Goal: Task Accomplishment & Management: Manage account settings

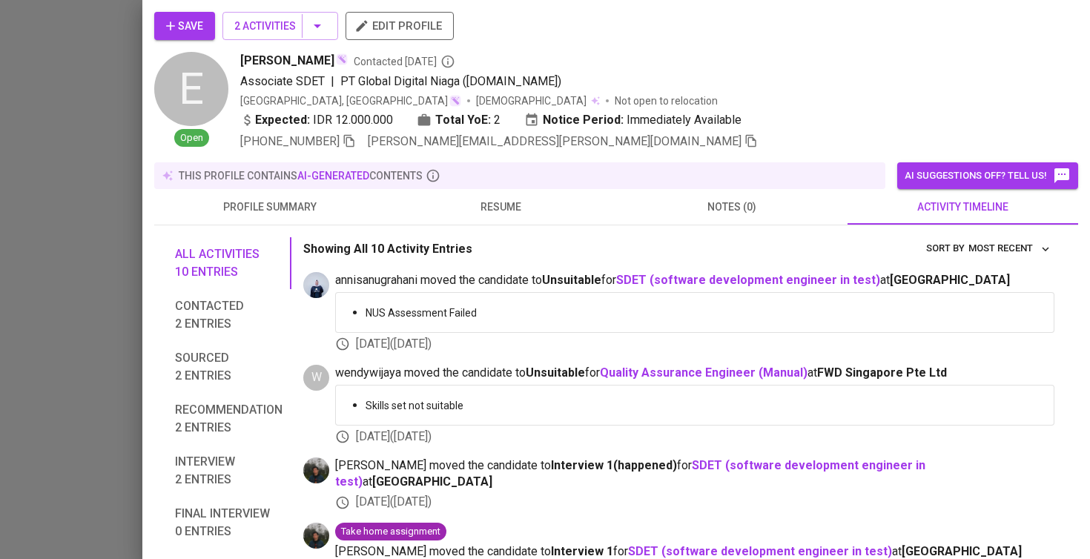
click at [192, 25] on span "Save" at bounding box center [184, 26] width 37 height 19
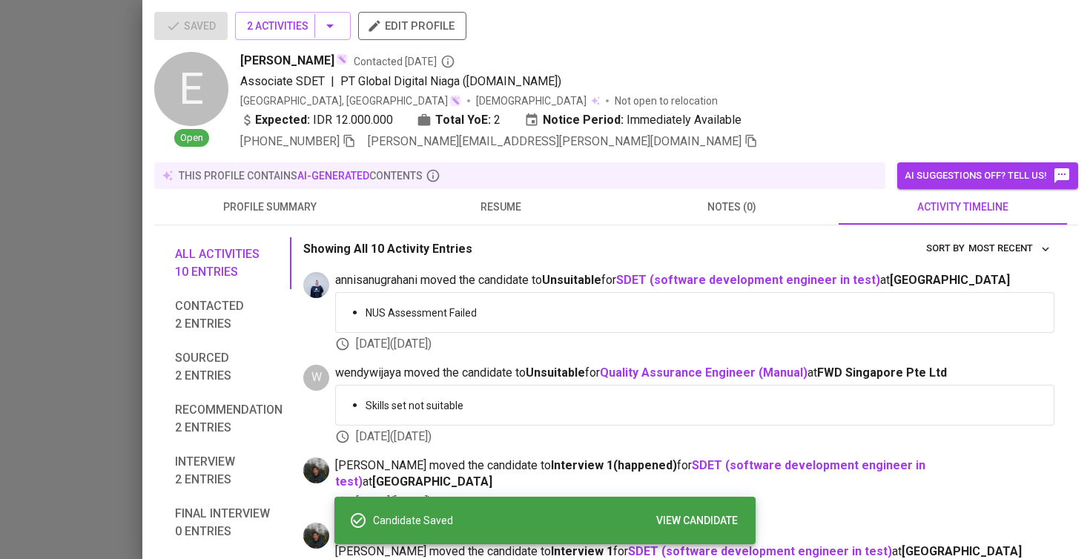
click at [57, 156] on div at bounding box center [545, 279] width 1090 height 559
click at [99, 202] on div at bounding box center [545, 279] width 1090 height 559
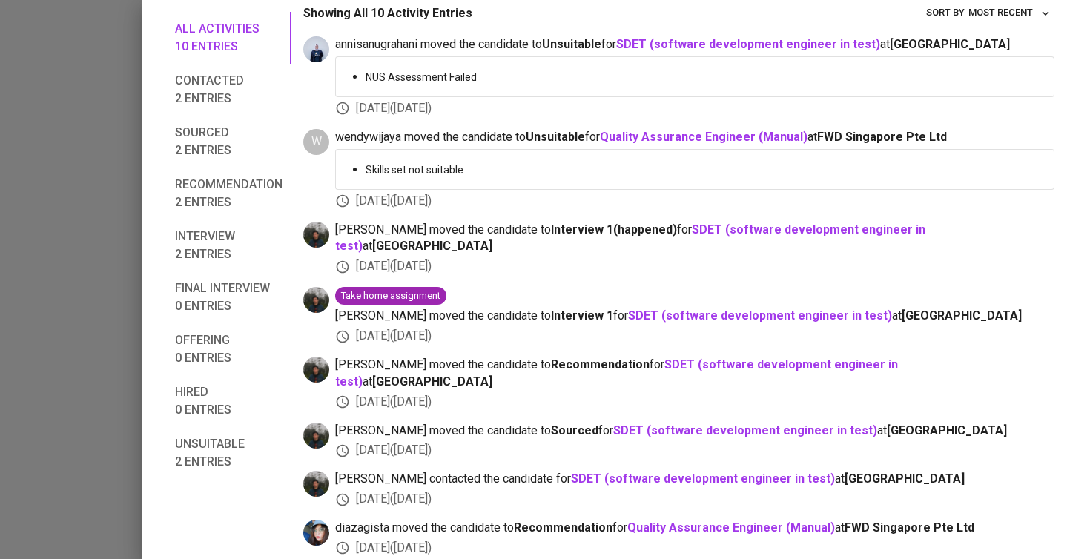
scroll to position [285, 0]
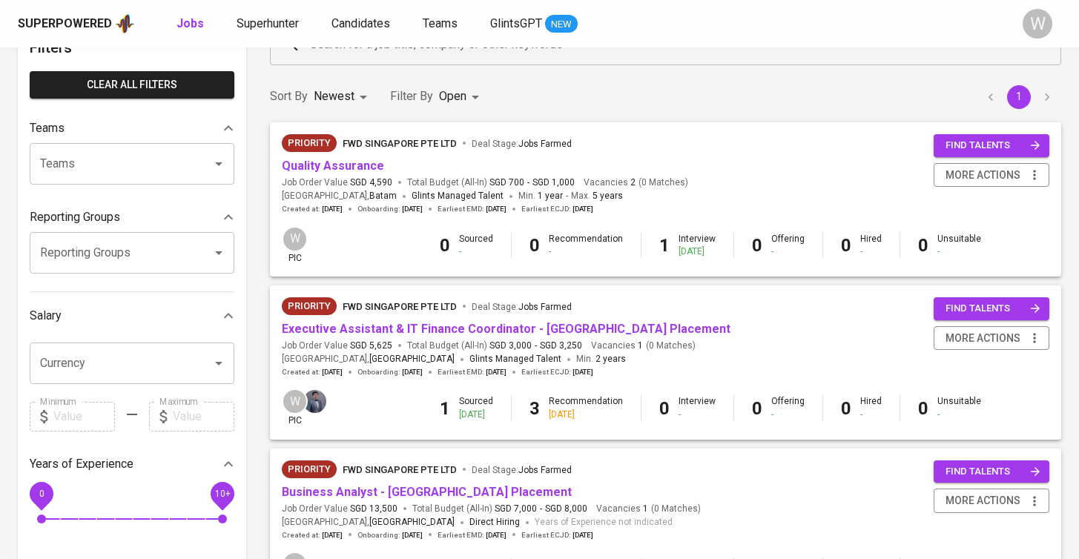
scroll to position [96, 0]
click at [354, 167] on link "Quality Assurance" at bounding box center [333, 165] width 102 height 14
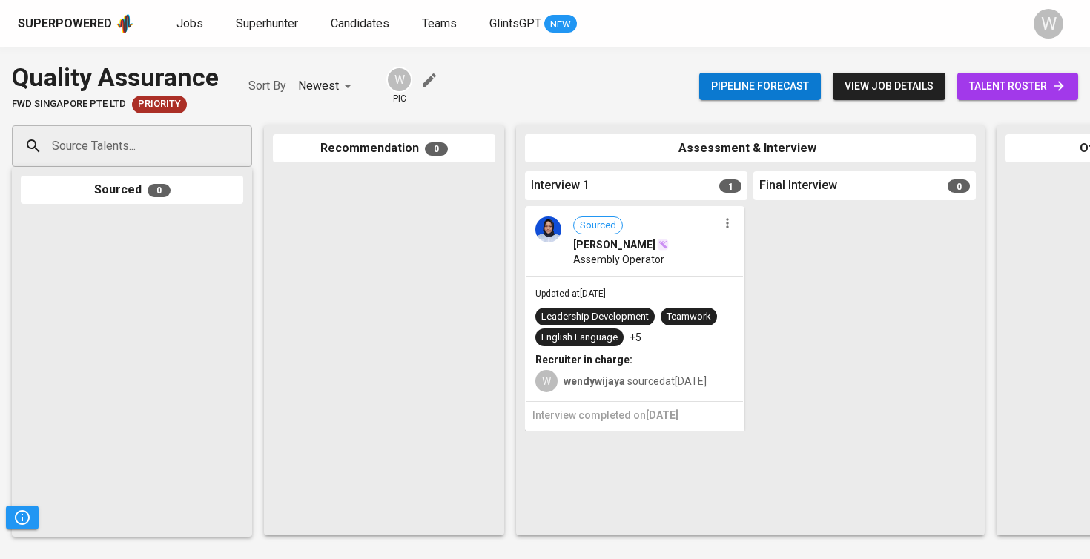
click at [978, 90] on span "talent roster" at bounding box center [1017, 86] width 97 height 19
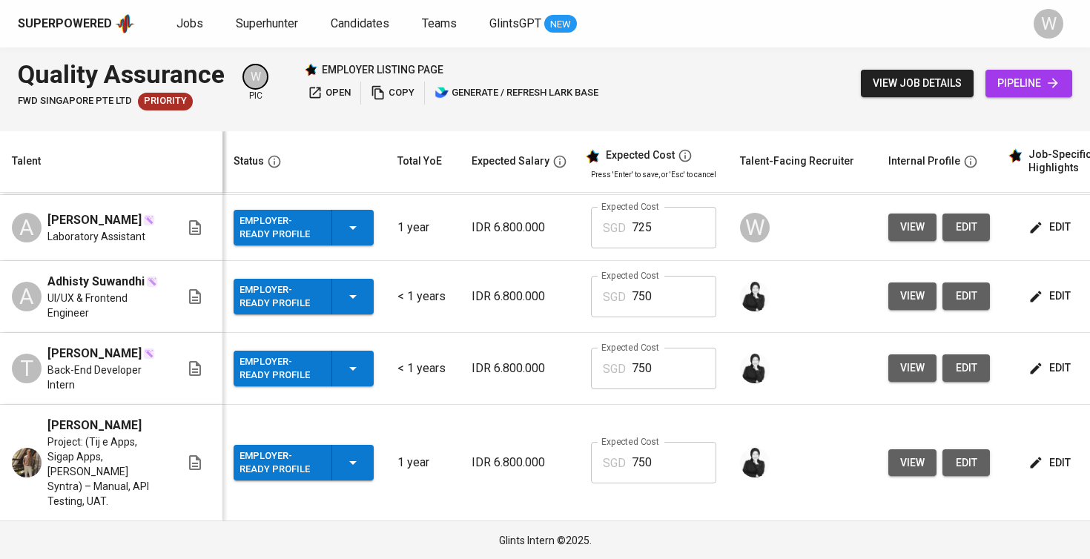
scroll to position [222, 1]
click at [347, 466] on icon "button" at bounding box center [353, 463] width 18 height 18
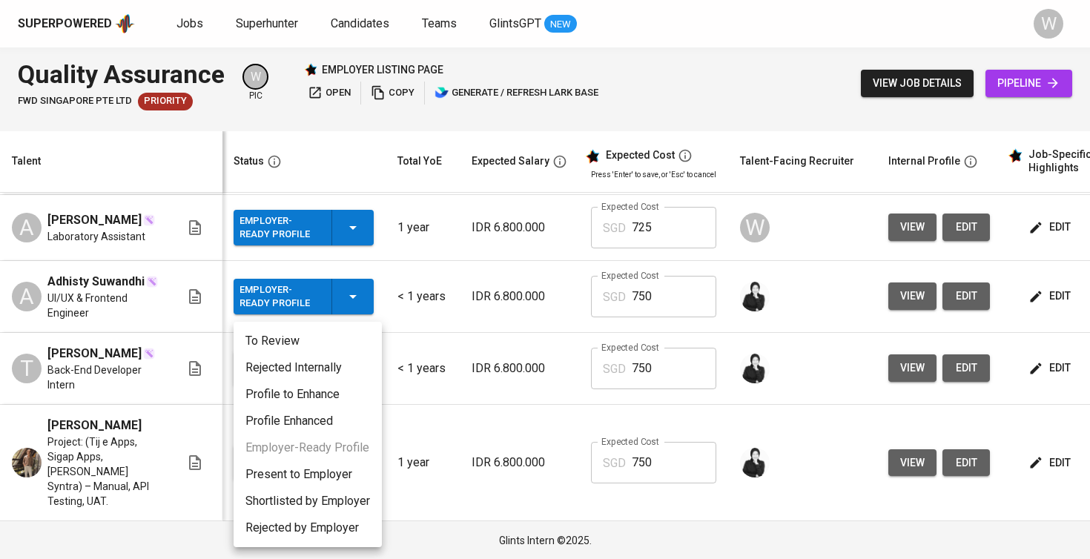
click at [338, 472] on li "Present to Employer" at bounding box center [308, 474] width 148 height 27
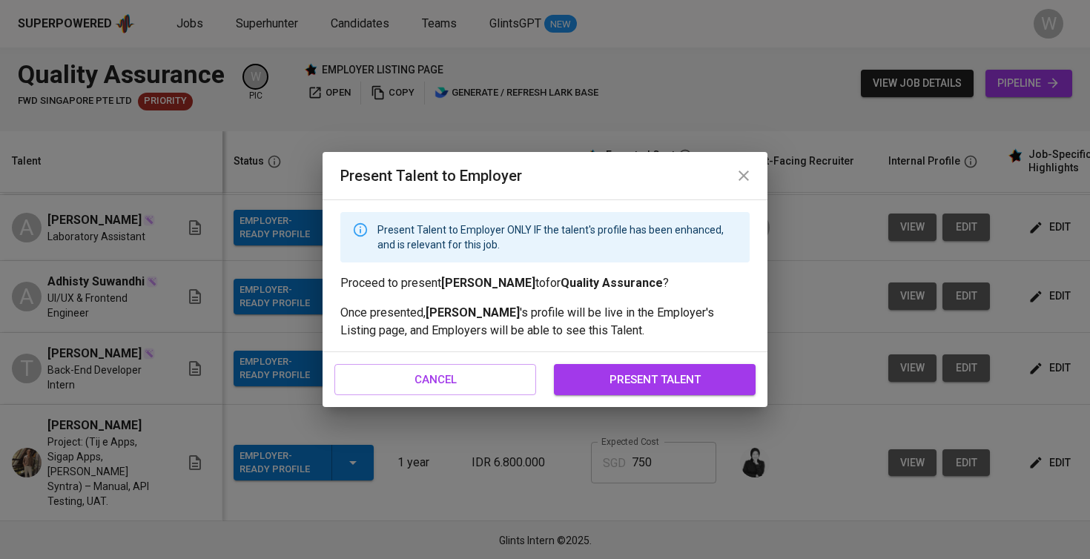
click at [666, 388] on span "present talent" at bounding box center [654, 379] width 169 height 19
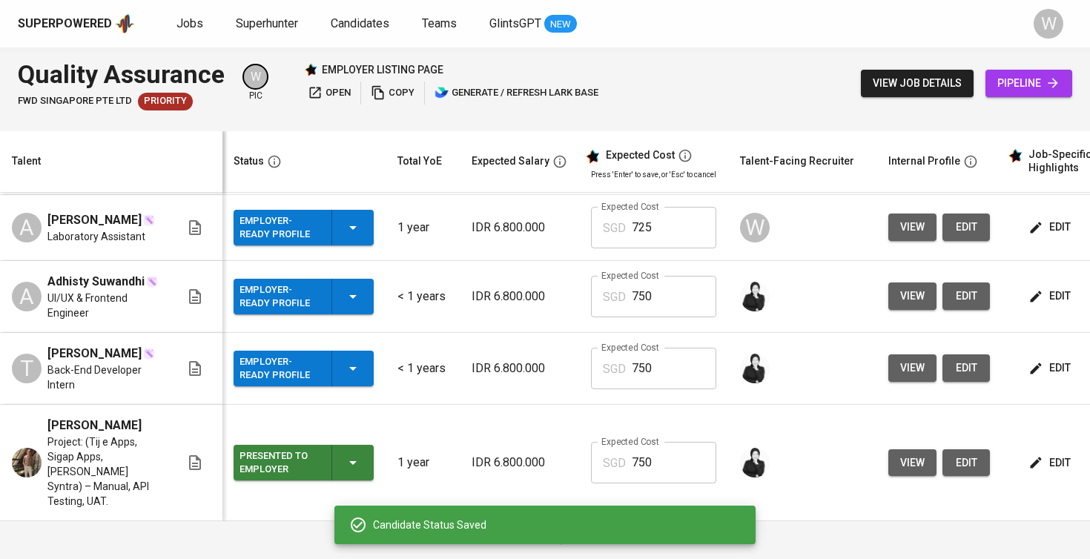
click at [343, 363] on div "Employer-Ready Profile" at bounding box center [303, 369] width 128 height 36
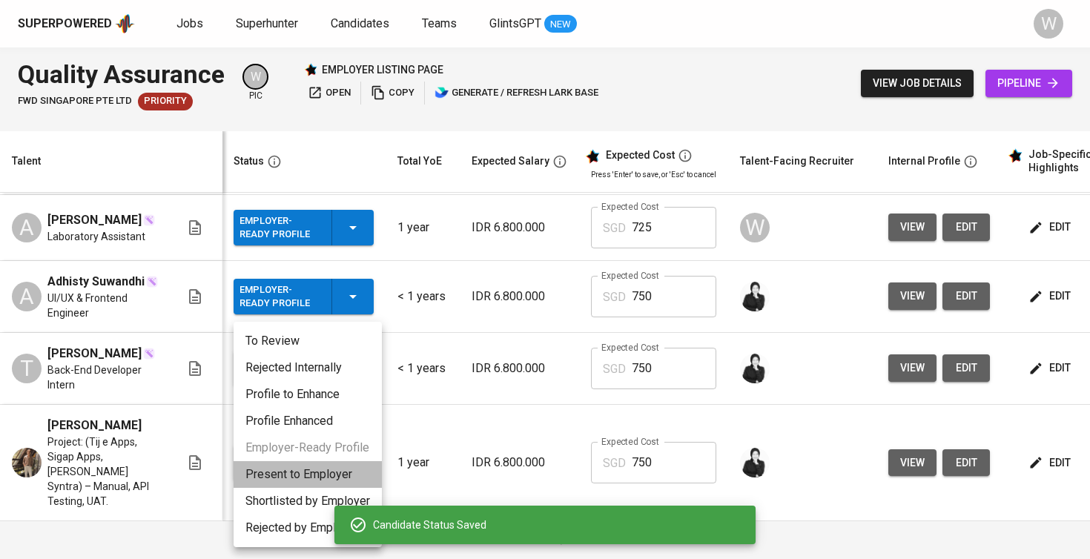
click at [337, 475] on li "Present to Employer" at bounding box center [308, 474] width 148 height 27
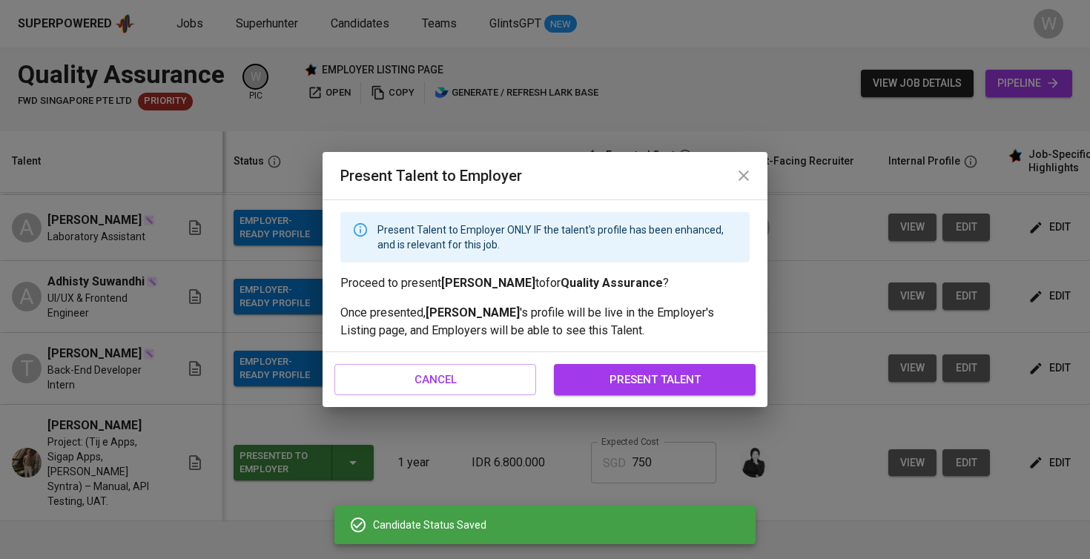
click at [589, 374] on span "present talent" at bounding box center [654, 379] width 169 height 19
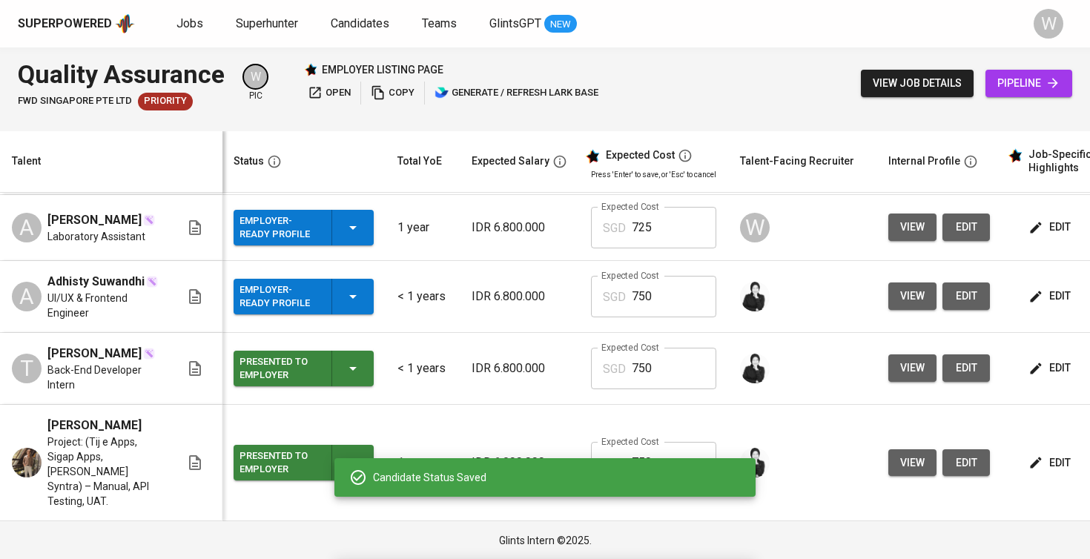
click at [343, 291] on div "Employer-Ready Profile" at bounding box center [303, 297] width 128 height 36
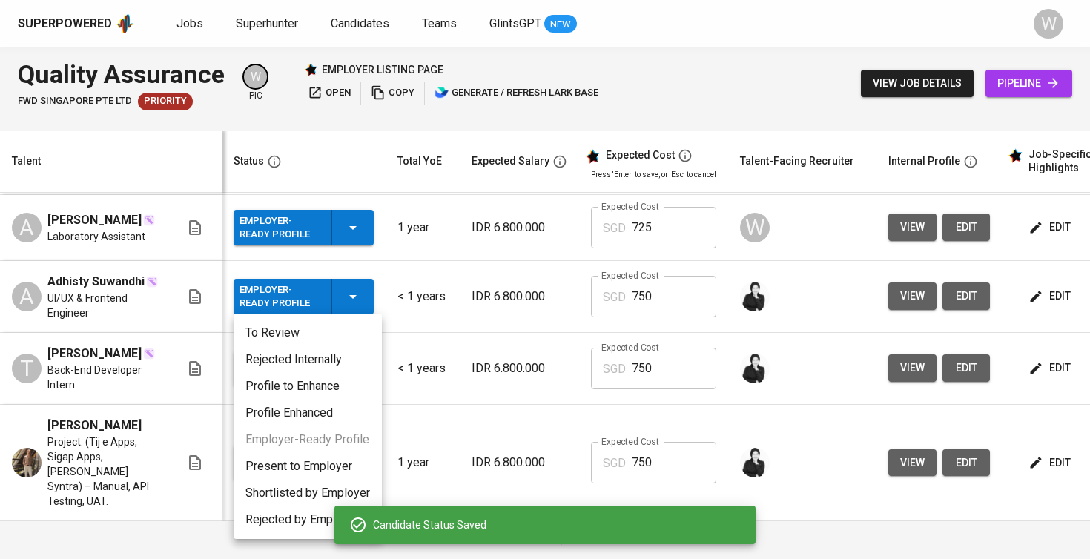
click at [325, 470] on li "Present to Employer" at bounding box center [308, 466] width 148 height 27
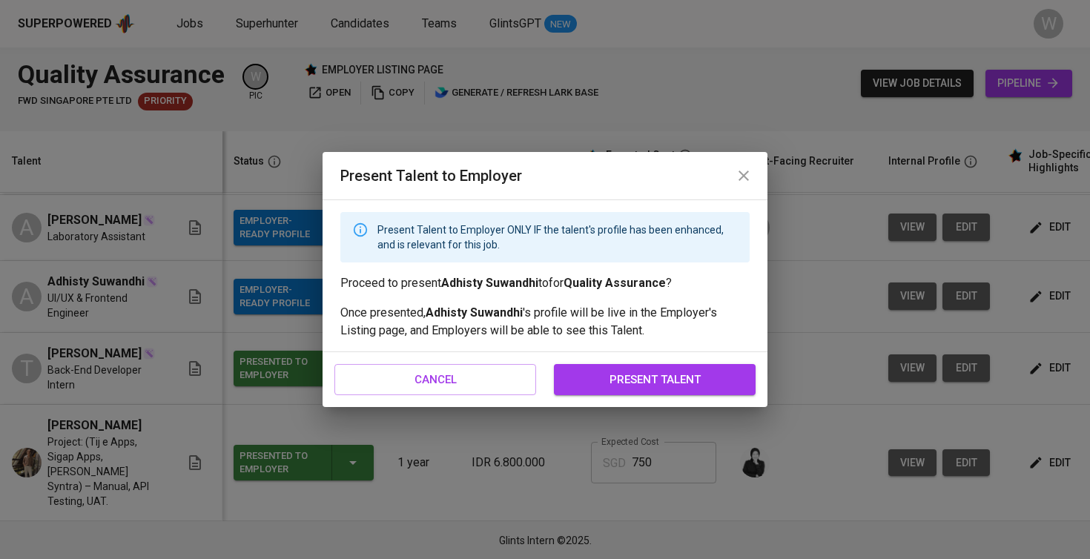
click at [627, 383] on span "present talent" at bounding box center [654, 379] width 169 height 19
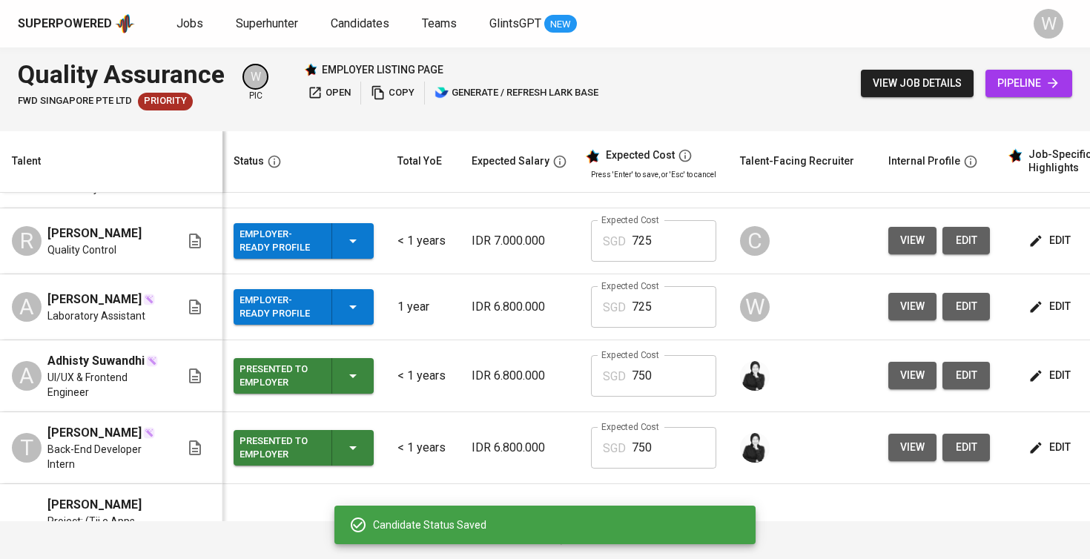
scroll to position [117, 1]
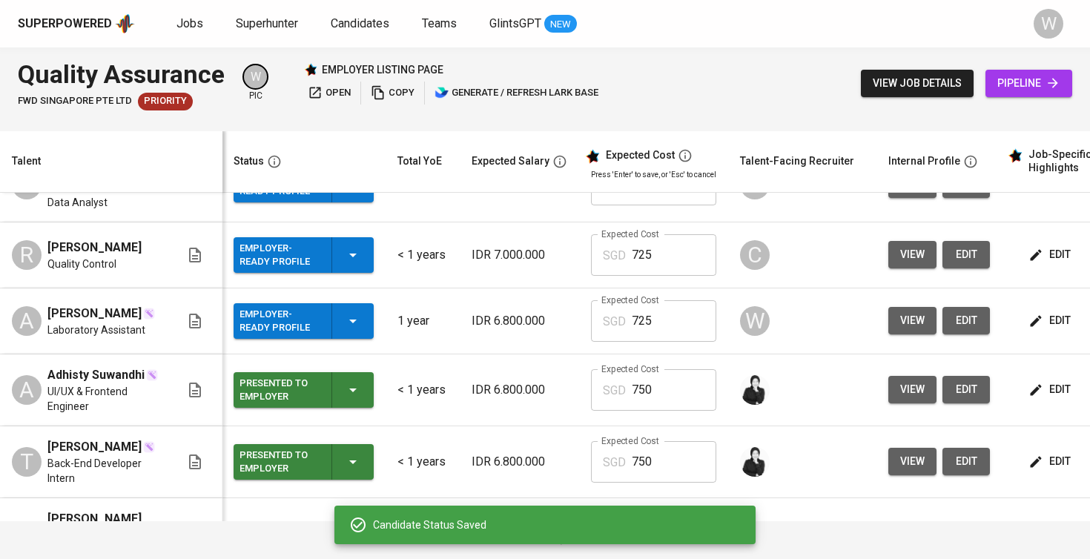
click at [353, 323] on icon "button" at bounding box center [352, 322] width 7 height 4
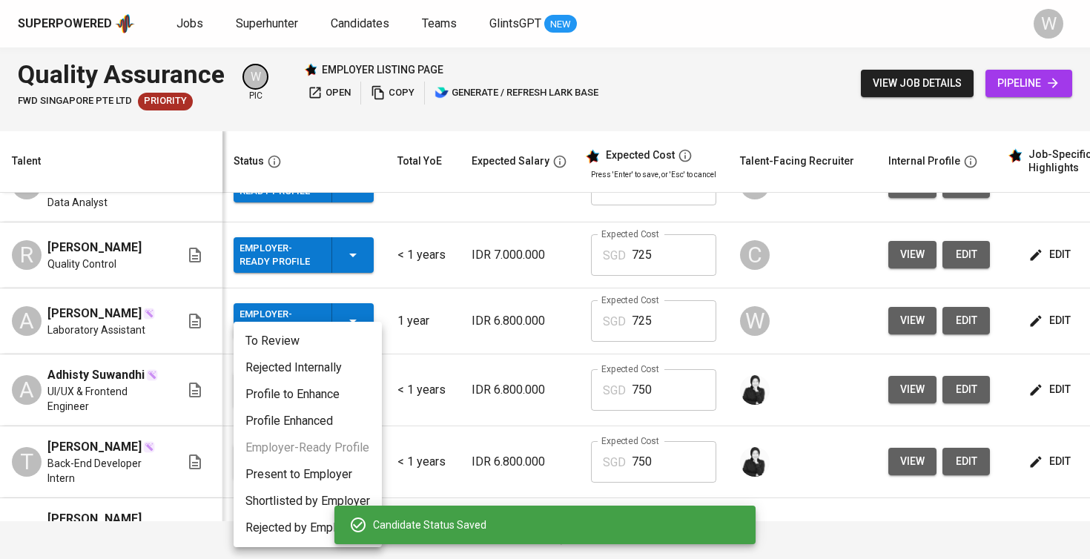
click at [344, 466] on li "Present to Employer" at bounding box center [308, 474] width 148 height 27
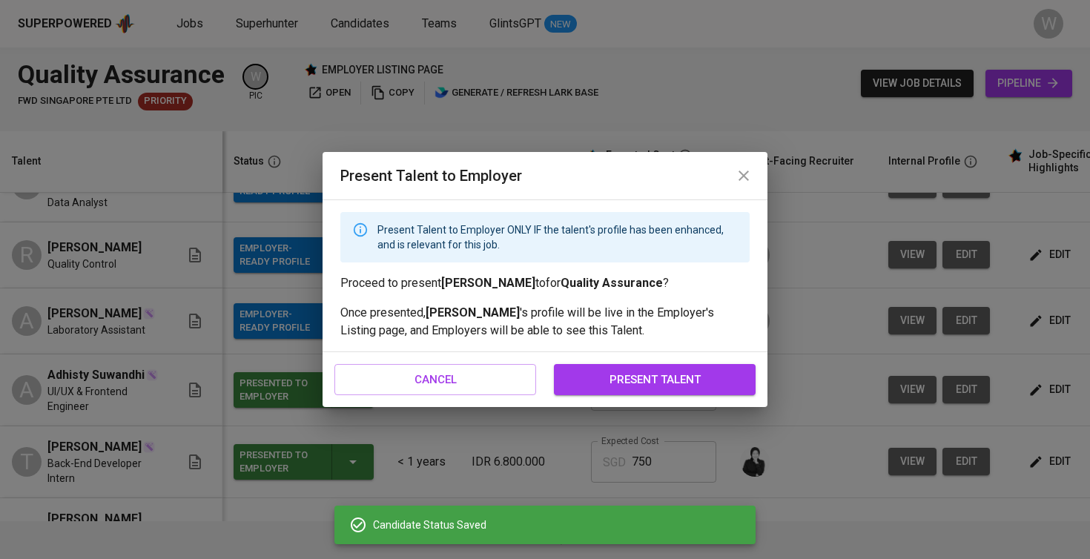
click at [593, 371] on span "present talent" at bounding box center [654, 379] width 169 height 19
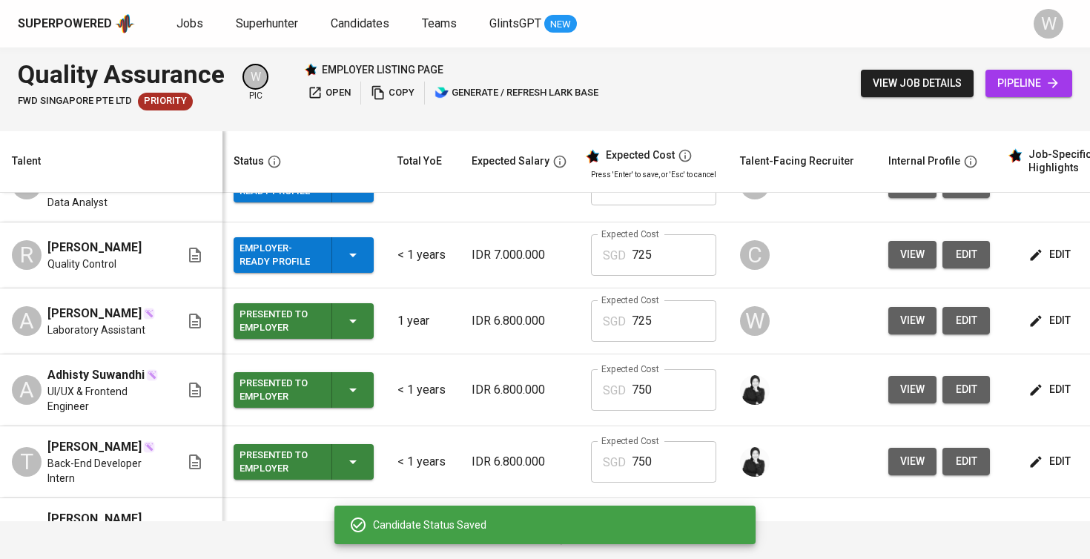
click at [345, 264] on icon "button" at bounding box center [353, 255] width 18 height 18
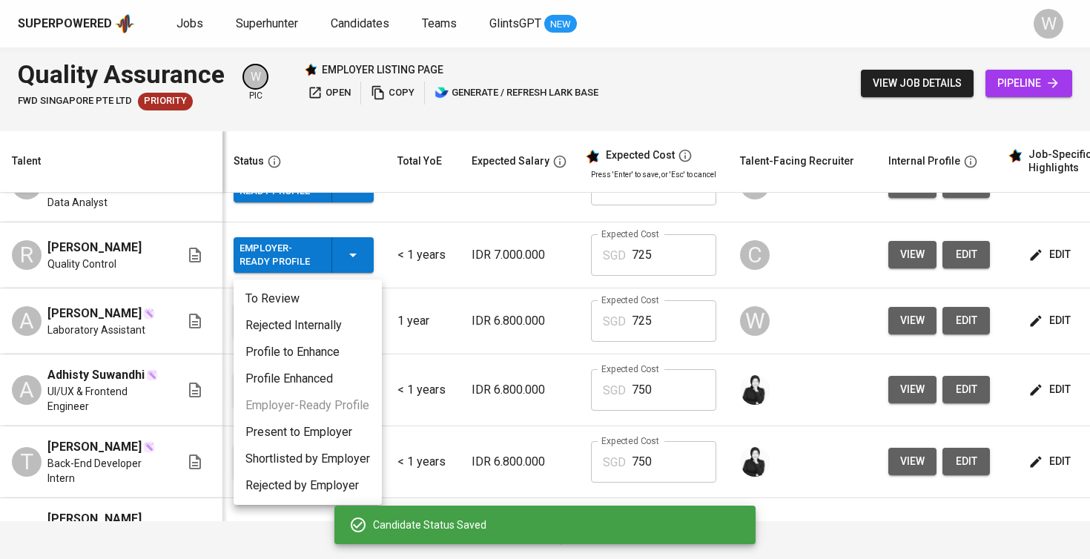
click at [329, 423] on li "Present to Employer" at bounding box center [308, 432] width 148 height 27
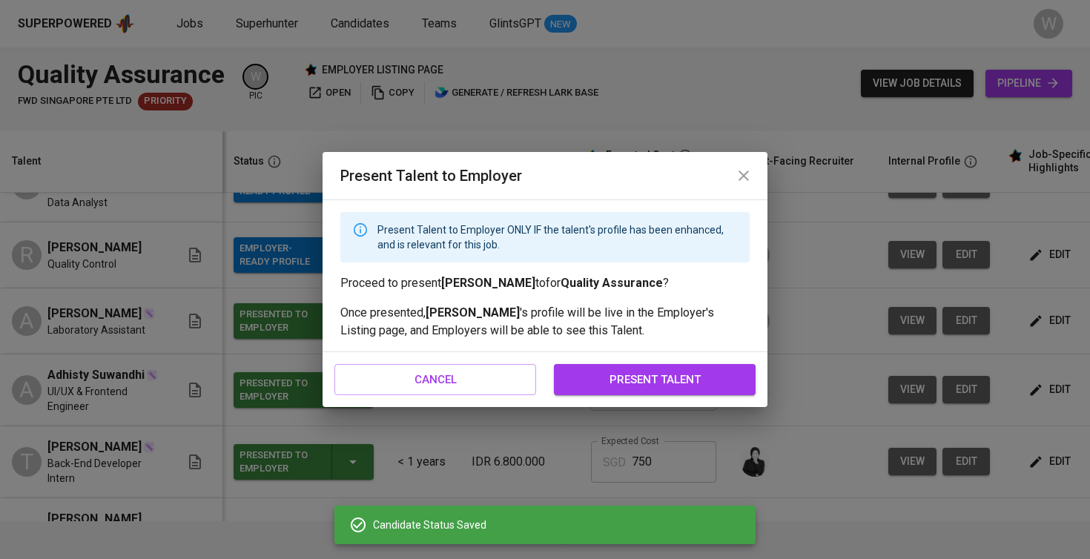
click at [634, 388] on span "present talent" at bounding box center [654, 379] width 169 height 19
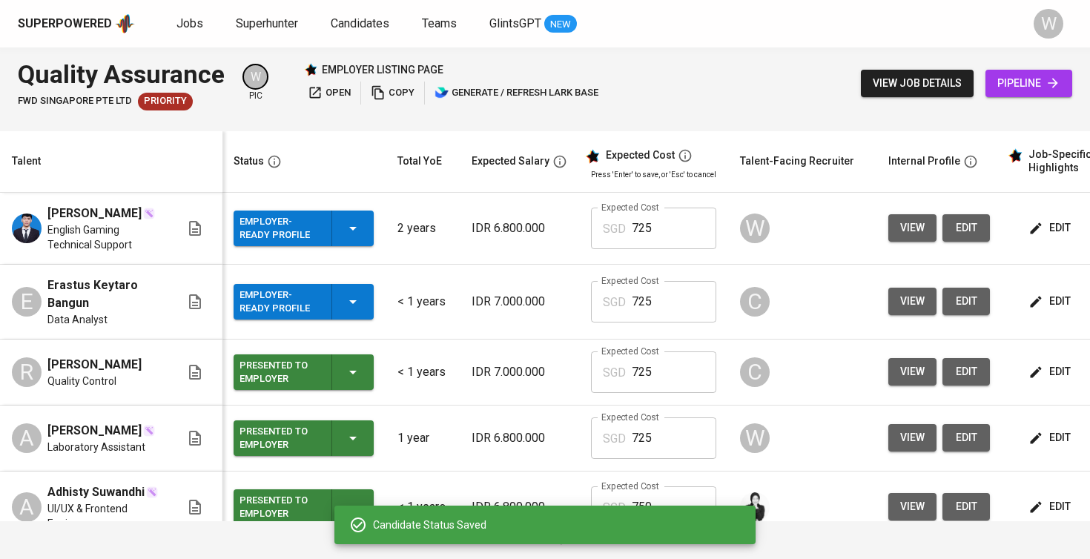
scroll to position [0, 1]
click at [345, 300] on icon "button" at bounding box center [353, 302] width 18 height 18
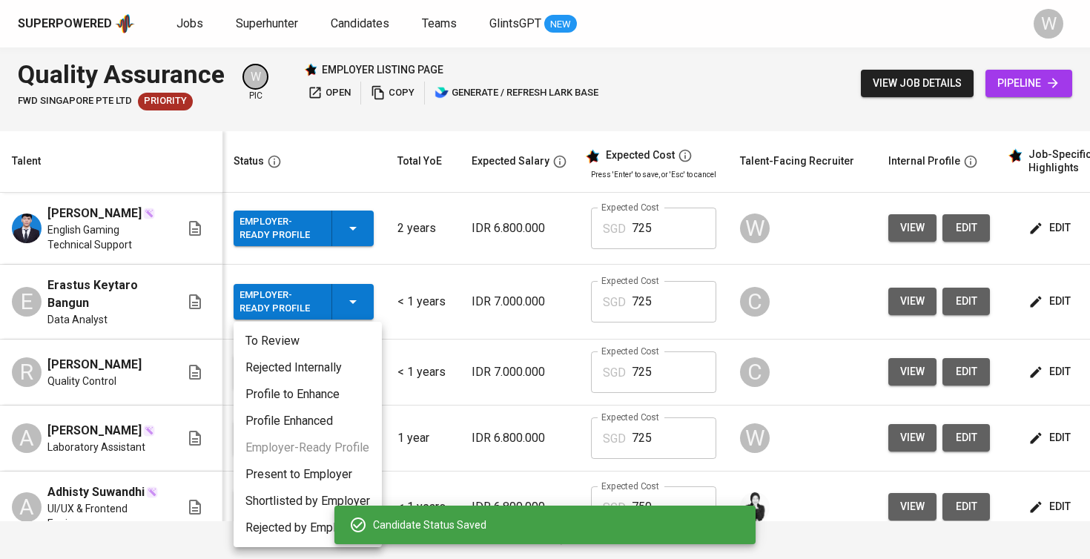
click at [331, 470] on li "Present to Employer" at bounding box center [308, 474] width 148 height 27
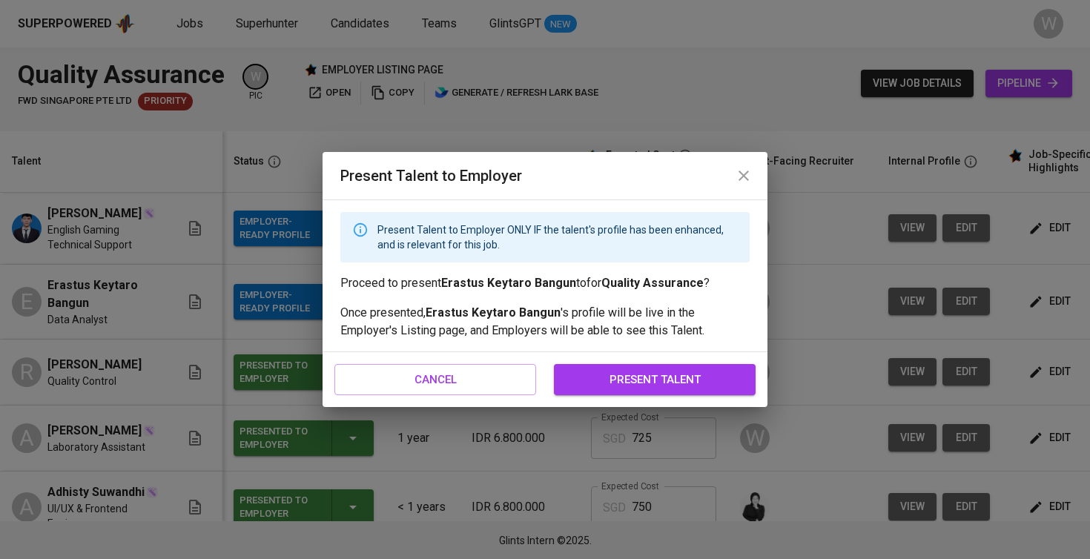
click at [624, 367] on button "present talent" at bounding box center [655, 379] width 202 height 31
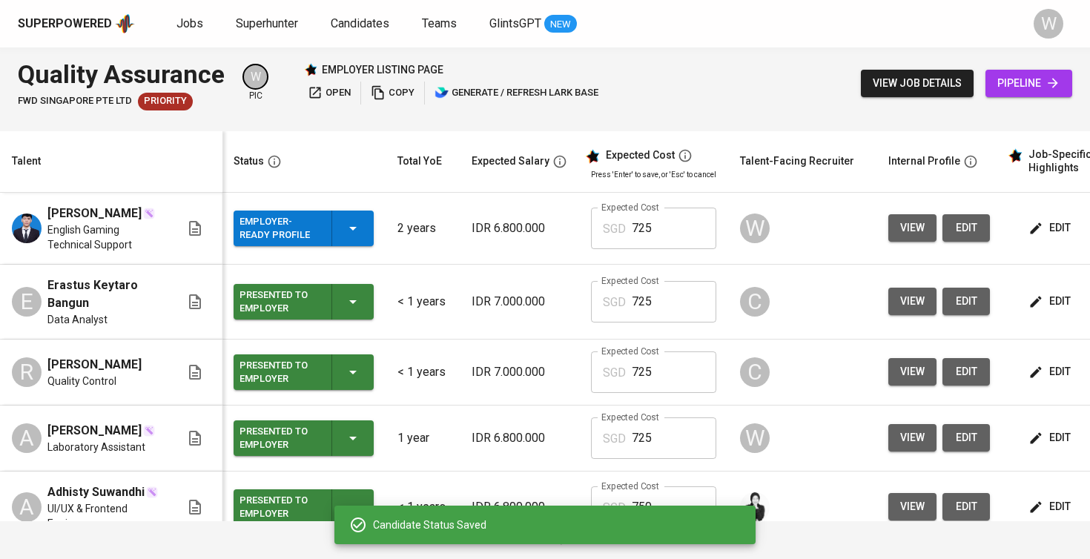
click at [347, 228] on icon "button" at bounding box center [353, 228] width 18 height 18
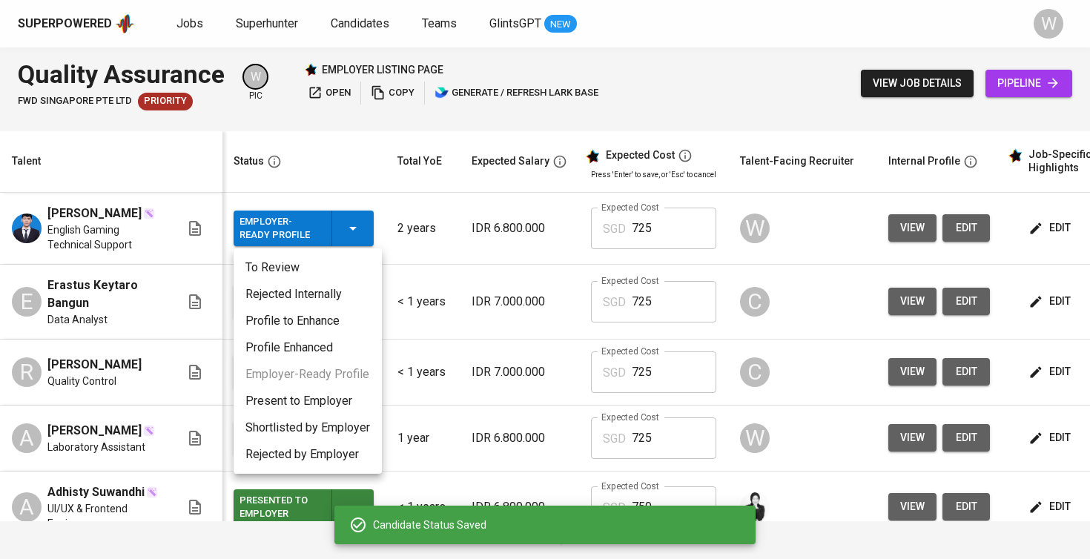
click at [344, 402] on li "Present to Employer" at bounding box center [308, 401] width 148 height 27
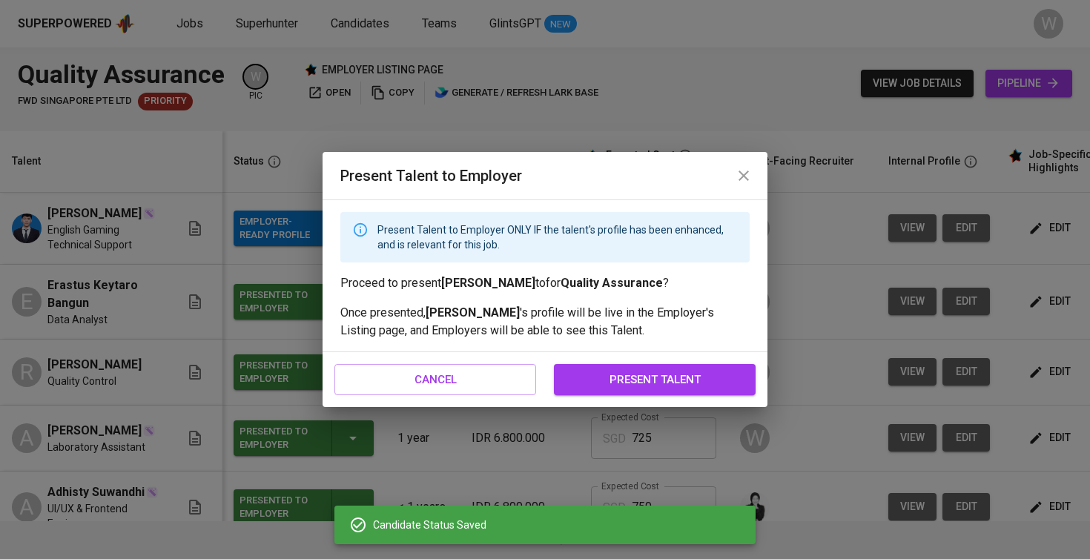
click at [609, 398] on div "cancel present talent" at bounding box center [544, 379] width 445 height 55
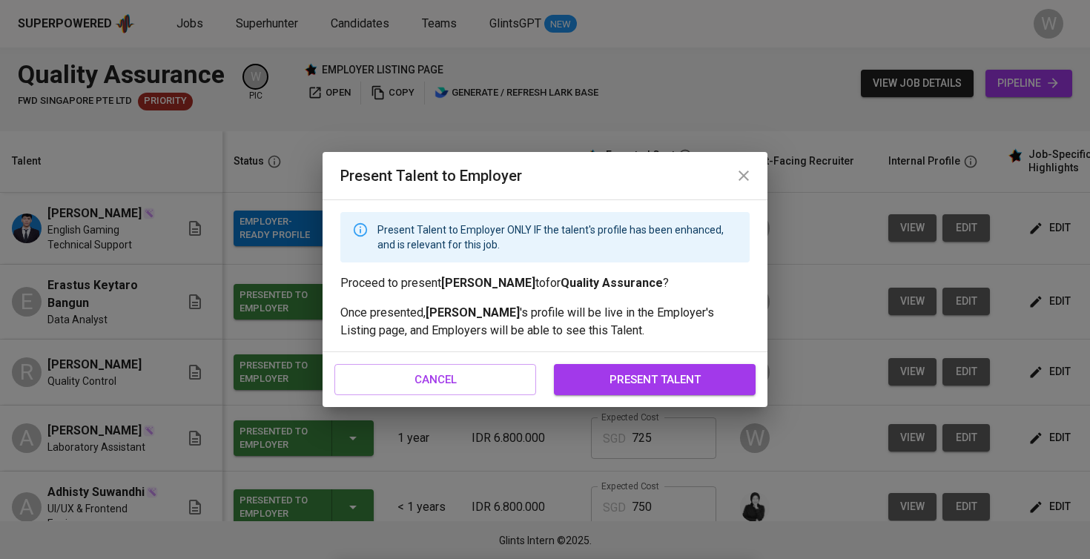
click at [609, 378] on span "present talent" at bounding box center [654, 379] width 169 height 19
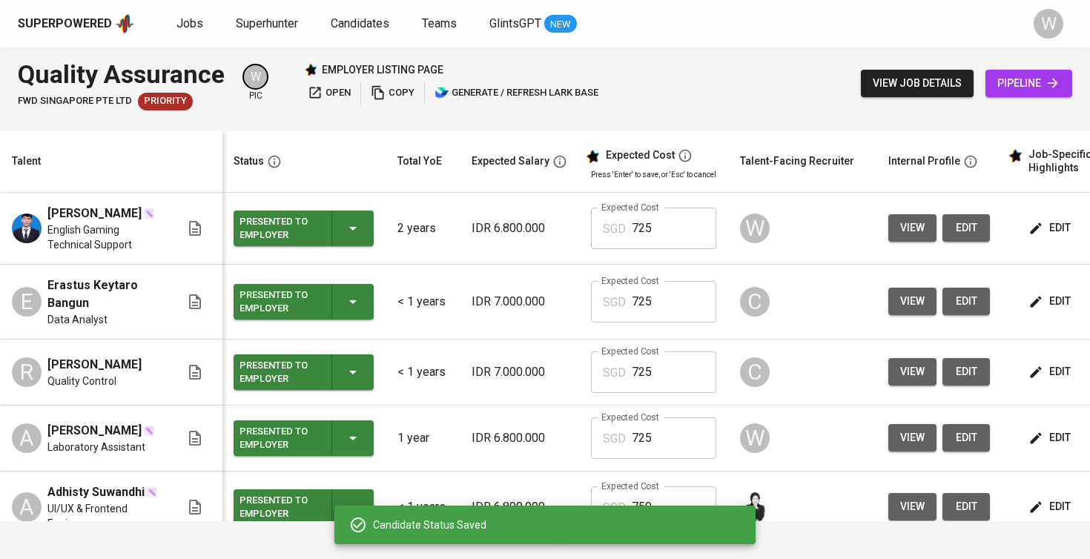
scroll to position [0, 0]
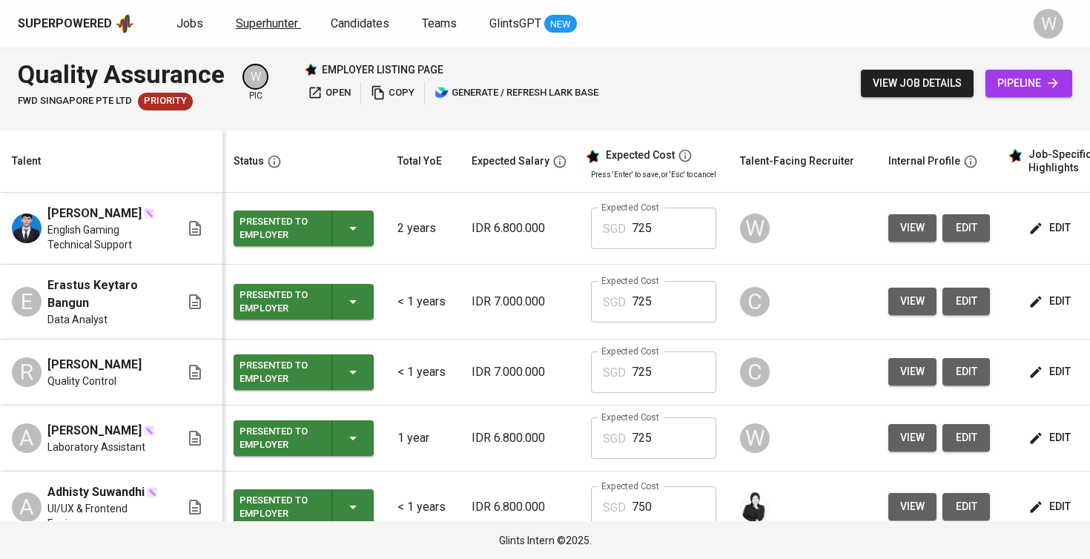
click at [259, 24] on span "Superhunter" at bounding box center [267, 23] width 62 height 14
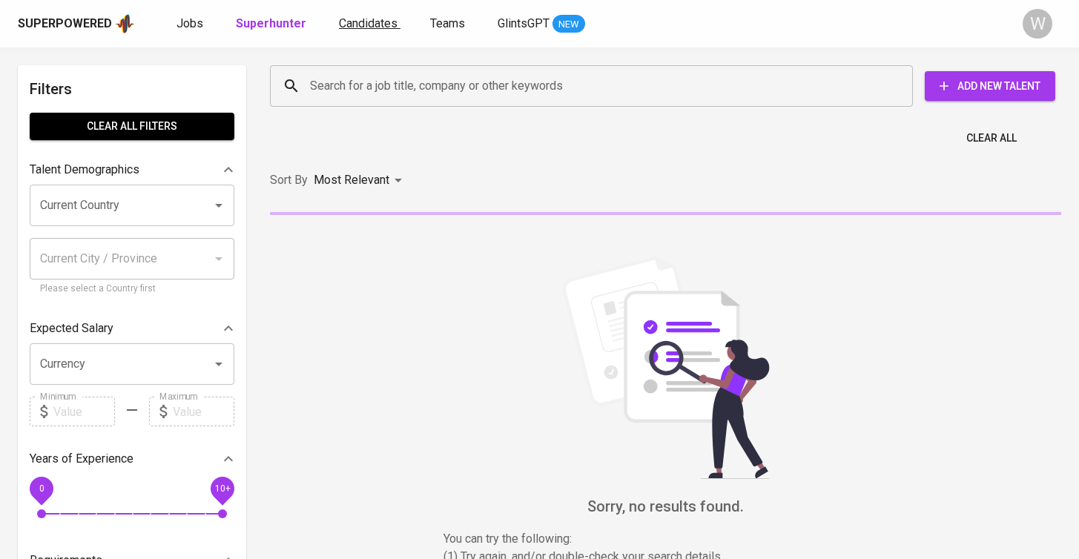
click at [375, 15] on link "Candidates" at bounding box center [370, 24] width 62 height 19
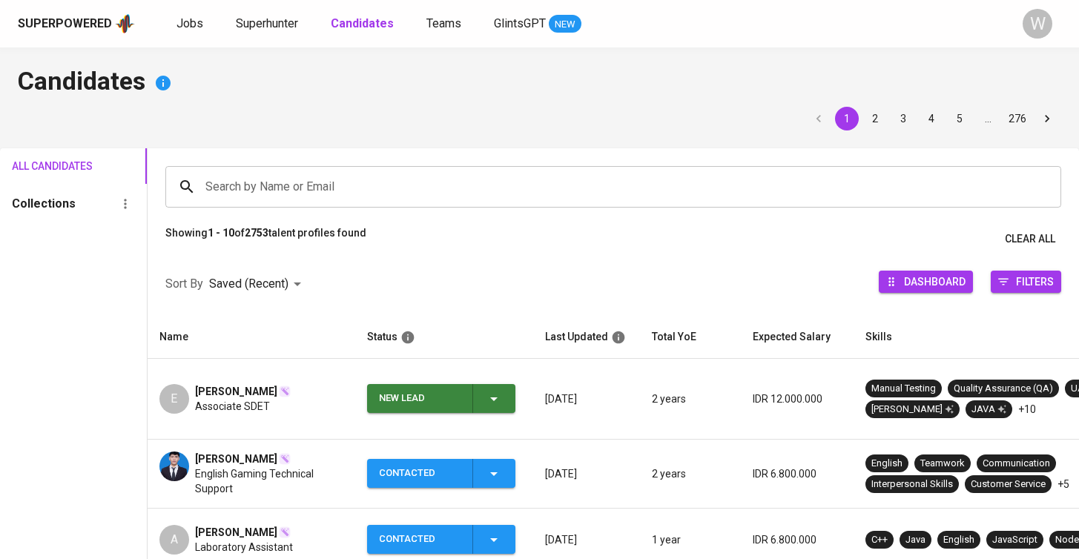
click at [463, 394] on div "New Lead" at bounding box center [441, 398] width 124 height 29
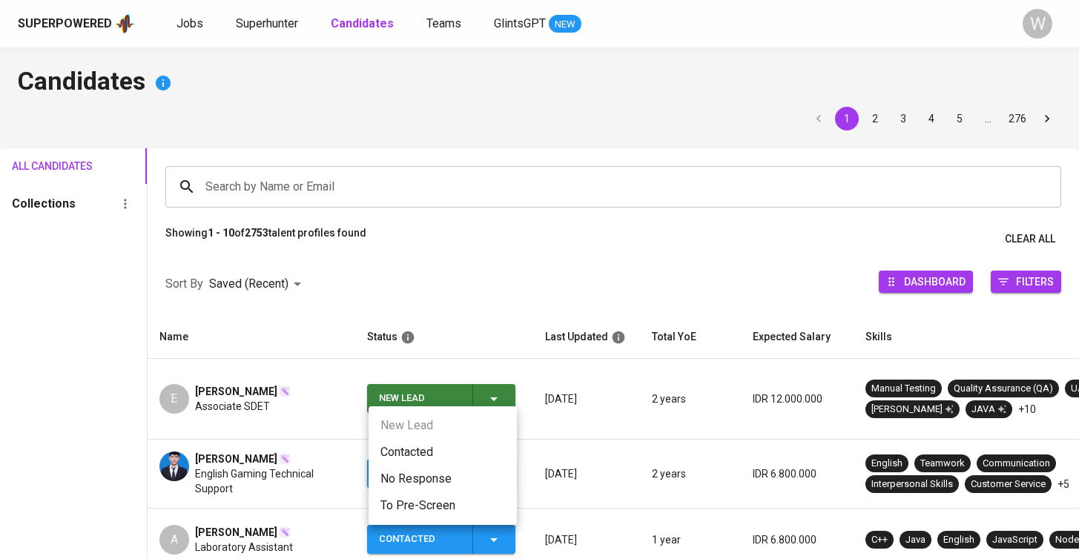
click at [450, 448] on li "Contacted" at bounding box center [442, 452] width 148 height 27
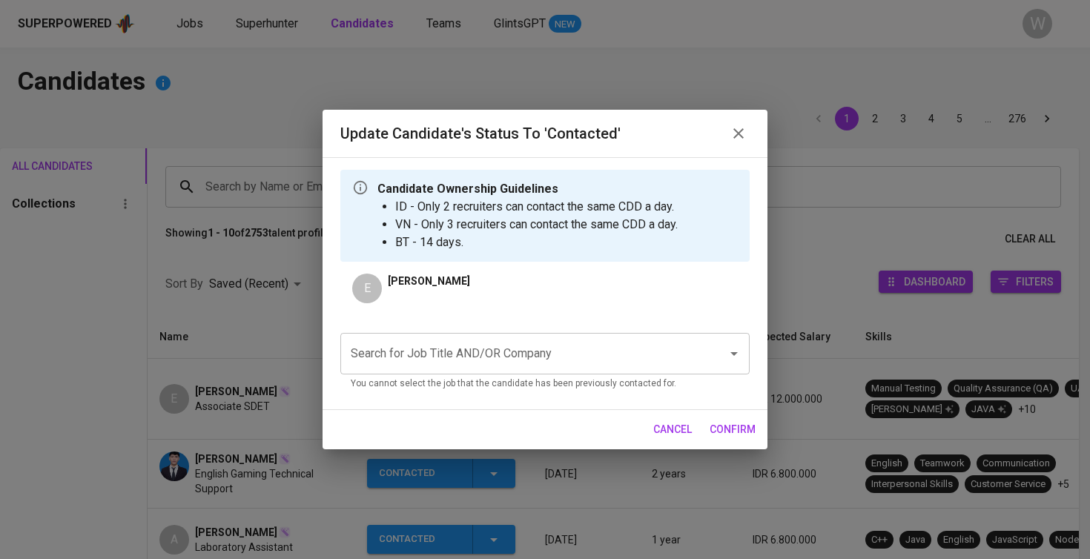
click at [533, 345] on input "Search for Job Title AND/OR Company" at bounding box center [524, 354] width 354 height 28
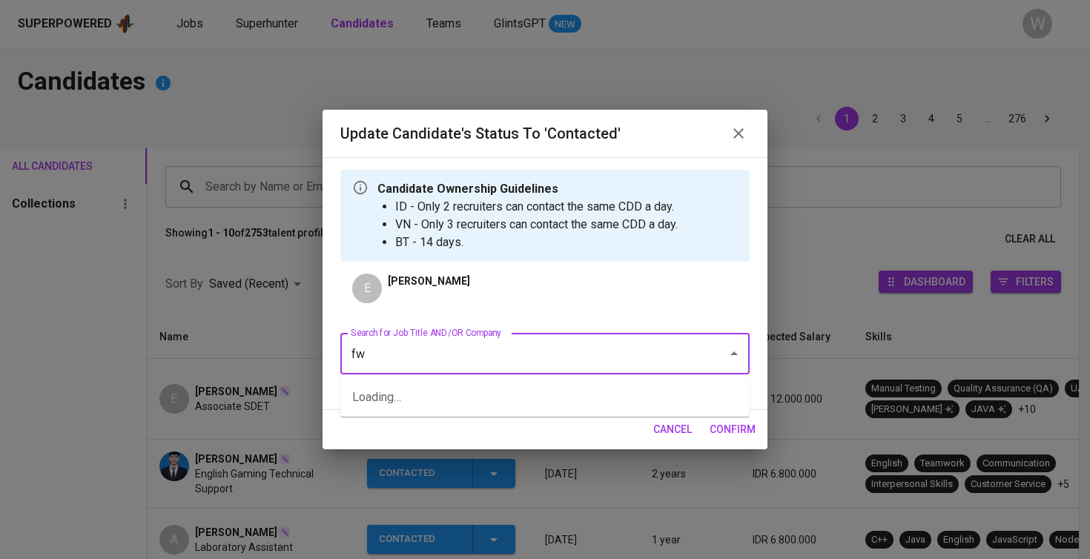
type input "f"
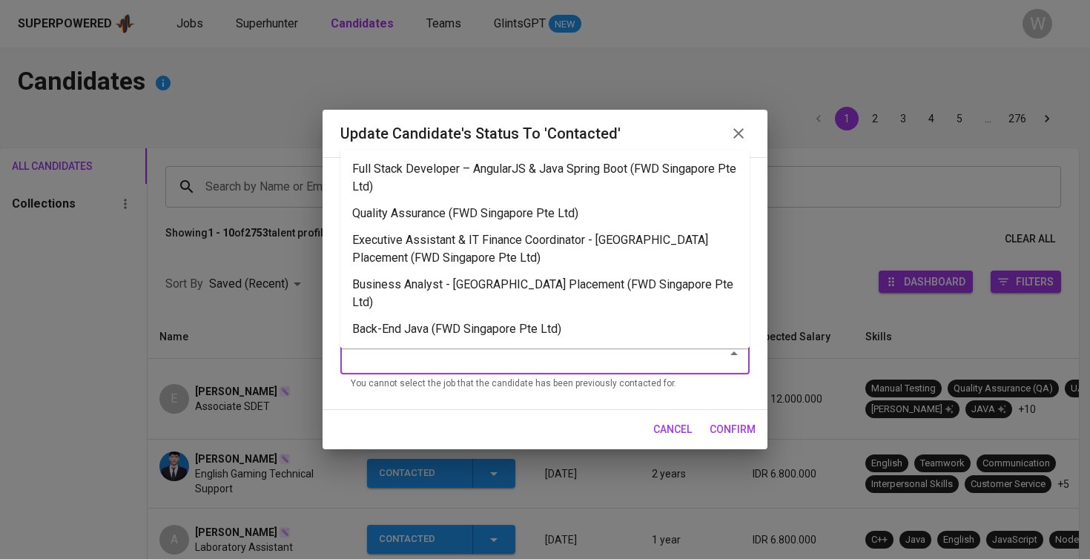
type input "F"
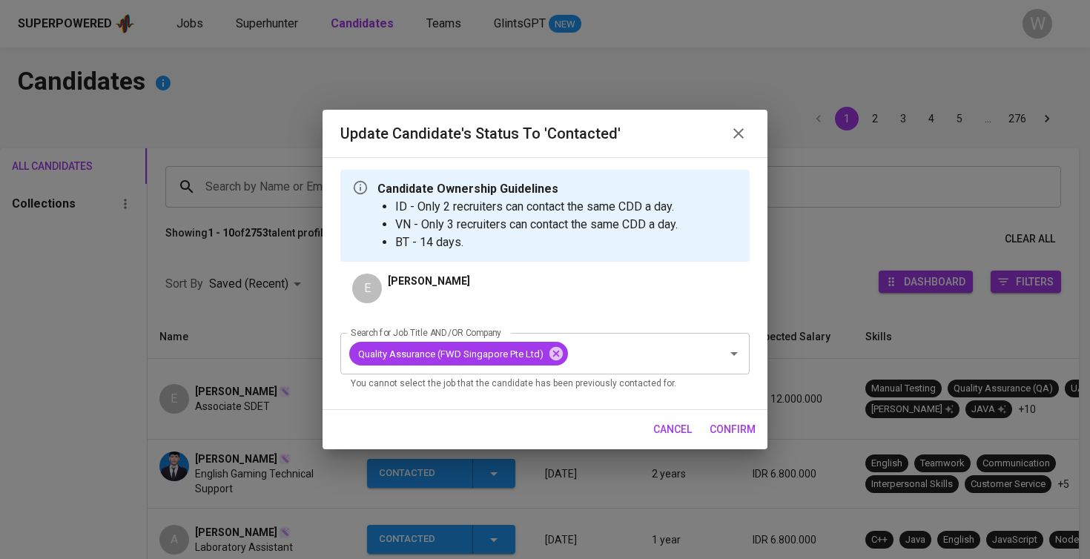
click at [735, 433] on span "confirm" at bounding box center [732, 429] width 46 height 19
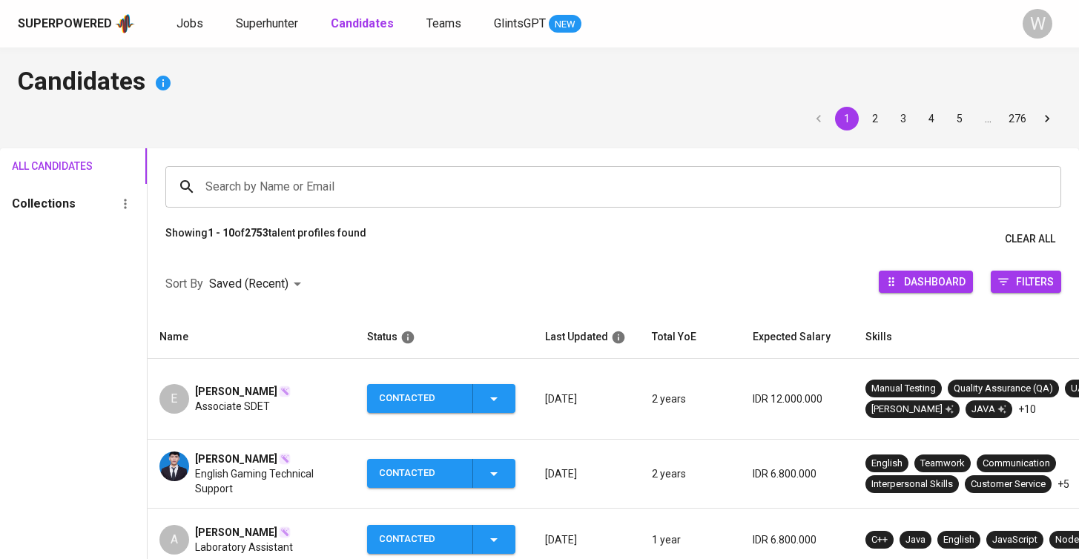
click at [254, 401] on span "Associate SDET" at bounding box center [232, 406] width 75 height 15
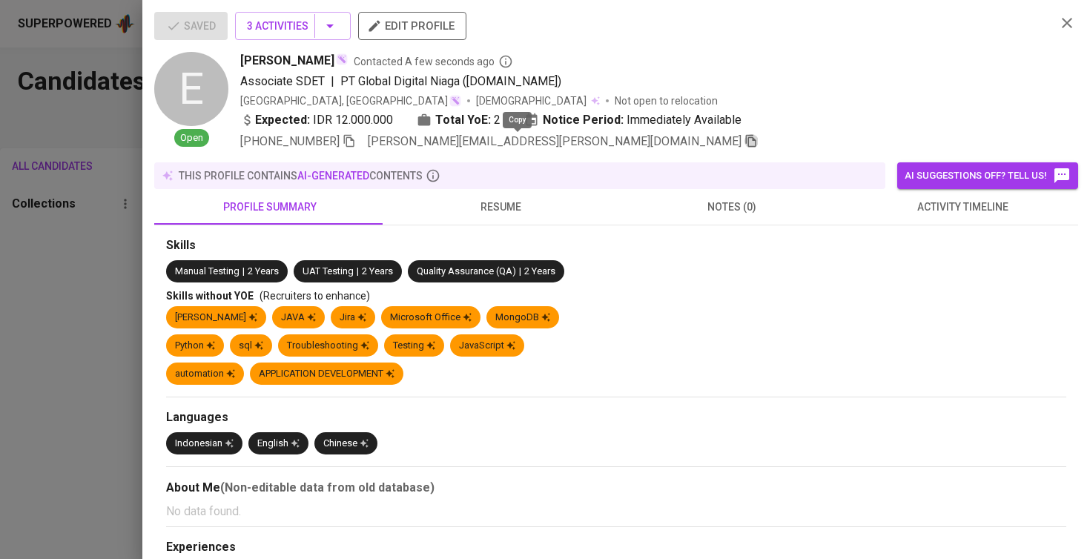
click at [744, 145] on icon "button" at bounding box center [750, 140] width 13 height 13
click at [108, 194] on div at bounding box center [545, 279] width 1090 height 559
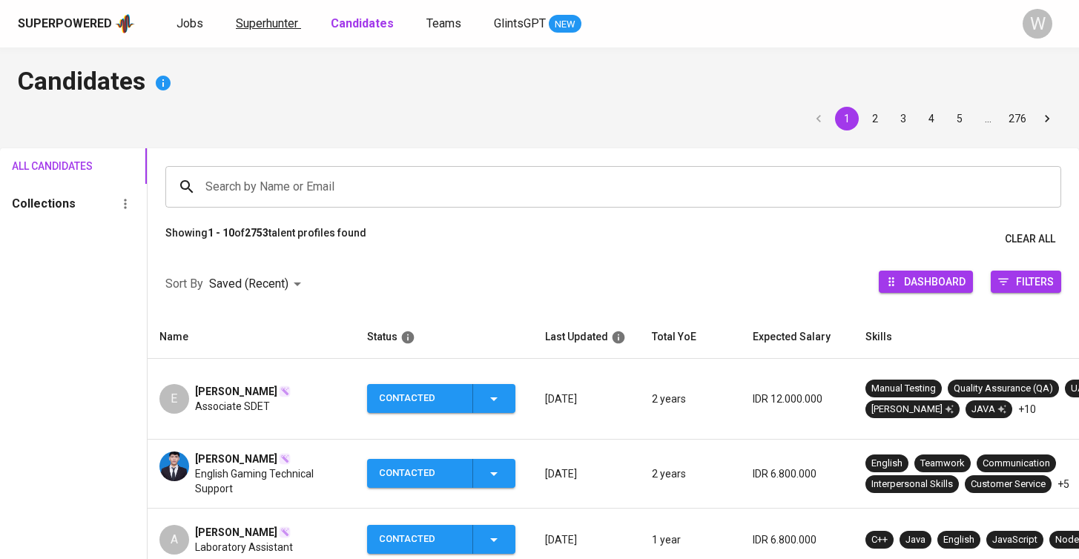
click at [288, 21] on span "Superhunter" at bounding box center [267, 23] width 62 height 14
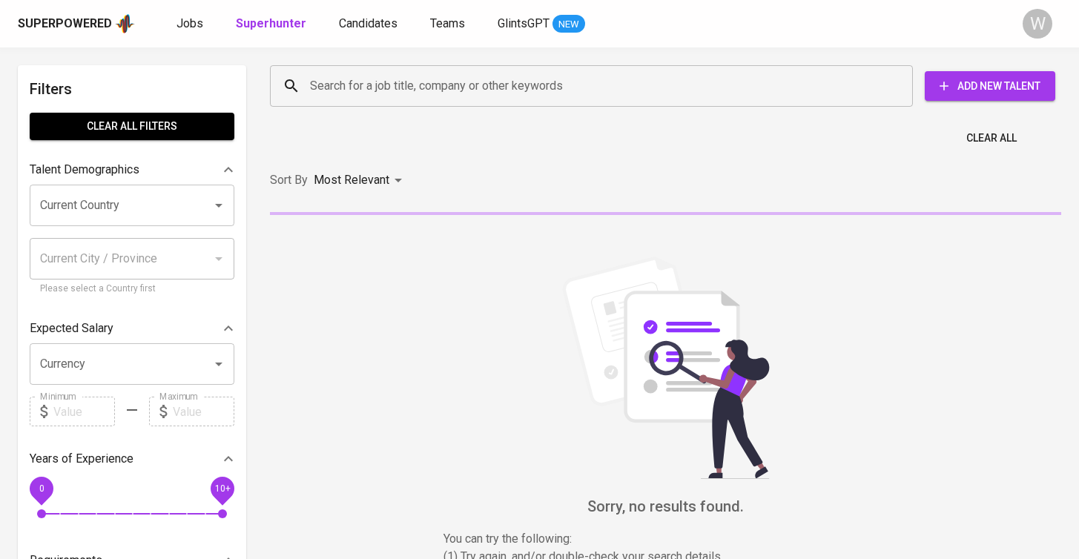
click at [377, 100] on div "Search for a job title, company or other keywords" at bounding box center [591, 86] width 643 height 42
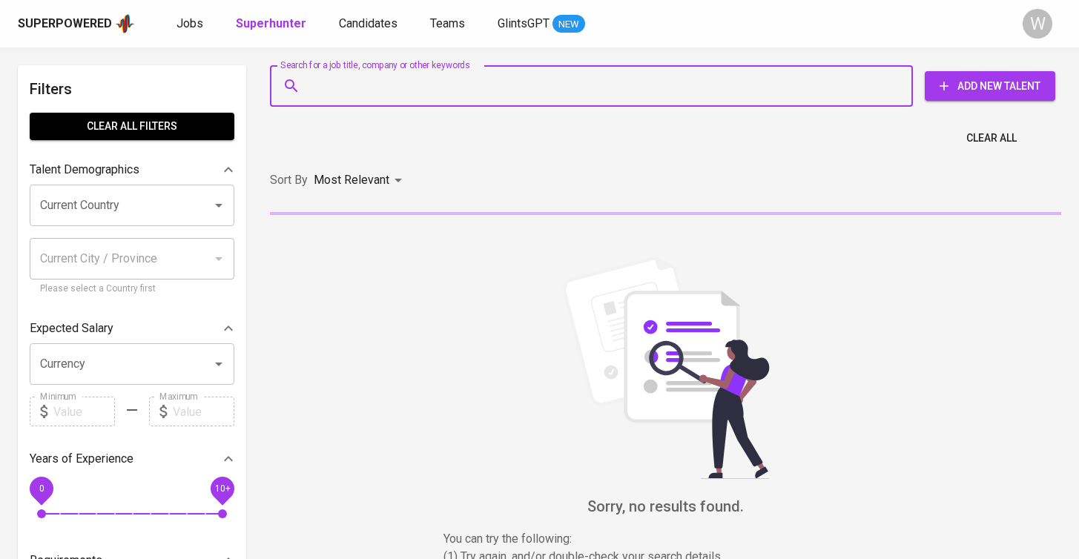
paste input "[PERSON_NAME][EMAIL_ADDRESS][PERSON_NAME][DOMAIN_NAME]"
type input "[PERSON_NAME][EMAIL_ADDRESS][PERSON_NAME][DOMAIN_NAME]"
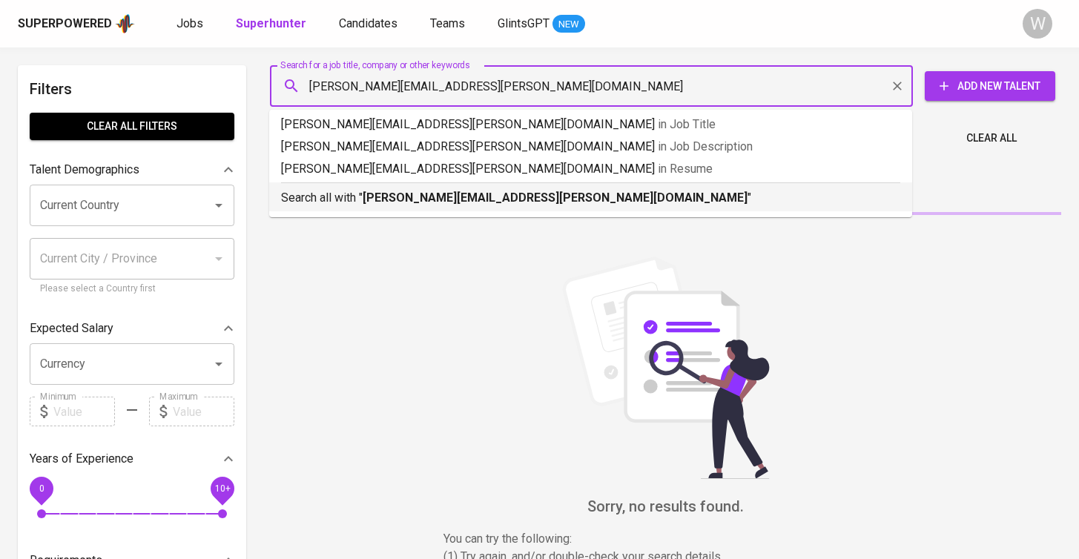
click at [411, 192] on b "[PERSON_NAME][EMAIL_ADDRESS][PERSON_NAME][DOMAIN_NAME]" at bounding box center [555, 198] width 385 height 14
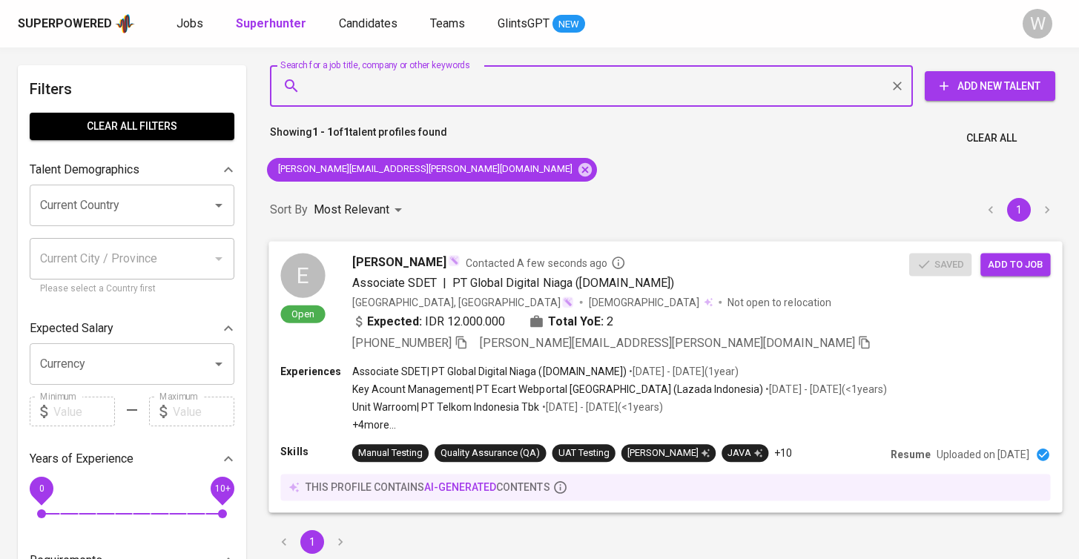
click at [1016, 266] on span "Add to job" at bounding box center [1015, 264] width 55 height 17
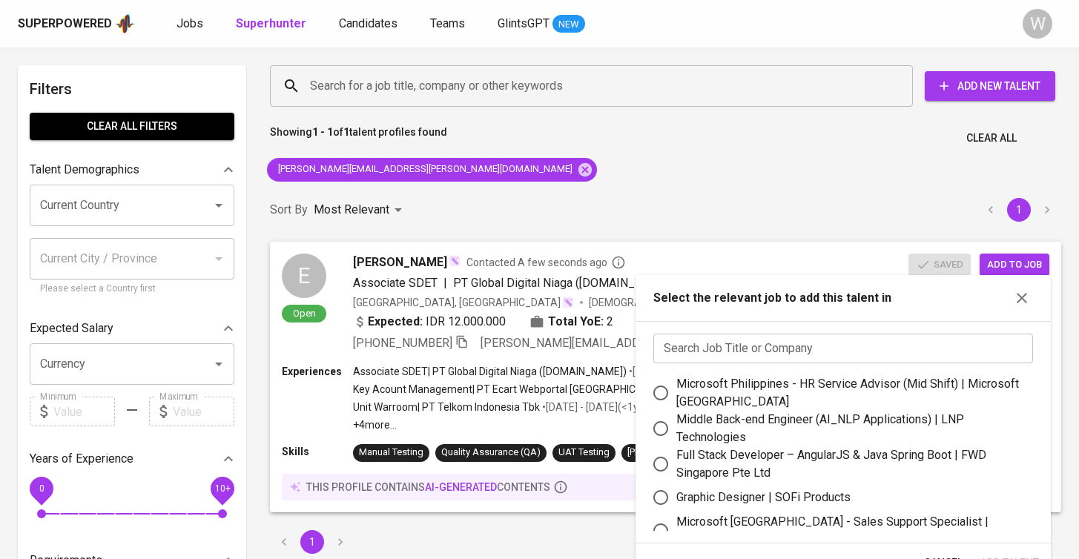
click at [755, 338] on input "text" at bounding box center [843, 349] width 380 height 30
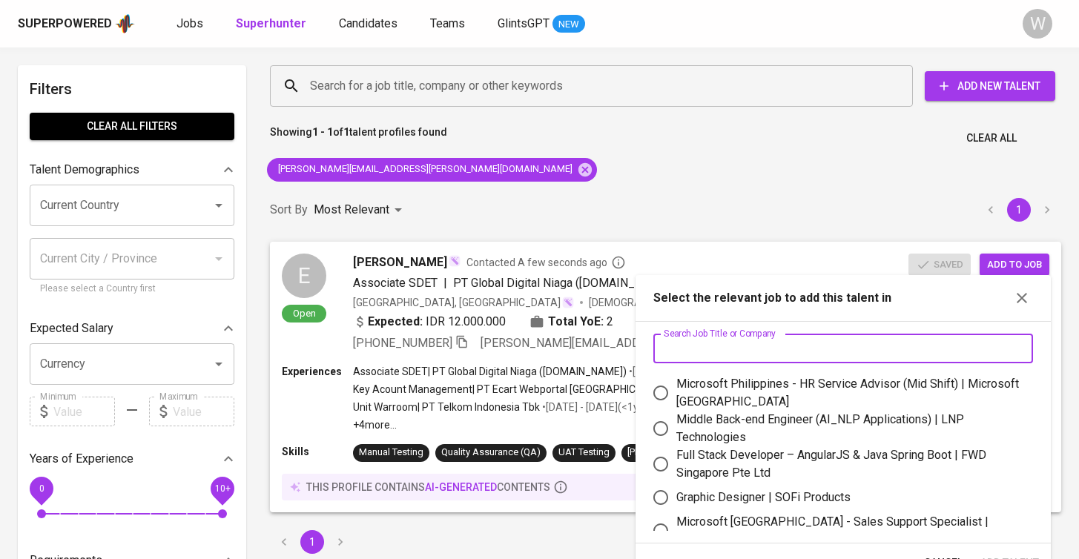
type input "W"
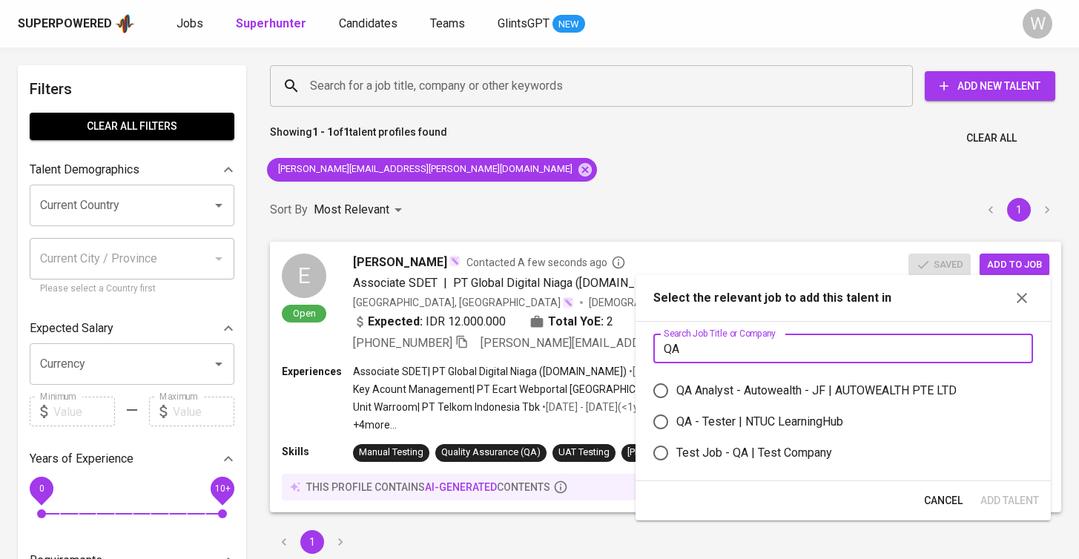
type input "Q"
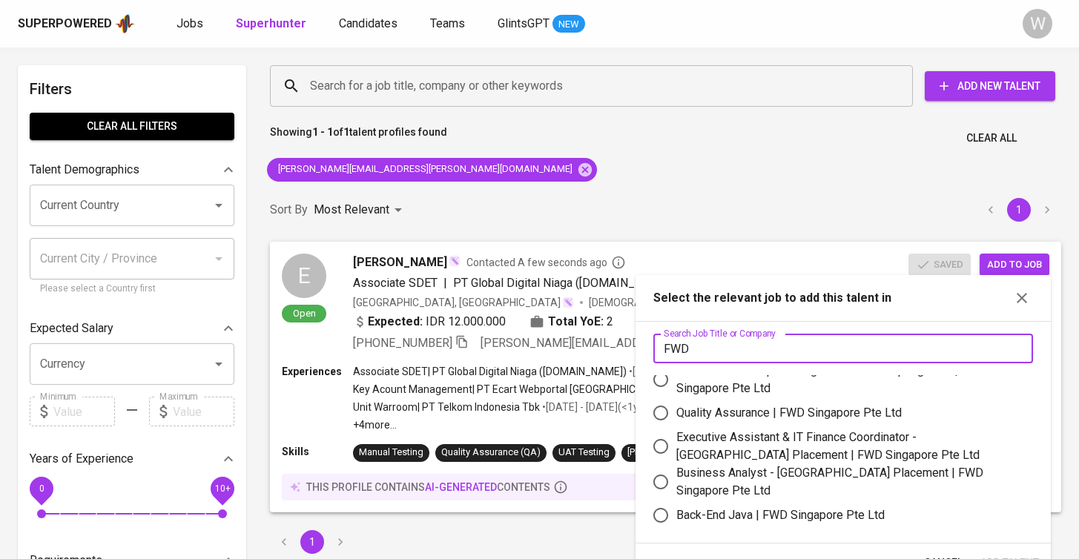
scroll to position [13, 0]
type input "FWD"
click at [786, 414] on div "Quality Assurance | FWD Singapore Pte Ltd" at bounding box center [788, 413] width 225 height 18
click at [676, 414] on input "Quality Assurance | FWD Singapore Pte Ltd" at bounding box center [660, 412] width 31 height 31
radio input "true"
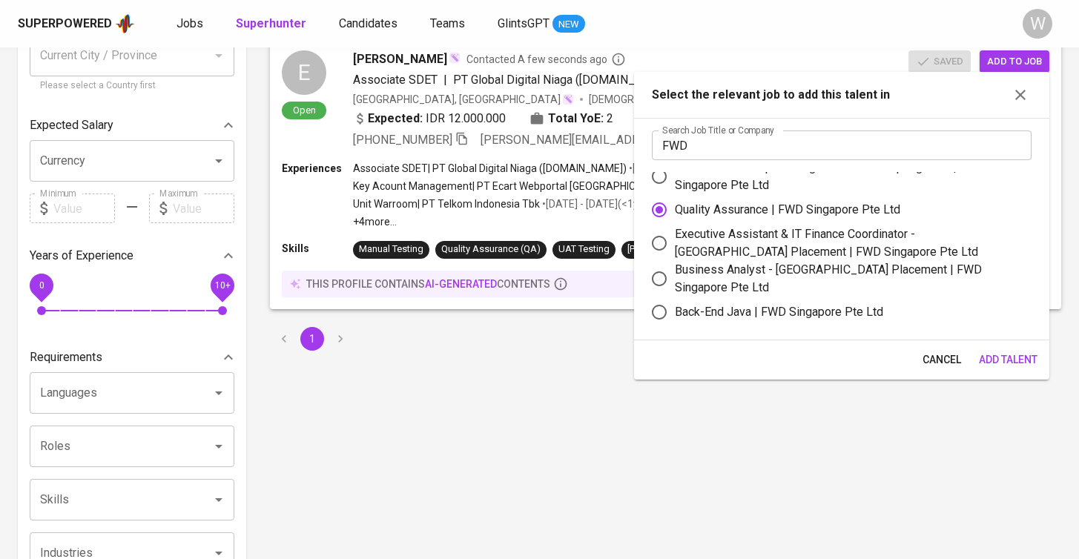
scroll to position [274, 0]
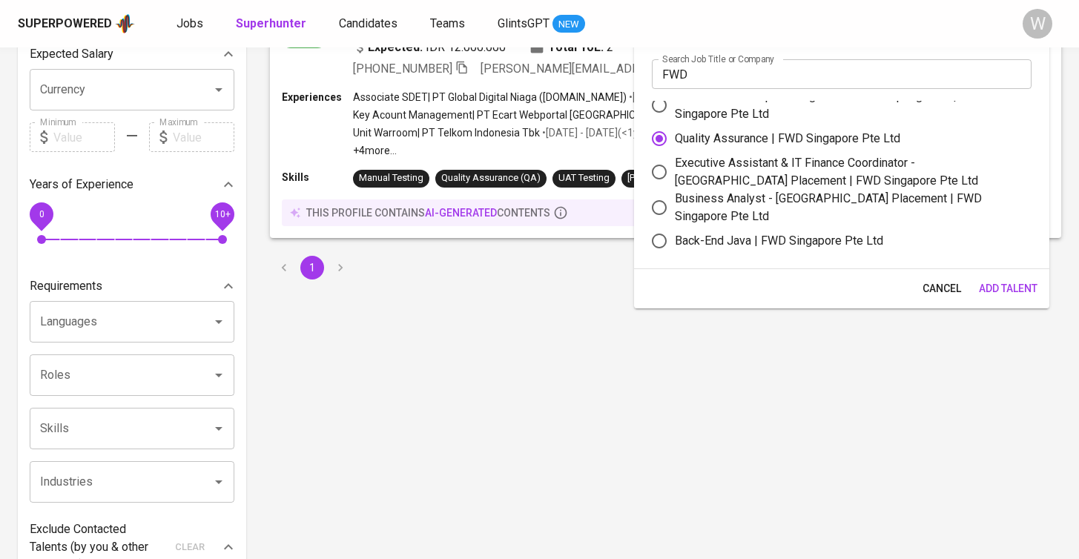
click at [999, 288] on span "Add Talent" at bounding box center [1008, 288] width 59 height 19
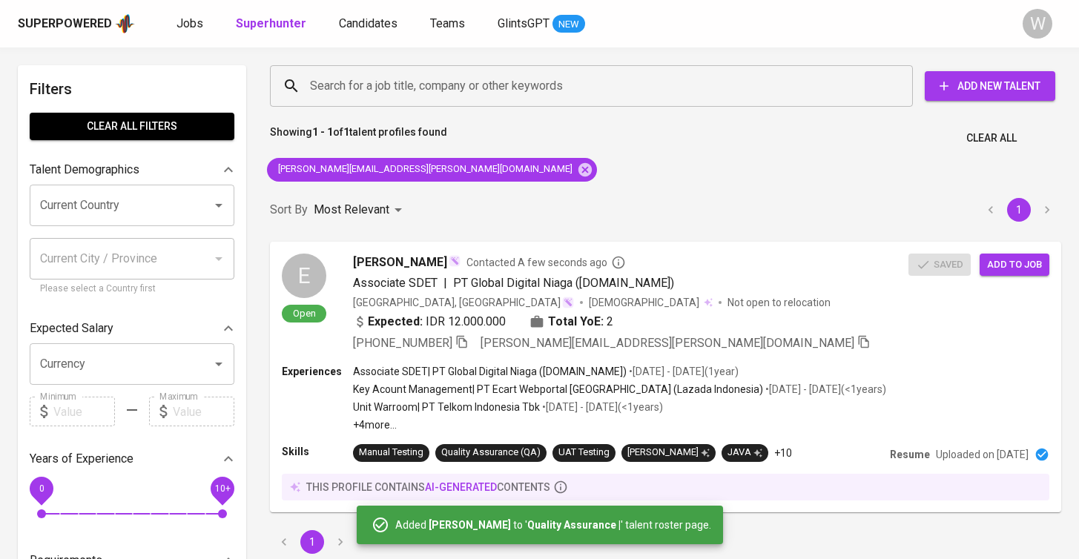
scroll to position [0, 0]
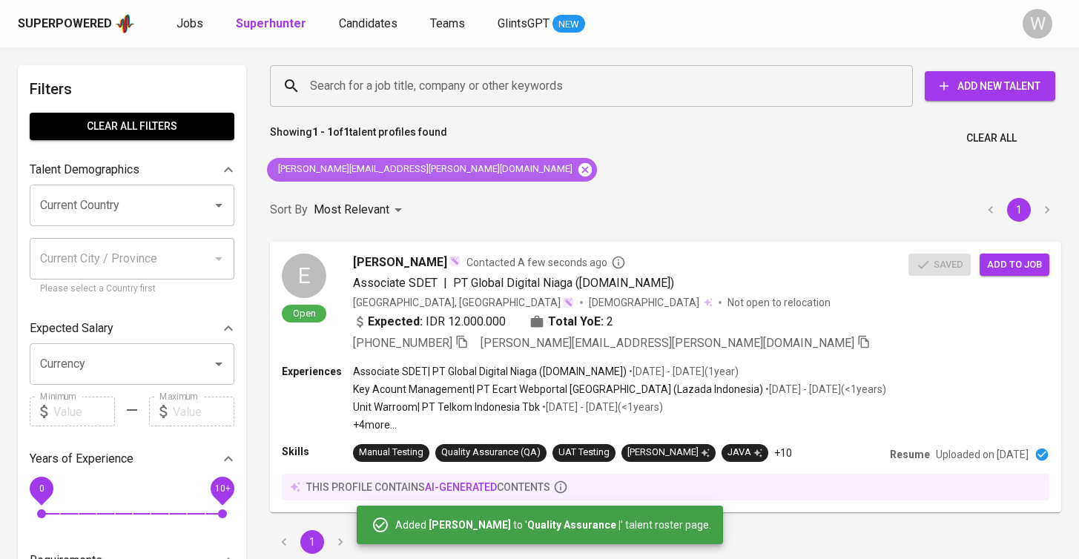
click at [577, 168] on icon at bounding box center [585, 170] width 16 height 16
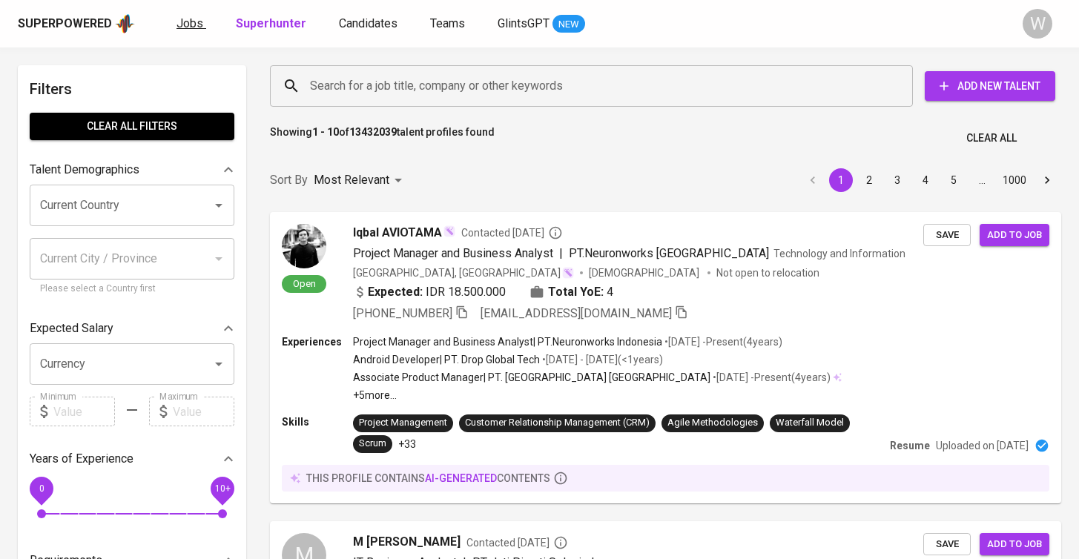
click at [201, 21] on link "Jobs" at bounding box center [191, 24] width 30 height 19
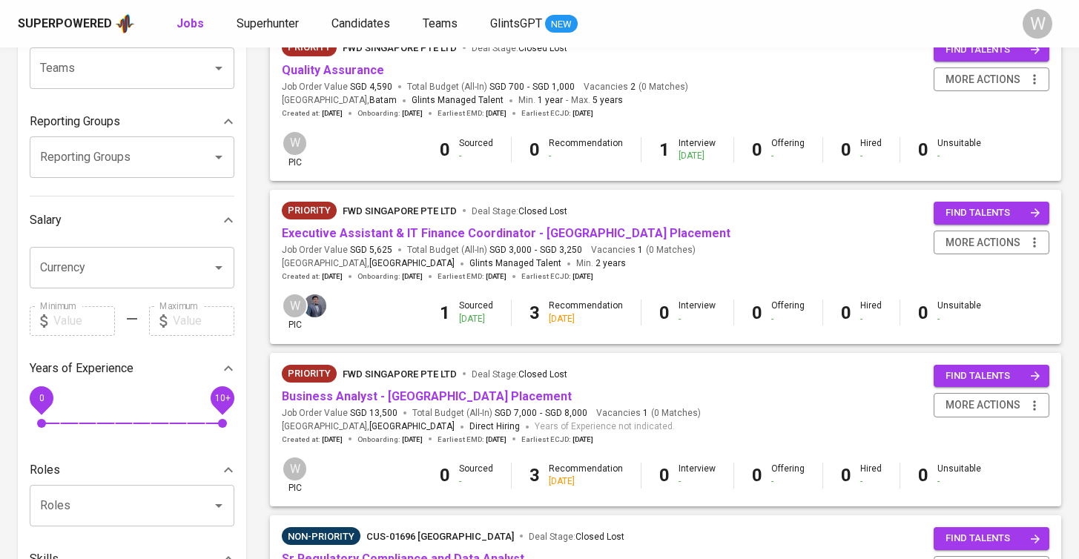
scroll to position [93, 0]
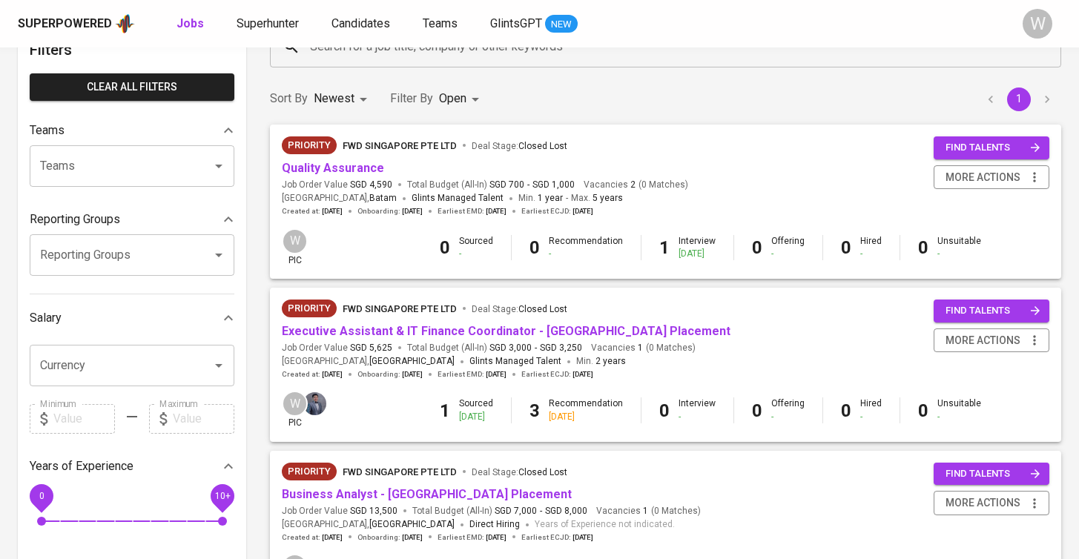
click at [332, 159] on div "Priority FWD Singapore Pte Ltd Deal Stage : Closed Lost" at bounding box center [485, 148] width 406 height 24
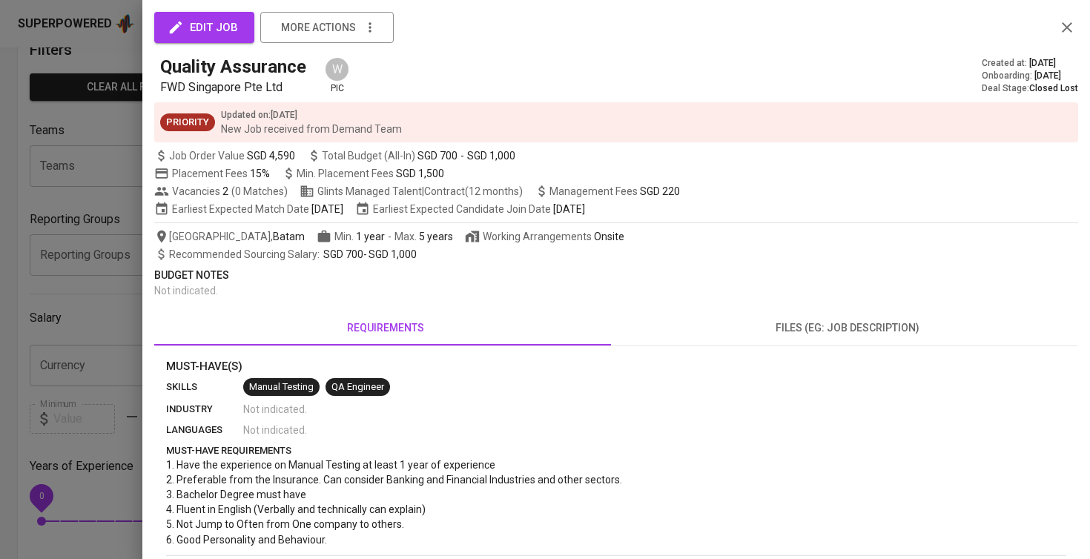
click at [125, 146] on div at bounding box center [545, 279] width 1090 height 559
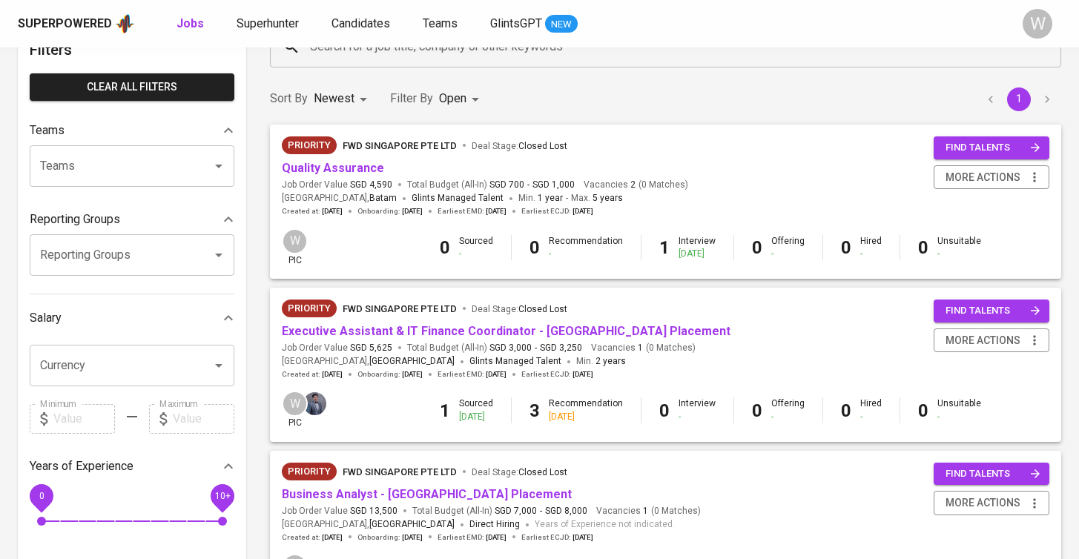
click at [358, 160] on span "Quality Assurance" at bounding box center [333, 168] width 102 height 17
click at [353, 166] on link "Quality Assurance" at bounding box center [333, 168] width 102 height 14
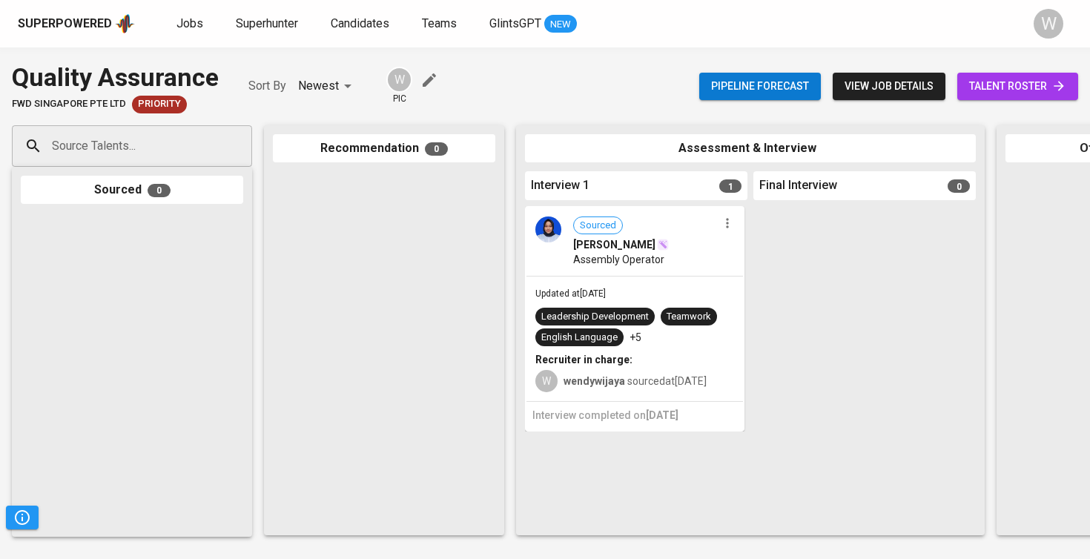
click at [990, 76] on link "talent roster" at bounding box center [1017, 86] width 121 height 27
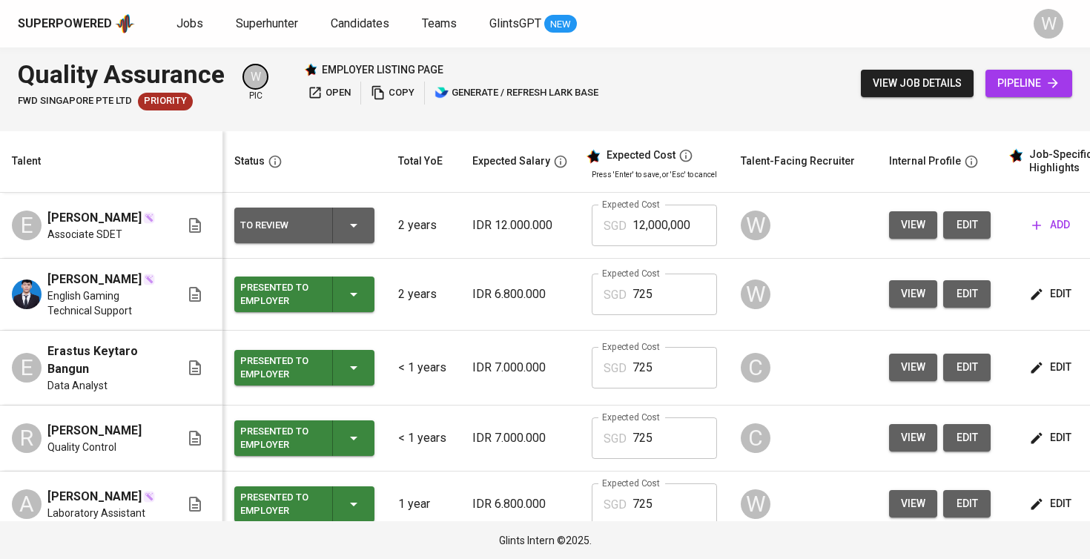
click at [978, 224] on button "edit" at bounding box center [966, 224] width 47 height 27
click at [363, 30] on link "Candidates" at bounding box center [362, 24] width 62 height 19
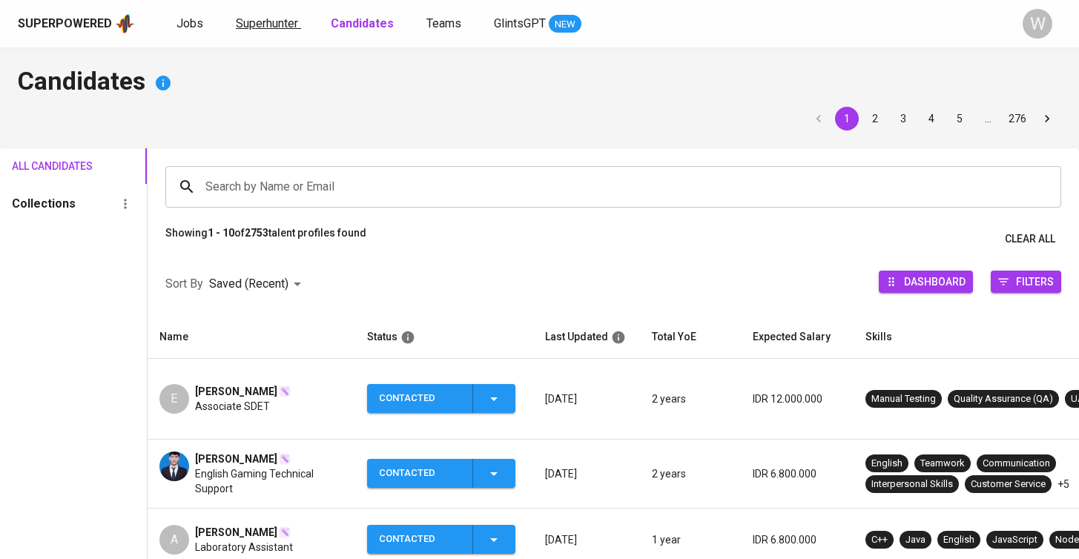
click at [248, 18] on span "Superhunter" at bounding box center [267, 23] width 62 height 14
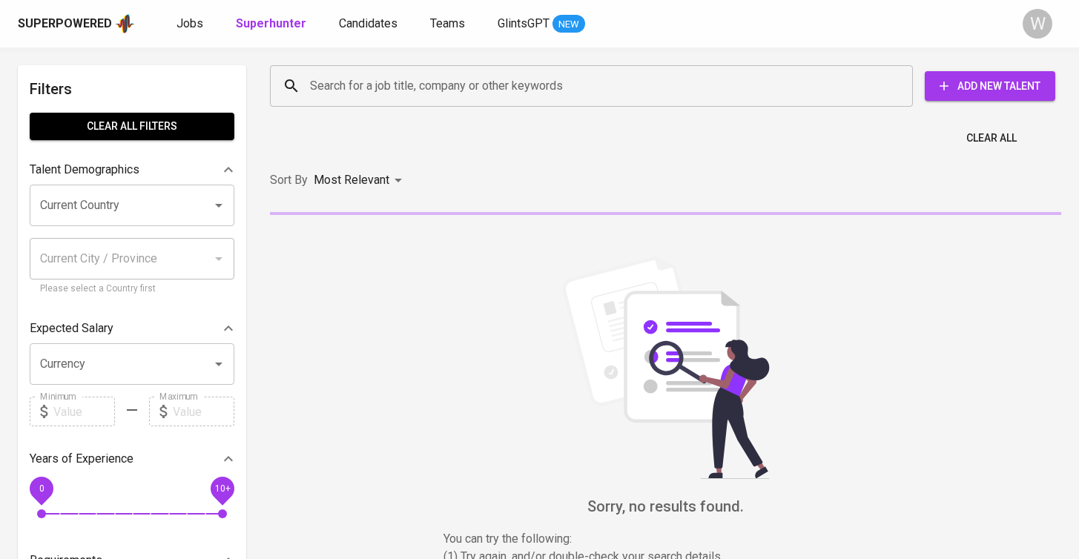
click at [367, 66] on div "Search for a job title, company or other keywords" at bounding box center [591, 86] width 643 height 42
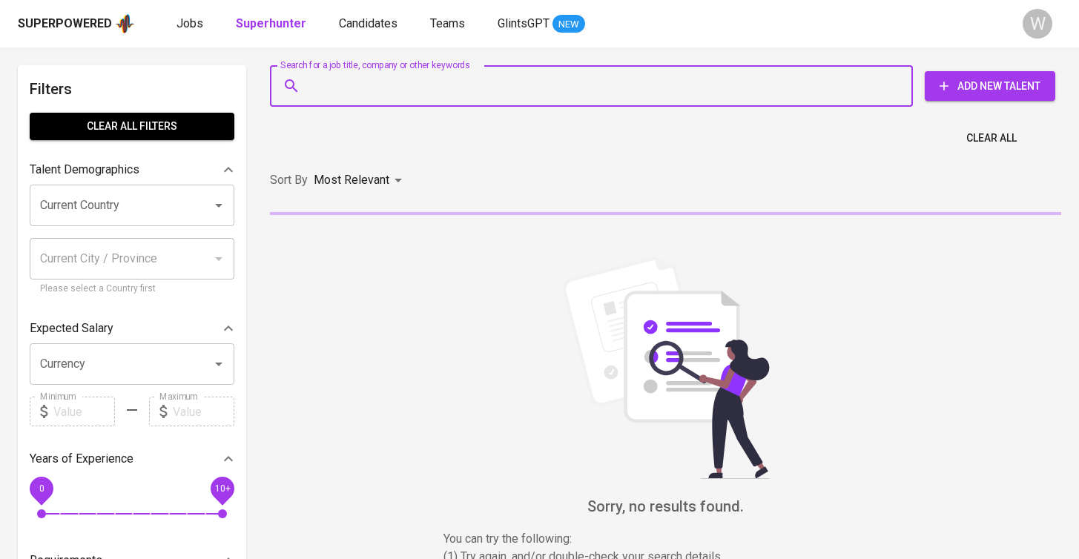
paste input "sitimashitah01@gmail.com"
type input "sitimashitah01@gmail.com"
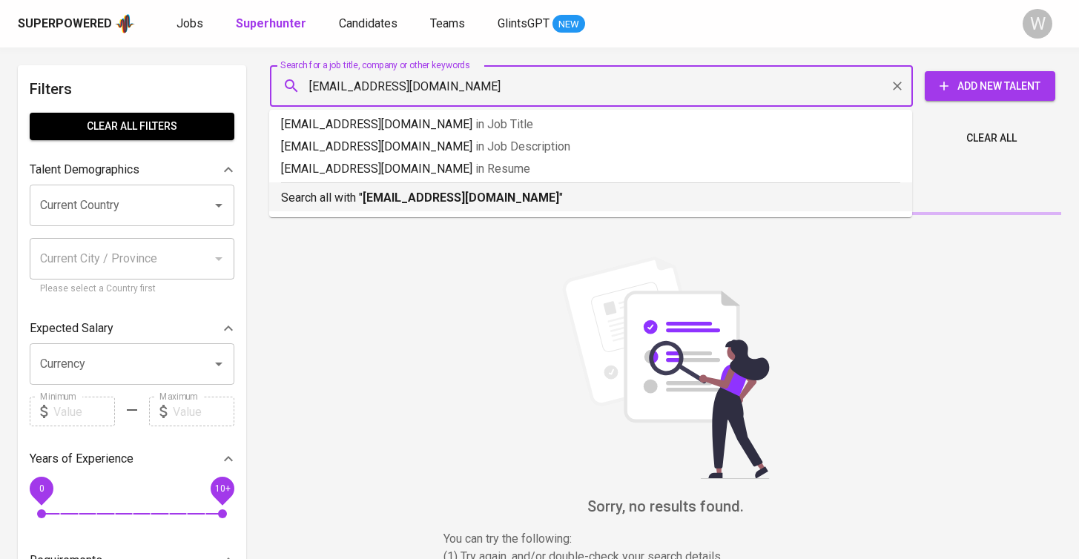
click at [429, 200] on b "sitimashitah01@gmail.com" at bounding box center [461, 198] width 196 height 14
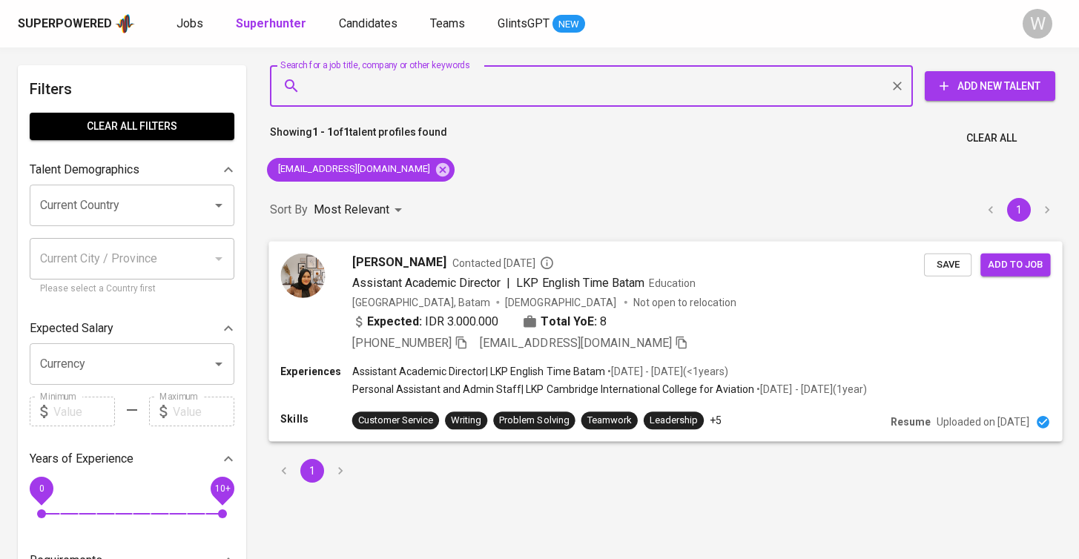
click at [952, 266] on span "Save" at bounding box center [947, 264] width 33 height 17
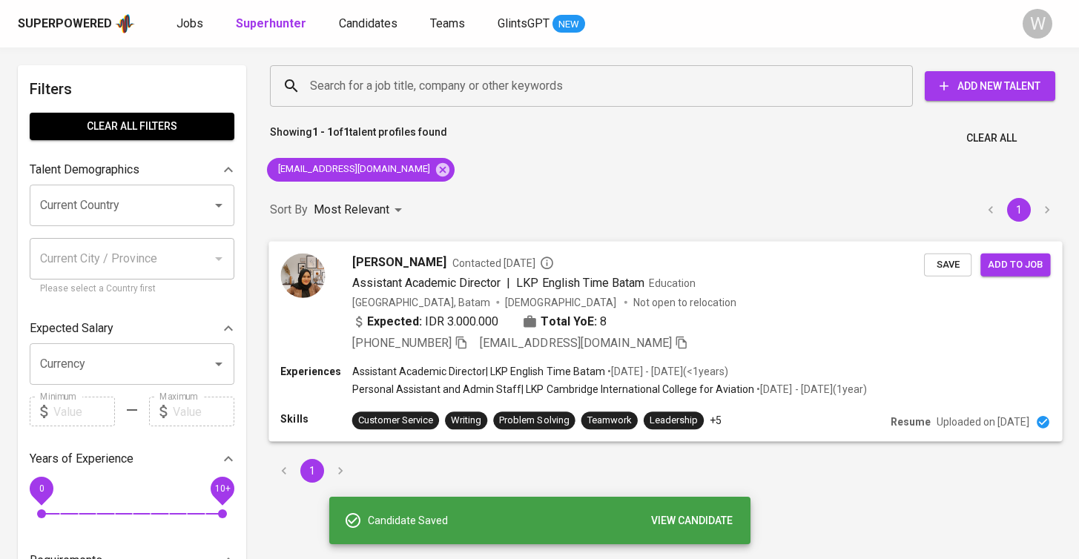
click at [1052, 263] on div "Save Add to job" at bounding box center [990, 261] width 133 height 29
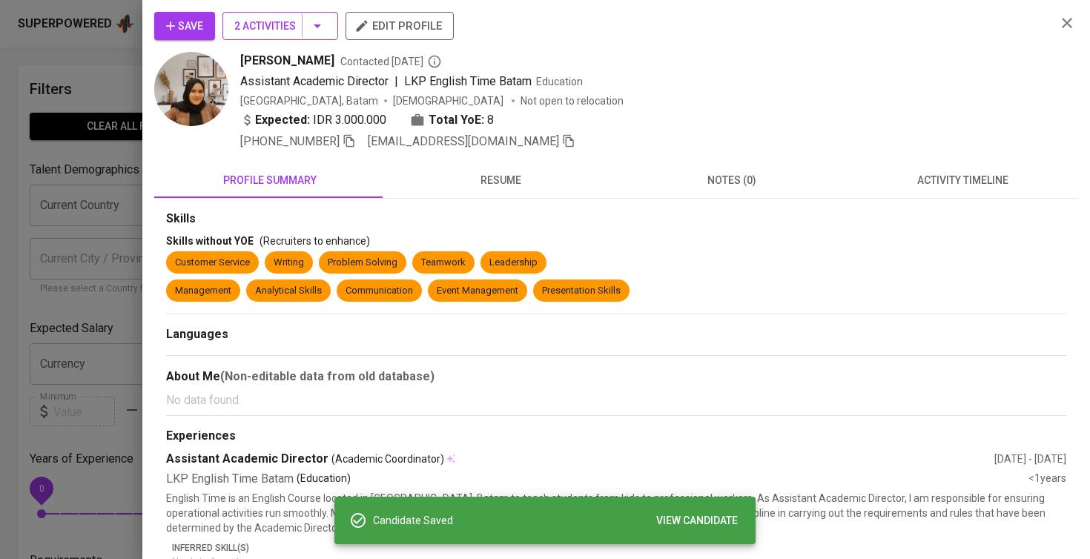
click at [255, 30] on span "2 Activities" at bounding box center [280, 26] width 92 height 19
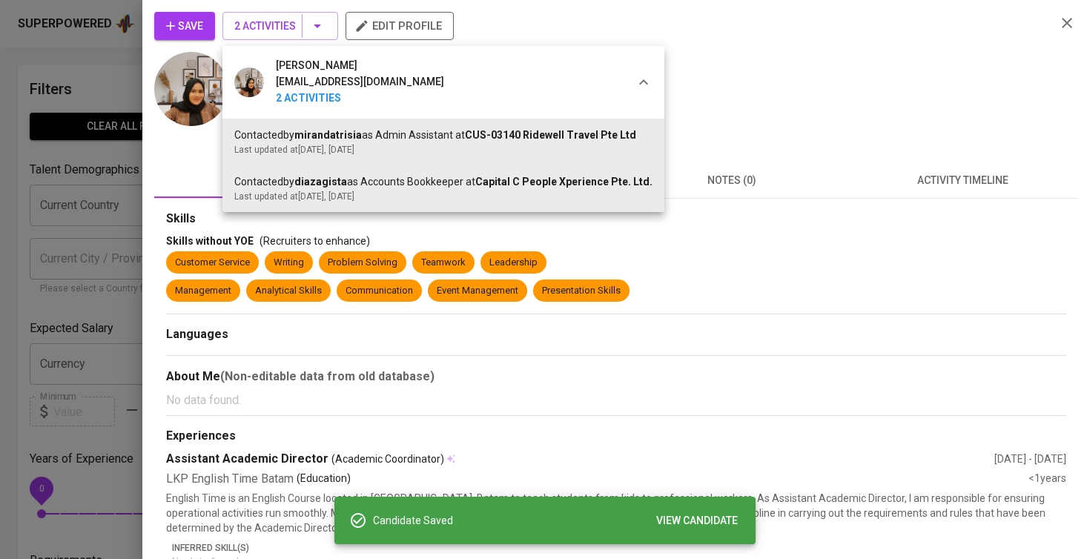
click at [133, 153] on div at bounding box center [545, 279] width 1090 height 559
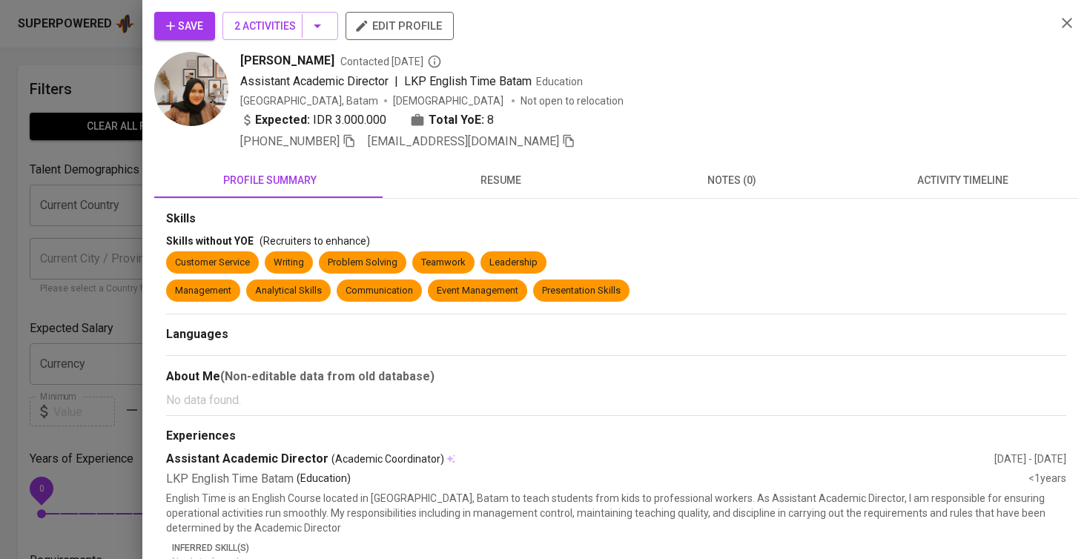
click at [884, 188] on span "activity timeline" at bounding box center [963, 180] width 214 height 19
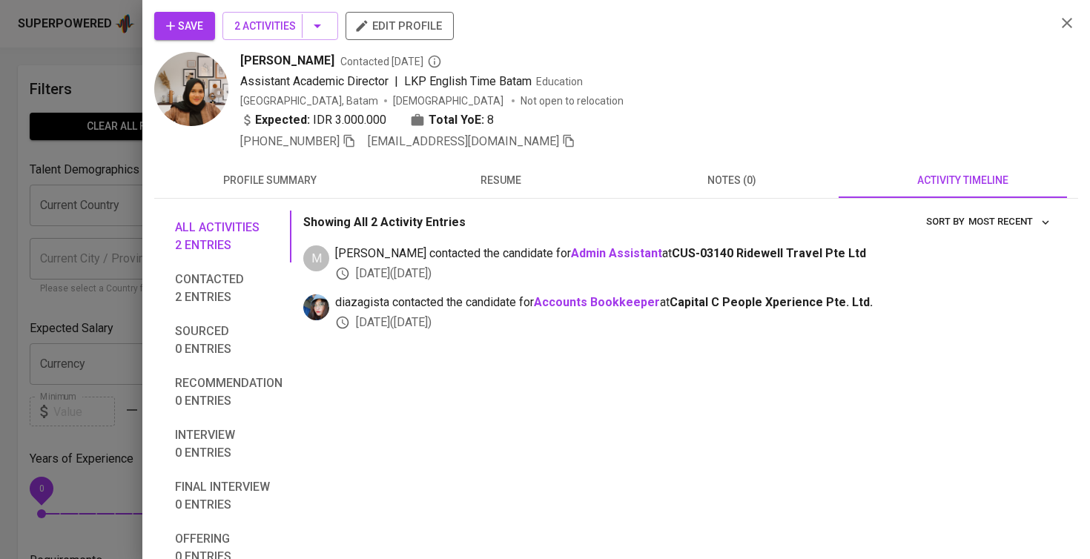
click at [514, 179] on span "resume" at bounding box center [501, 180] width 214 height 19
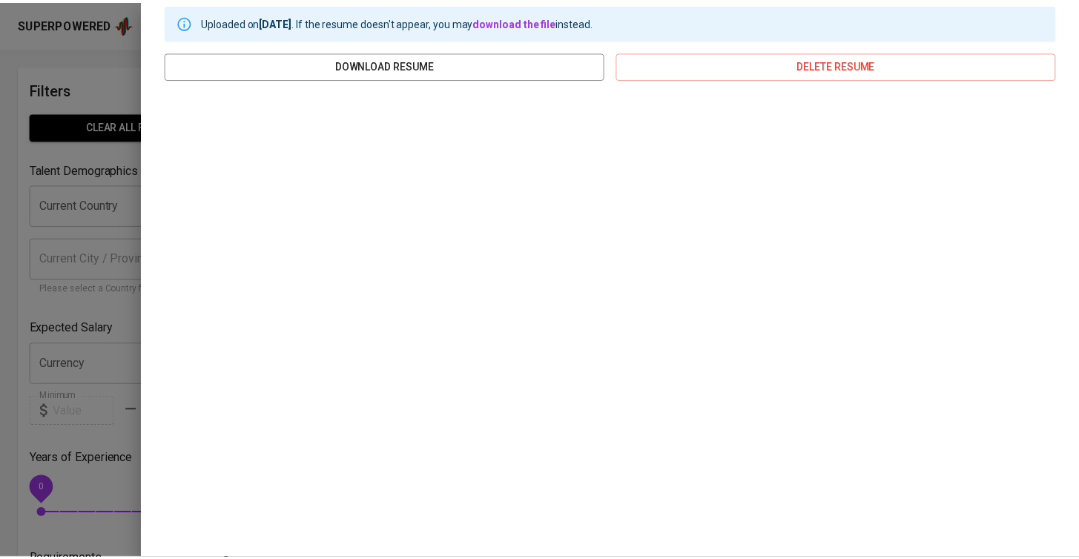
scroll to position [206, 0]
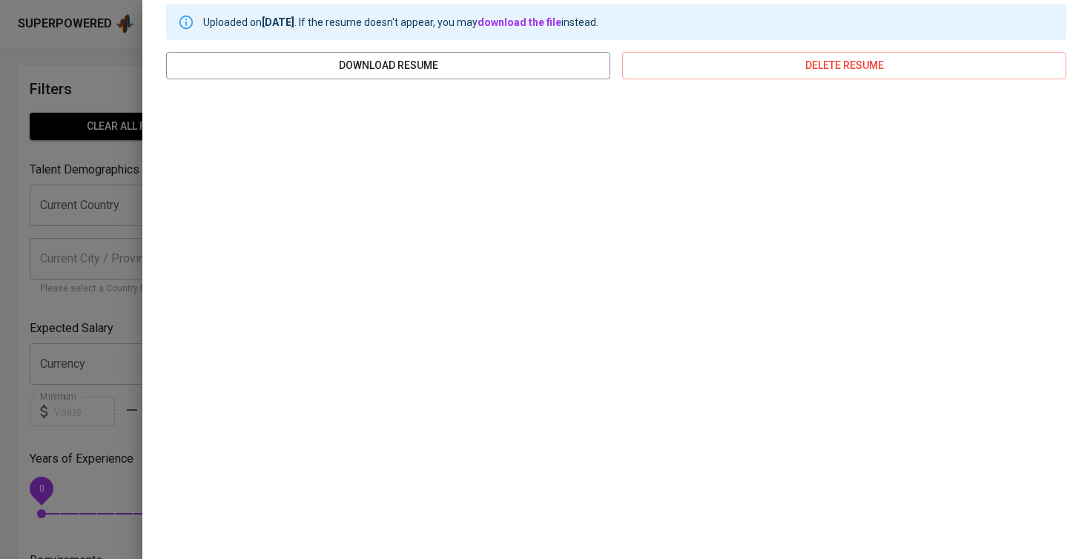
click at [37, 291] on div at bounding box center [545, 279] width 1090 height 559
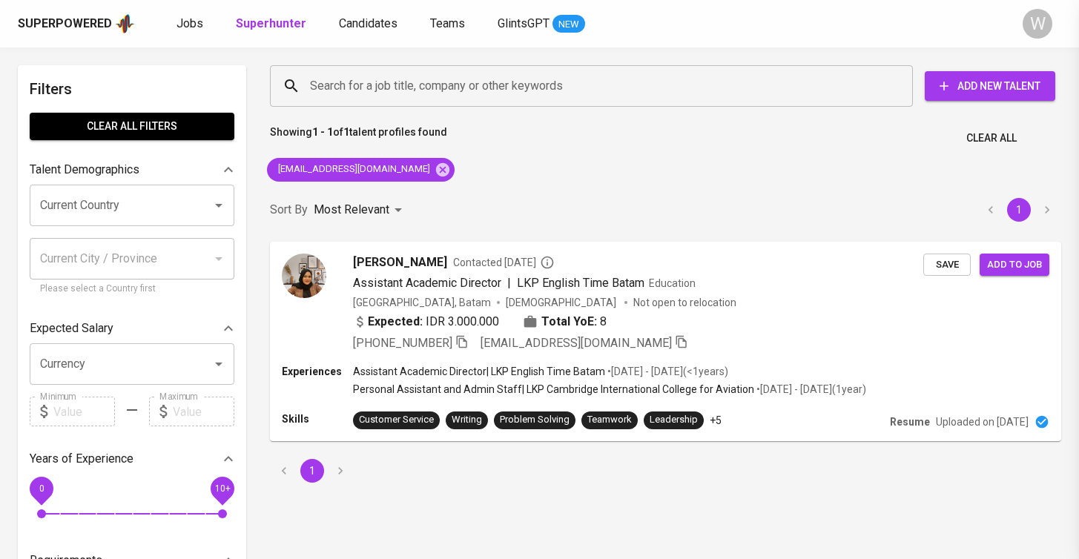
scroll to position [0, 0]
click at [1010, 264] on span "Add to job" at bounding box center [1015, 264] width 55 height 17
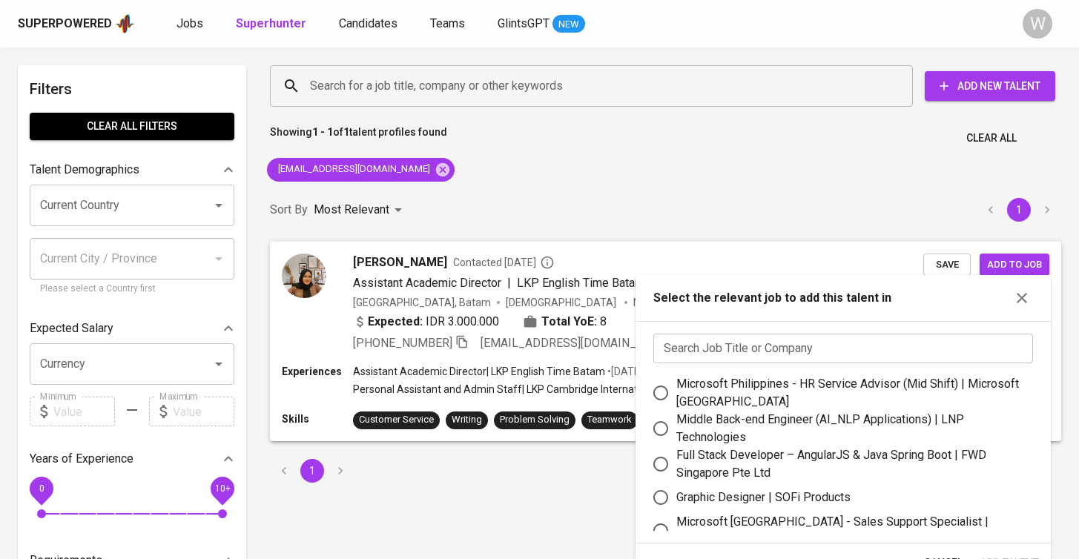
click at [793, 355] on input "text" at bounding box center [843, 349] width 380 height 30
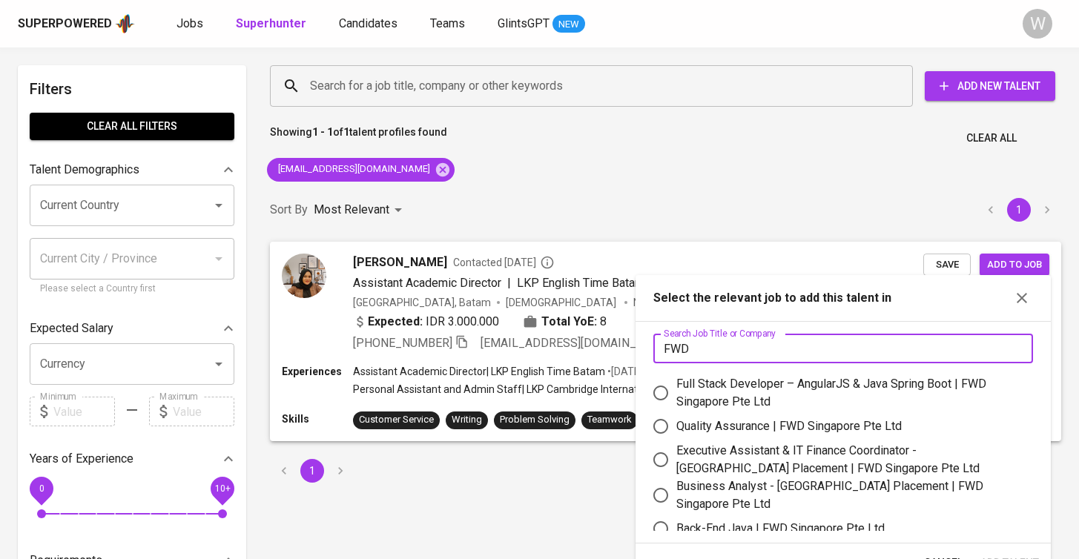
type input "FWD"
click at [785, 417] on label "Quality Assurance | FWD Singapore Pte Ltd" at bounding box center [833, 426] width 376 height 31
click at [676, 417] on input "Quality Assurance | FWD Singapore Pte Ltd" at bounding box center [660, 426] width 31 height 31
radio input "true"
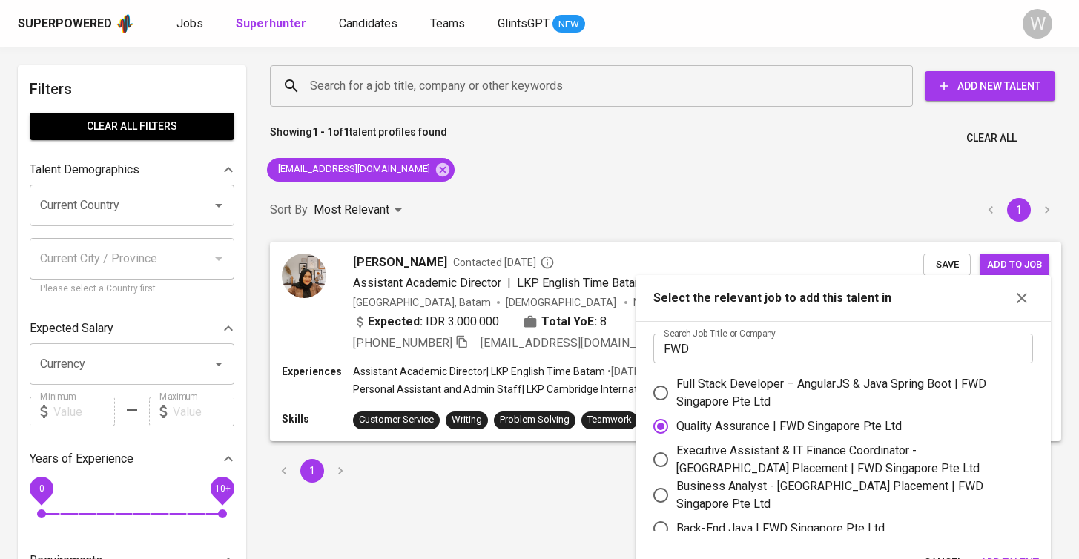
scroll to position [324, 0]
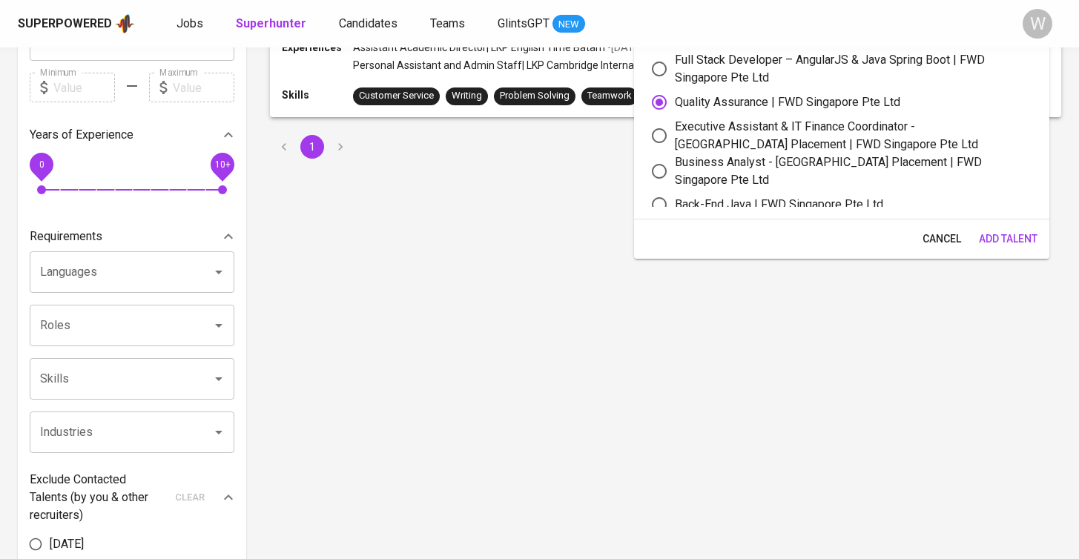
click at [987, 225] on button "Add Talent" at bounding box center [1008, 238] width 70 height 27
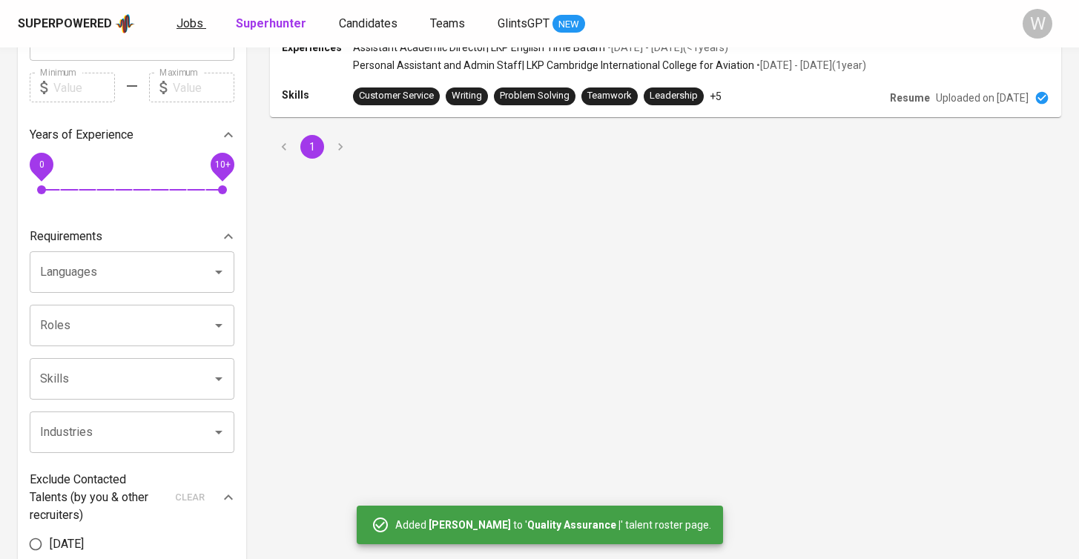
click at [197, 19] on span "Jobs" at bounding box center [189, 23] width 27 height 14
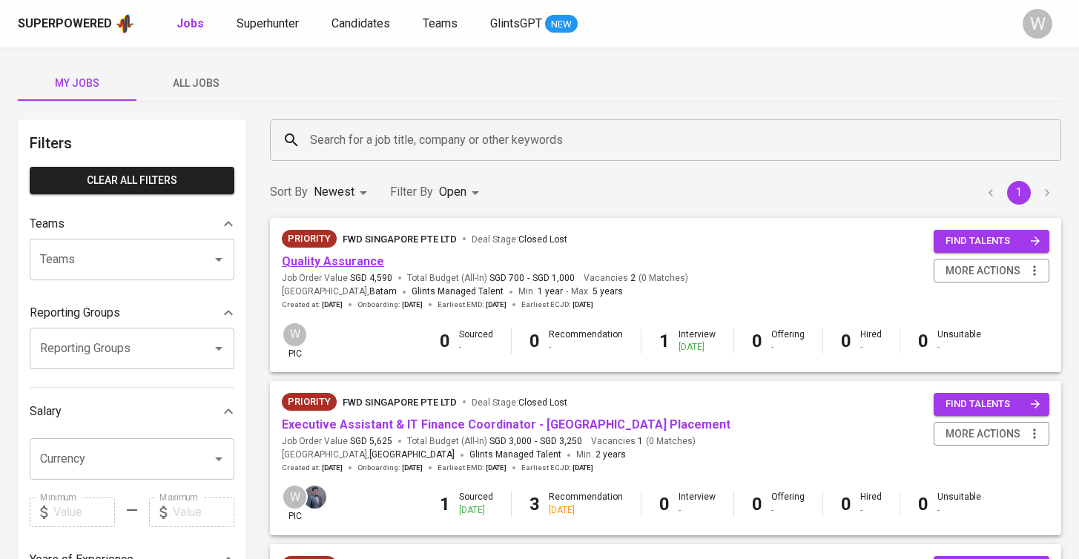
click at [325, 260] on link "Quality Assurance" at bounding box center [333, 261] width 102 height 14
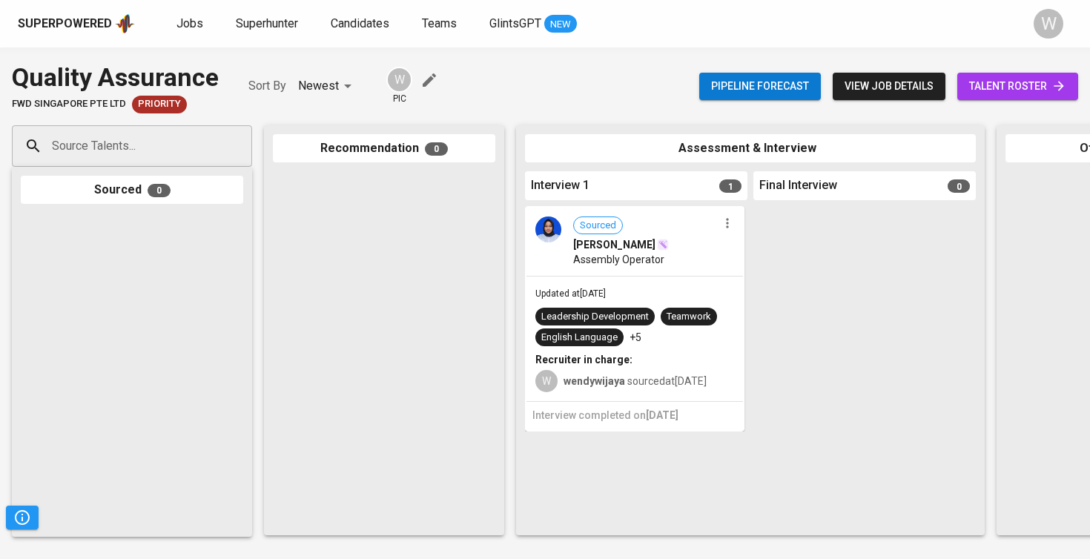
click at [1014, 90] on span "talent roster" at bounding box center [1017, 86] width 97 height 19
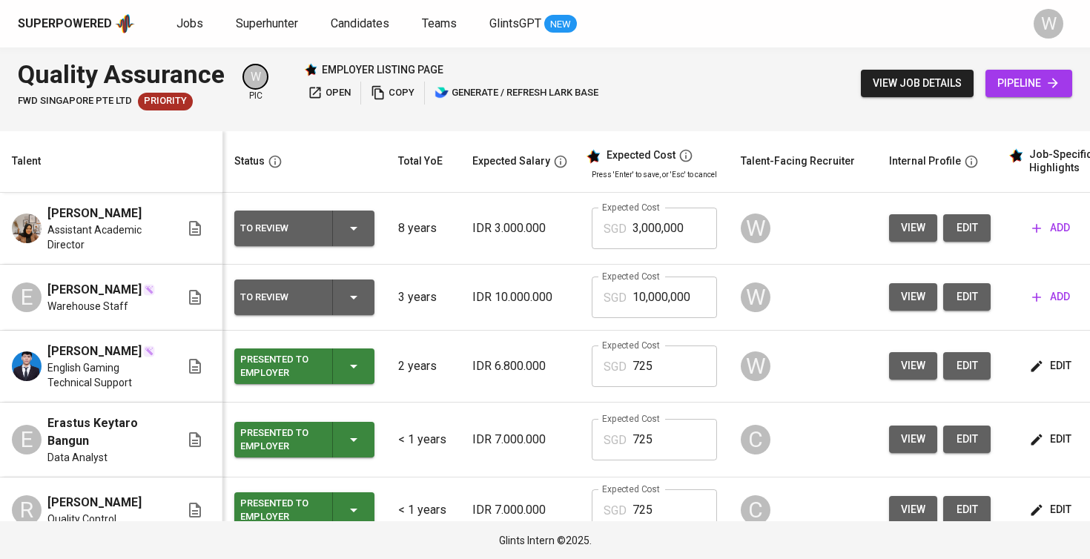
click at [957, 225] on span "edit" at bounding box center [967, 228] width 24 height 19
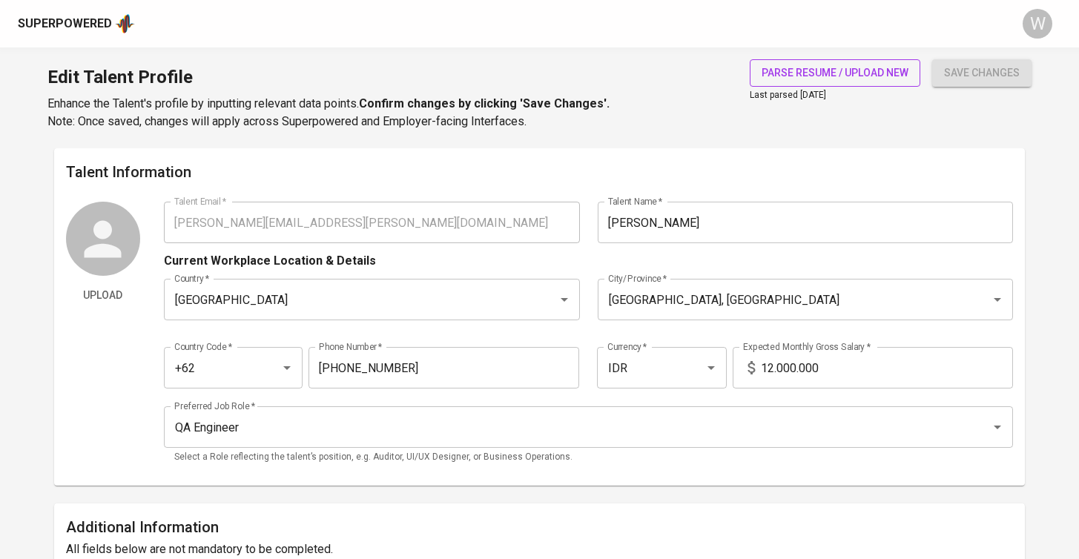
click at [833, 70] on span "parse resume / upload new" at bounding box center [834, 73] width 147 height 19
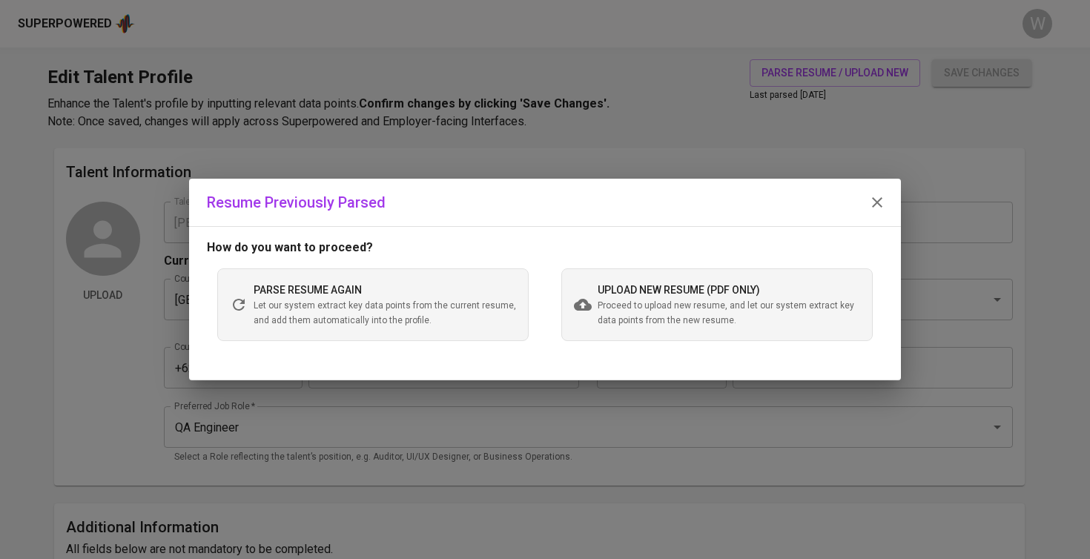
click at [663, 300] on span "Proceed to upload new resume, and let our system extract key data points from t…" at bounding box center [729, 314] width 262 height 30
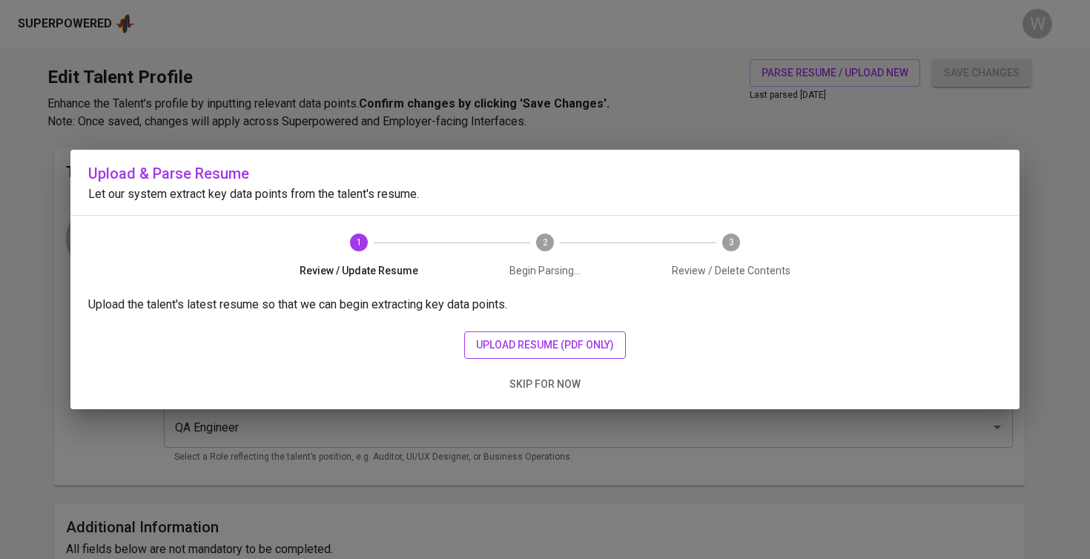
click at [553, 353] on span "upload resume (pdf only)" at bounding box center [545, 345] width 138 height 19
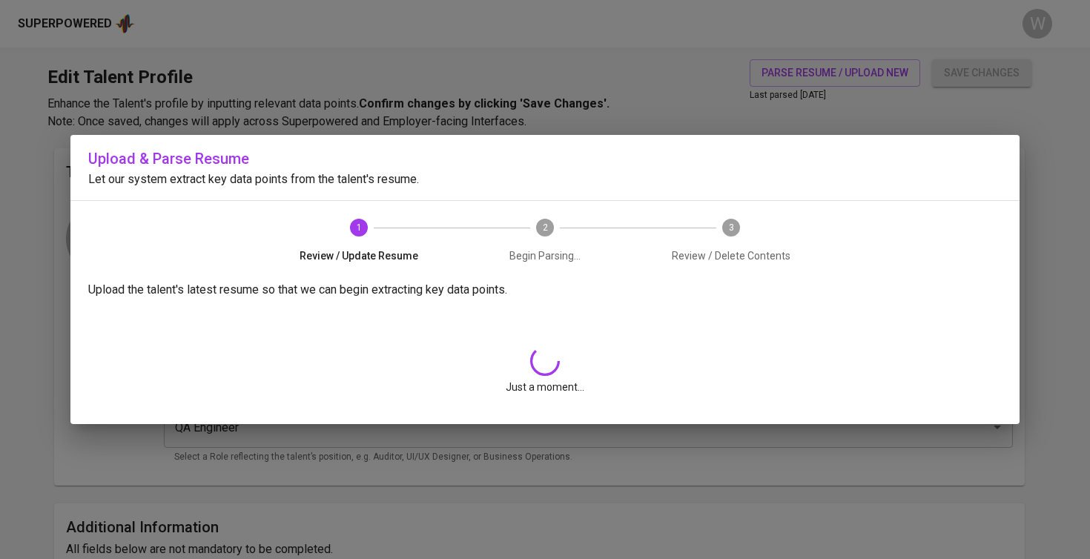
click at [793, 400] on div "Just a moment..." at bounding box center [544, 370] width 913 height 107
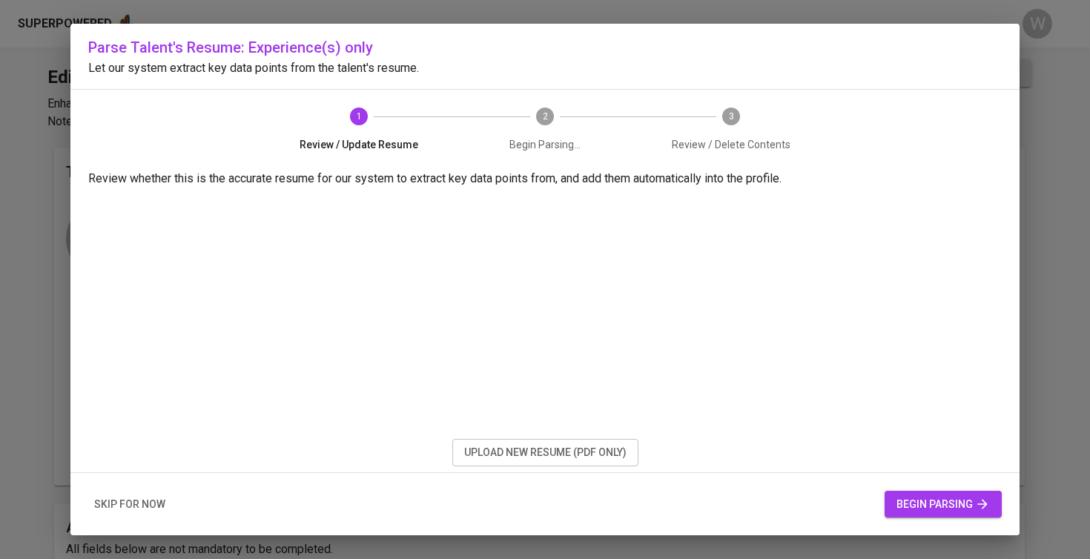
click at [899, 498] on span "begin parsing" at bounding box center [942, 504] width 93 height 19
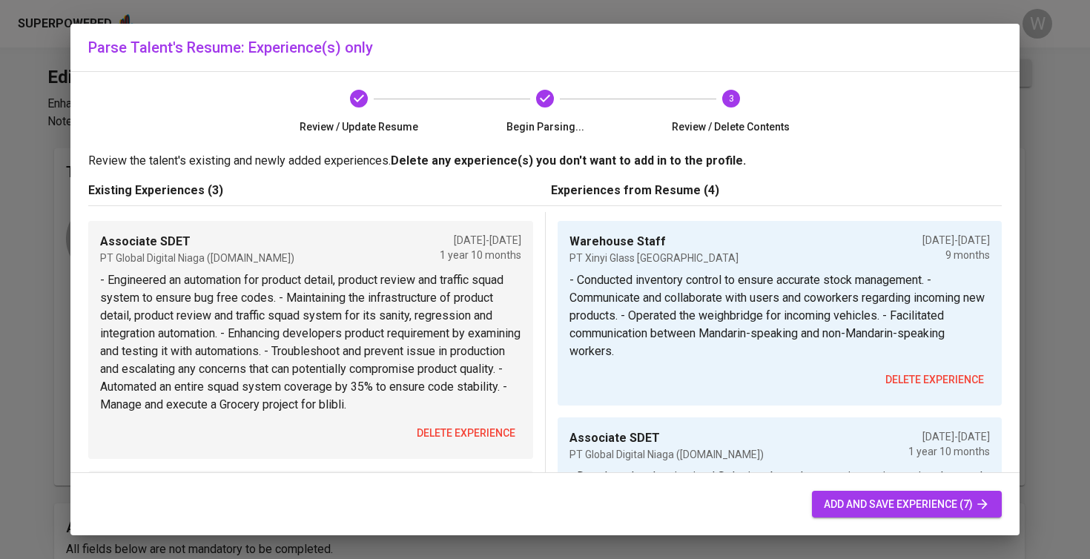
scroll to position [51, 0]
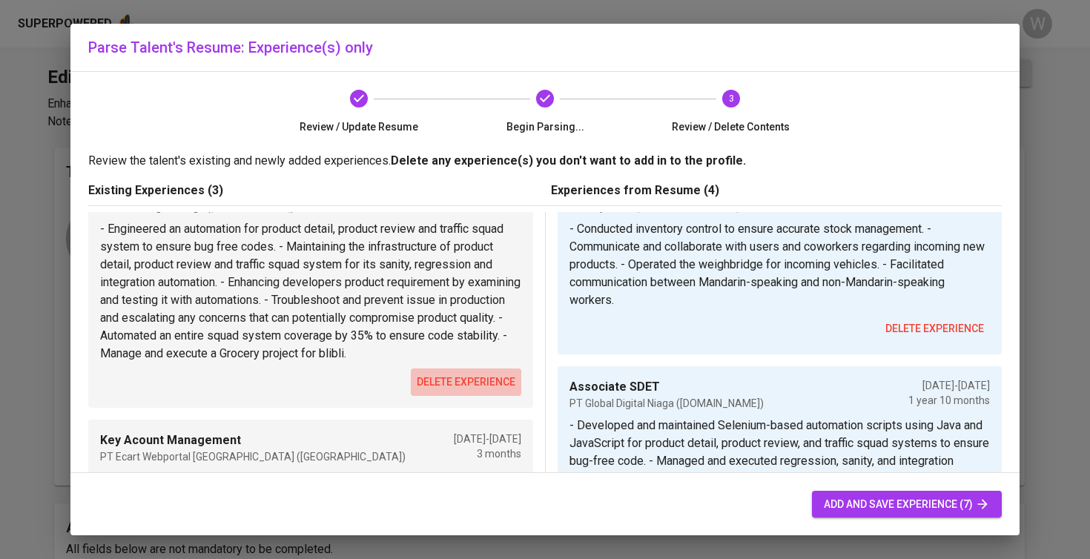
click at [469, 391] on span "delete experience" at bounding box center [466, 382] width 99 height 19
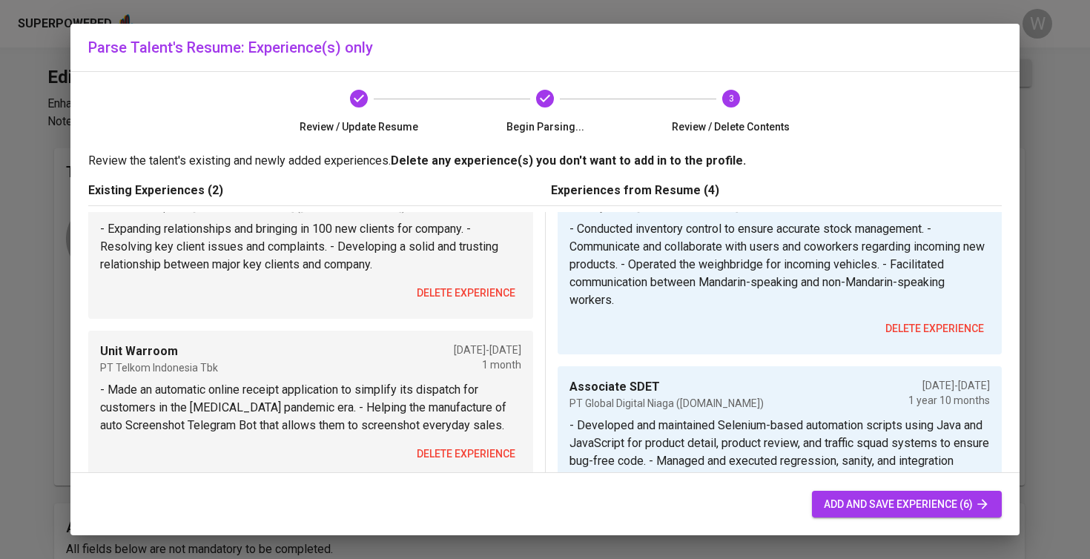
click at [446, 297] on span "delete experience" at bounding box center [466, 293] width 99 height 19
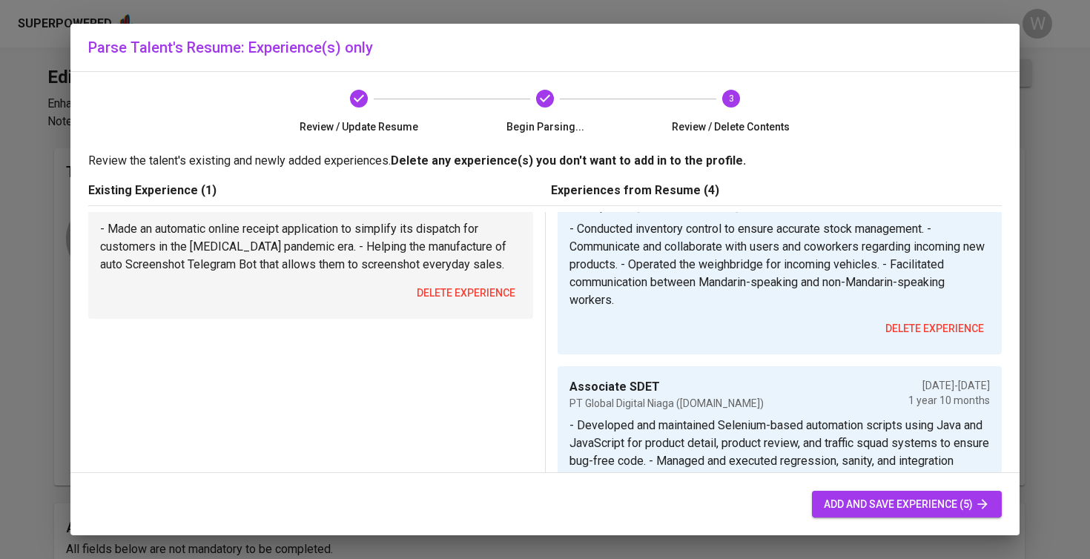
click at [443, 305] on button "delete experience" at bounding box center [466, 292] width 110 height 27
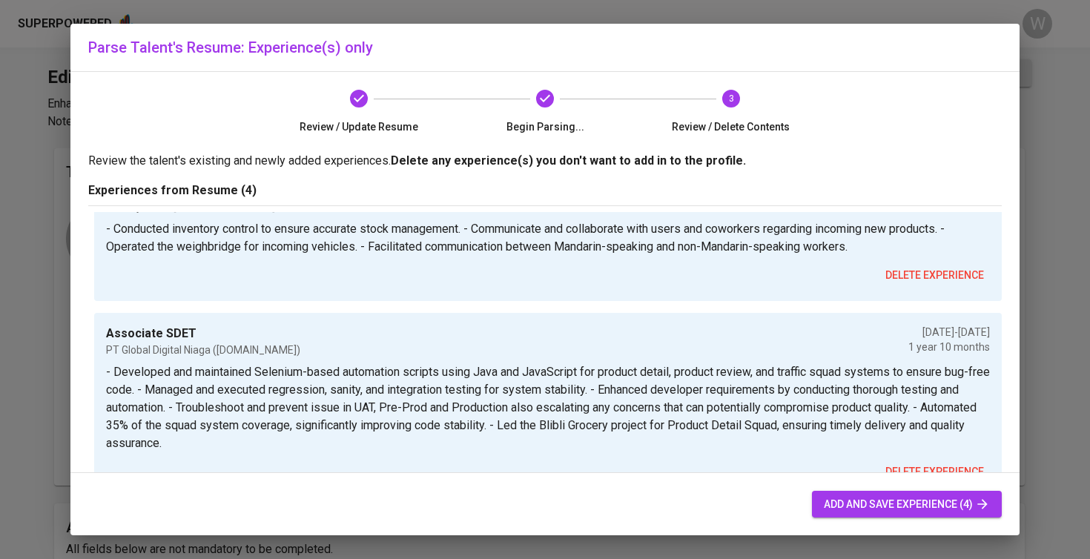
click at [443, 305] on div "Warehouse Staff PT Xinyi Glass Indonesia Apr 2024 - Jan 2025 9 months - Conduct…" at bounding box center [544, 480] width 925 height 639
click at [850, 515] on button "add and save experience (4)" at bounding box center [907, 504] width 190 height 27
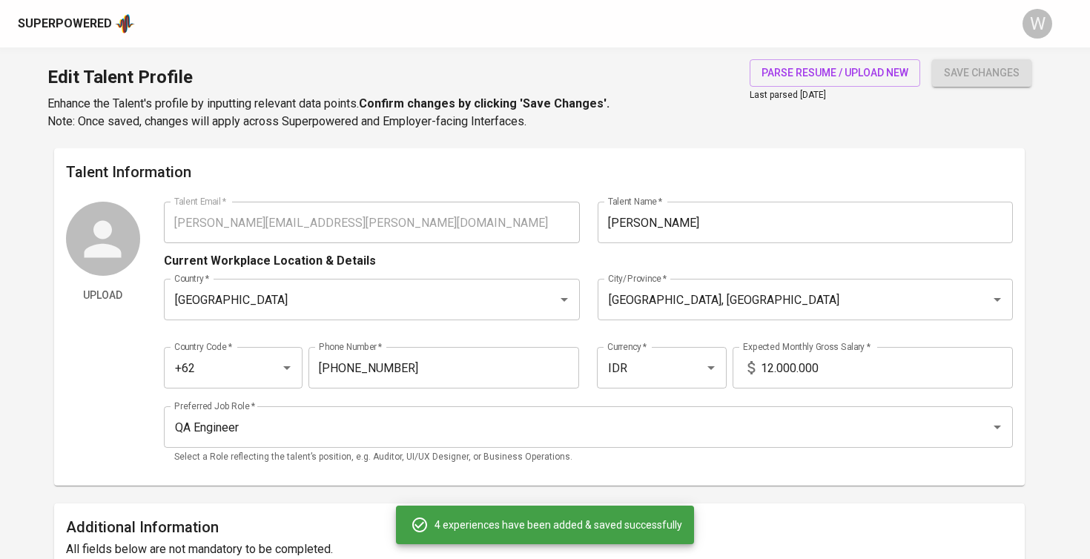
type input "Warehouse Staff"
type input "PT Xinyi Glass Indonesia"
type input "04/01/2024"
type input "01/01/2025"
type input "Associate SDET"
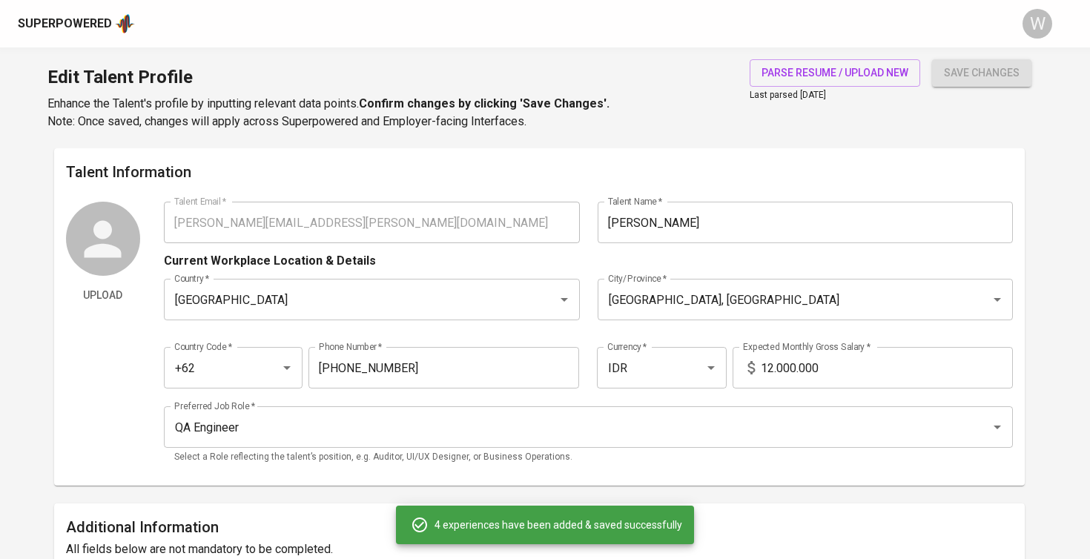
type input "PT Global Digital Niaga (Blibli.com)"
type input "05/01/2022"
type input "03/01/2024"
type input "Key Account Management"
type input "PT Ecart Webportal Indonesia (Lazada Indonesia)"
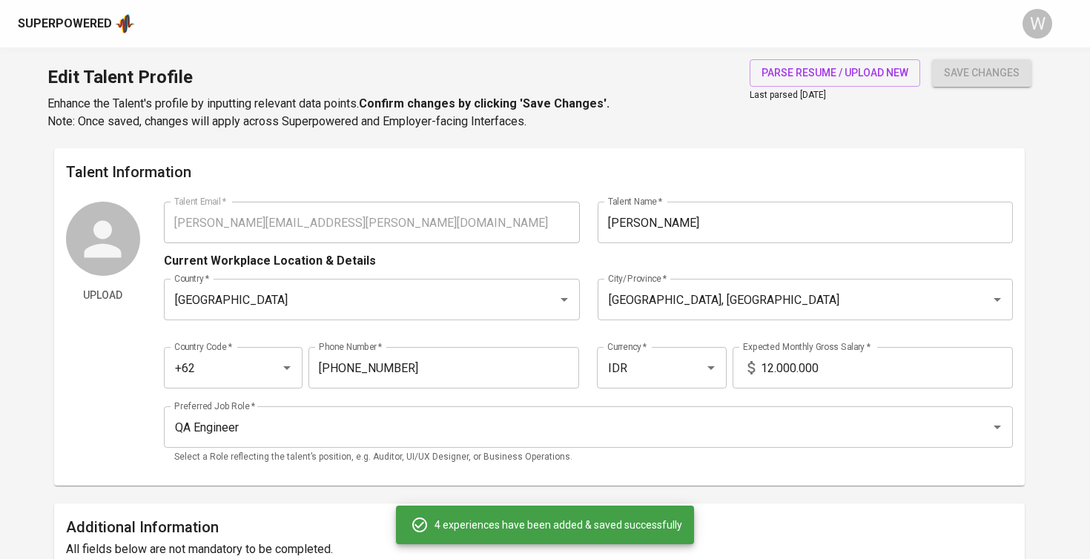
type input "05/01/2021"
type input "08/01/2021"
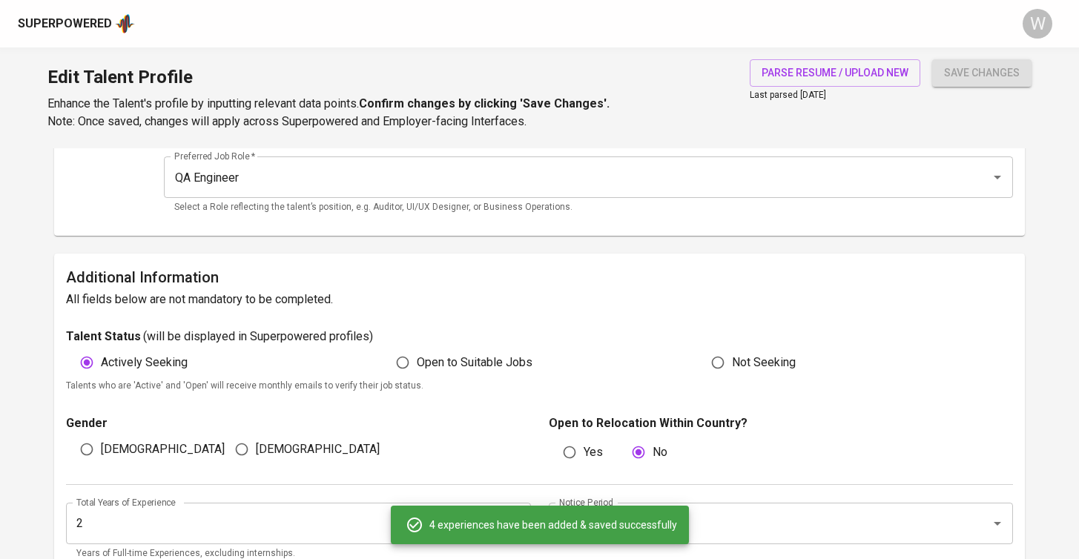
scroll to position [29, 0]
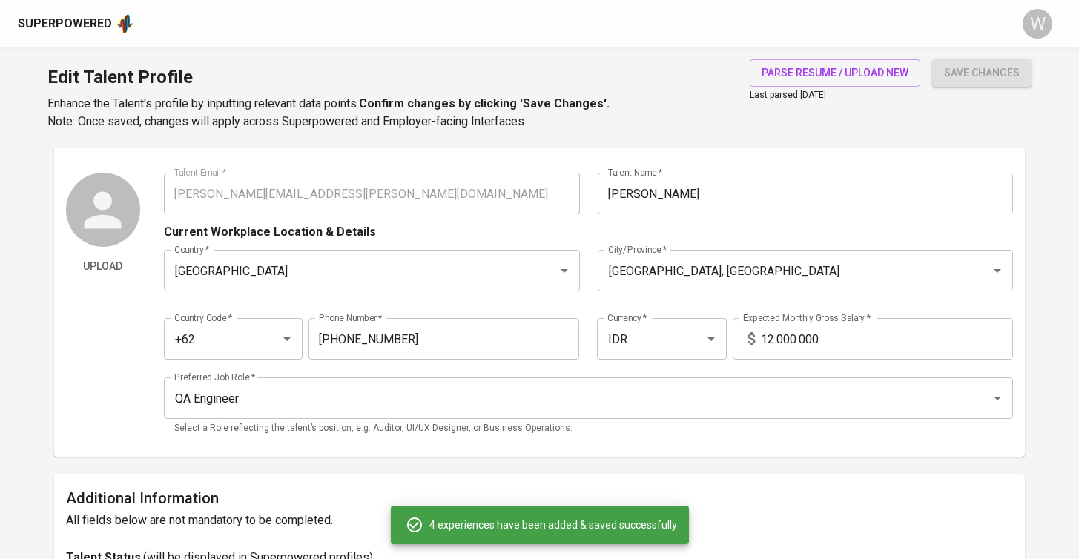
click at [766, 330] on input "12.000.000" at bounding box center [887, 339] width 252 height 42
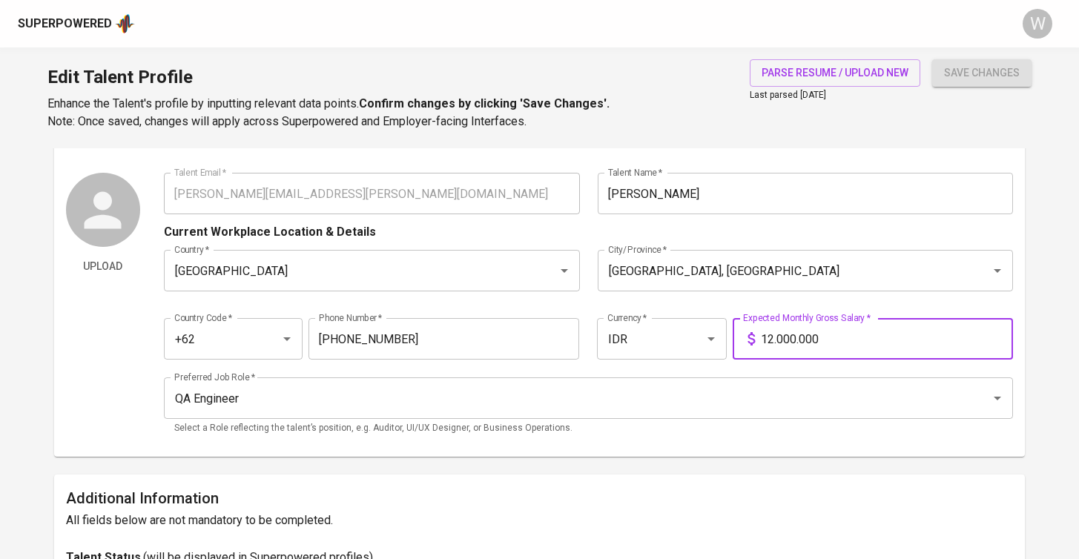
click at [775, 340] on input "12.000.000" at bounding box center [887, 339] width 252 height 42
type input "10.000.000"
click at [635, 503] on h6 "Additional Information" at bounding box center [539, 498] width 947 height 24
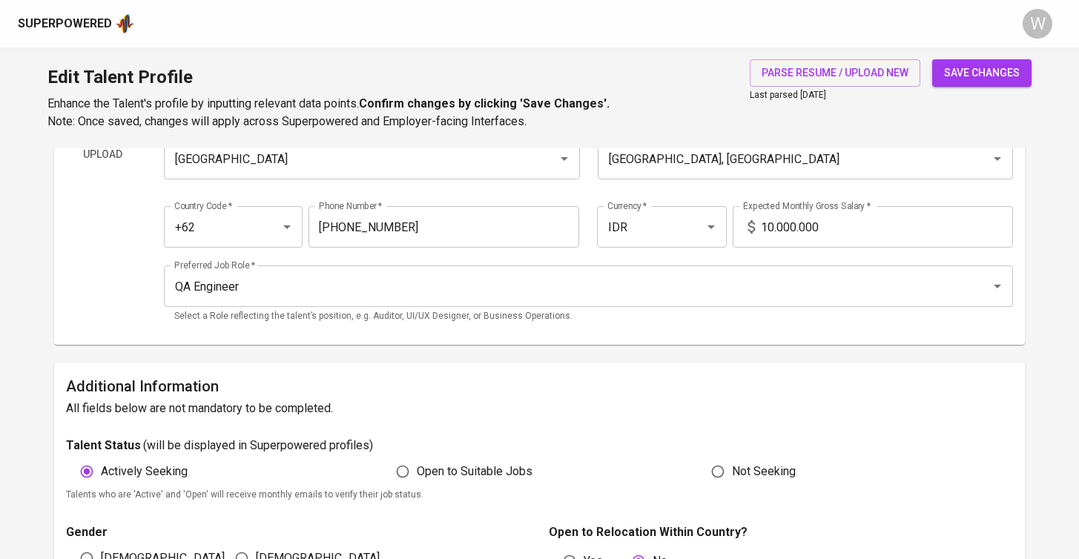
scroll to position [217, 0]
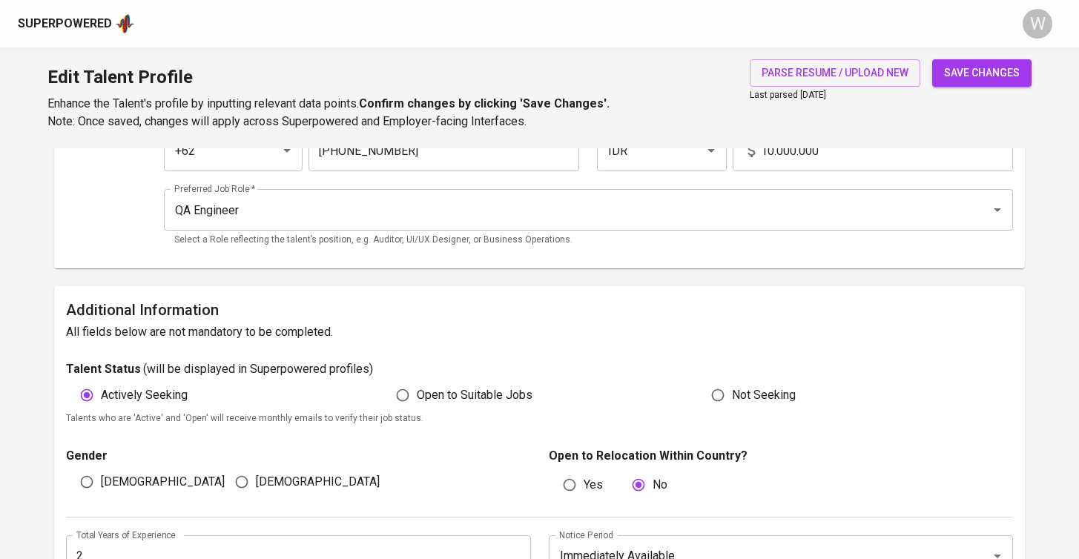
click at [501, 398] on span "Open to Suitable Jobs" at bounding box center [475, 395] width 116 height 18
click at [417, 398] on input "Open to Suitable Jobs" at bounding box center [402, 395] width 28 height 28
radio input "true"
click at [118, 484] on span "Male" at bounding box center [163, 482] width 124 height 18
click at [101, 484] on input "Male" at bounding box center [87, 482] width 28 height 28
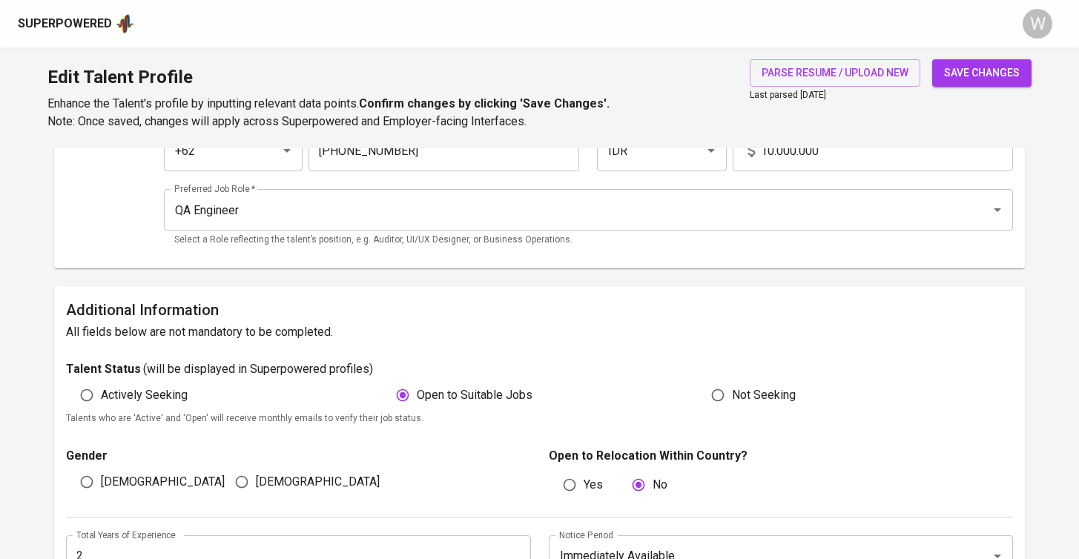
radio input "true"
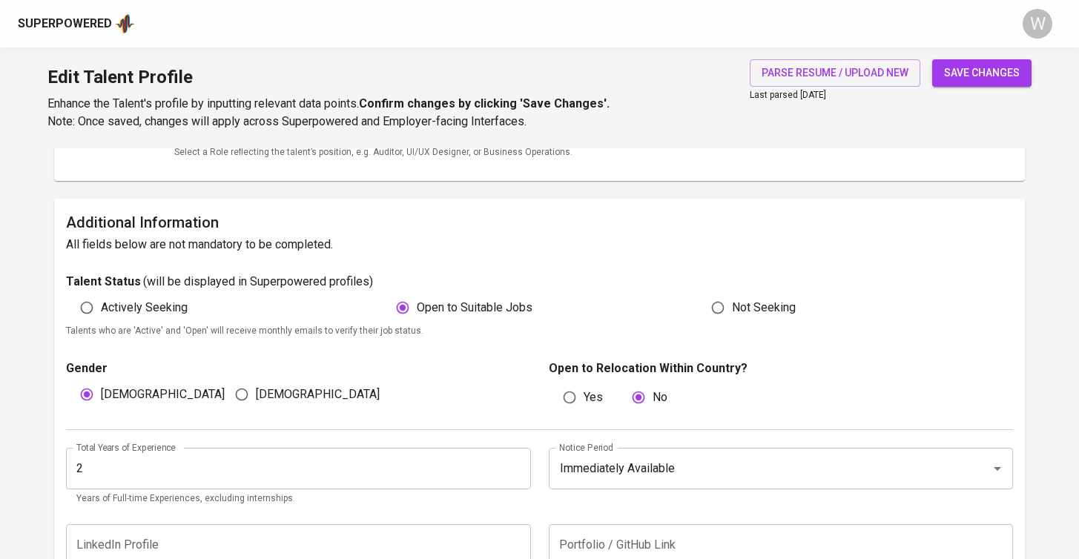
scroll to position [348, 0]
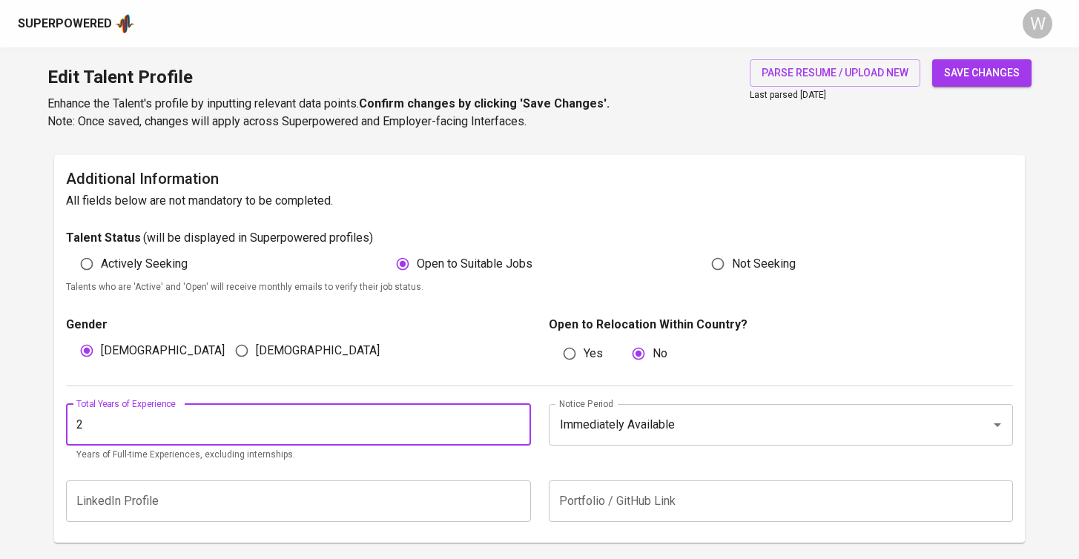
click at [121, 414] on input "2" at bounding box center [298, 425] width 465 height 42
type input "3"
click at [534, 480] on div "LinkedIn Profile LinkedIn Profile" at bounding box center [303, 501] width 474 height 42
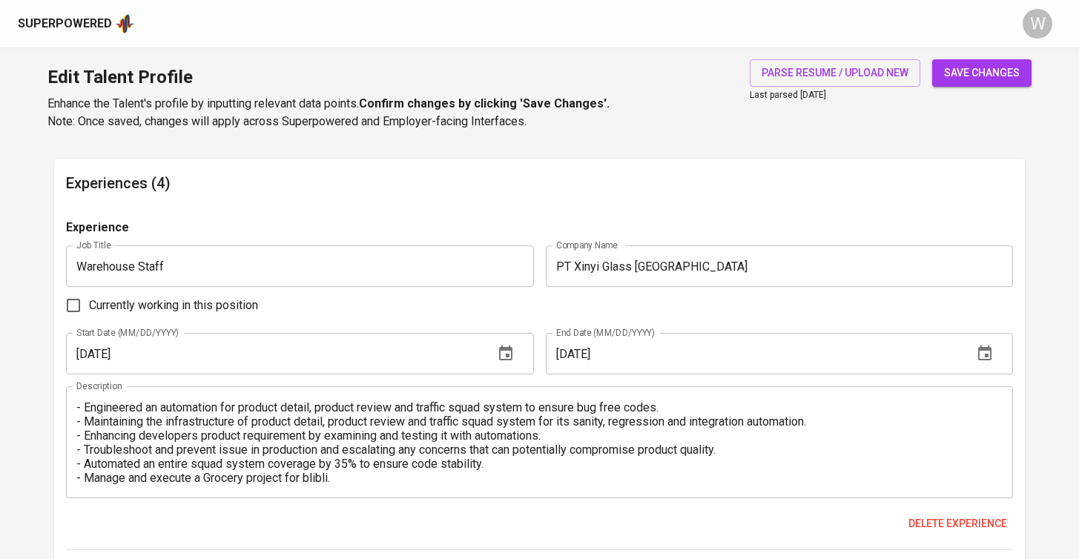
scroll to position [1021, 0]
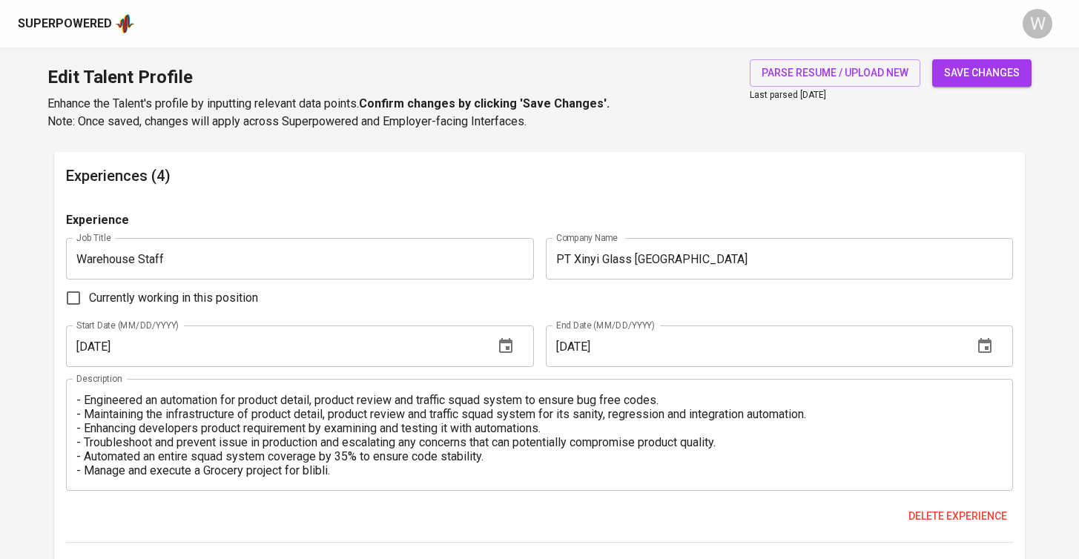
click at [985, 73] on span "save changes" at bounding box center [982, 73] width 76 height 19
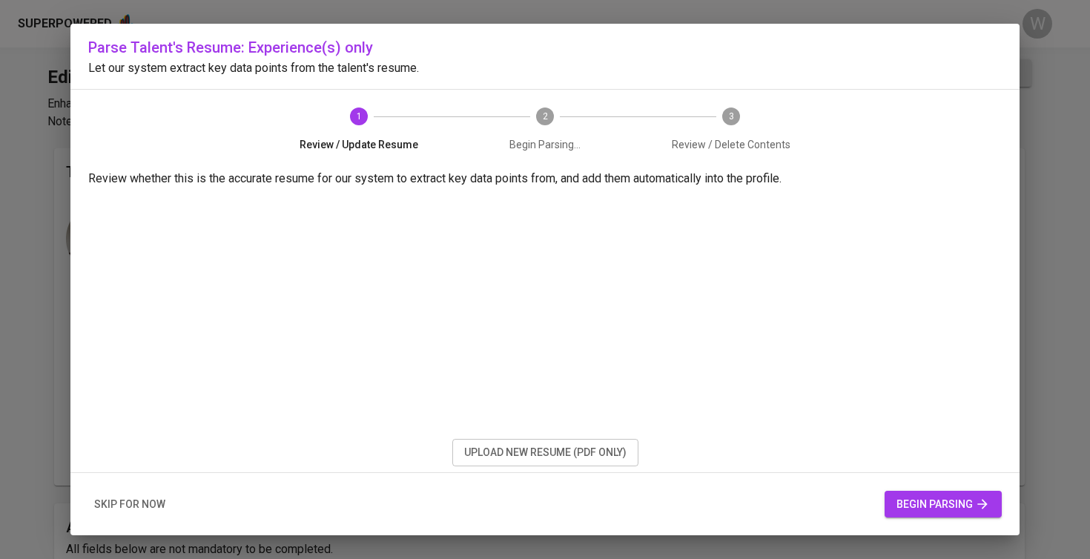
click at [625, 461] on span "upload new resume (pdf only)" at bounding box center [545, 452] width 162 height 19
click at [963, 497] on span "begin parsing" at bounding box center [942, 504] width 93 height 19
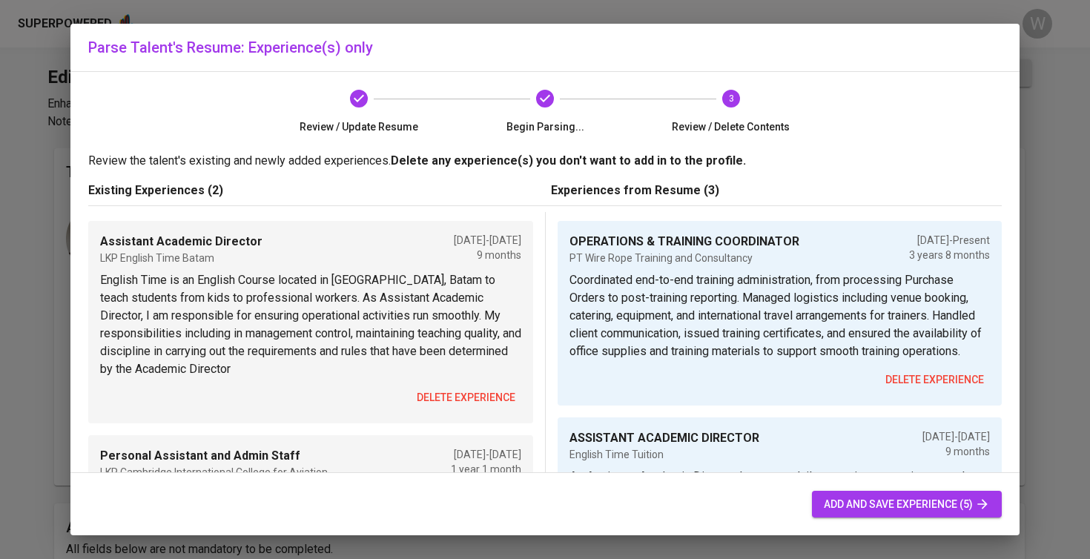
click at [441, 374] on p "English Time is an English Course located in Tiban, Batam to teach students fro…" at bounding box center [310, 324] width 421 height 107
click at [435, 386] on button "delete experience" at bounding box center [466, 397] width 110 height 27
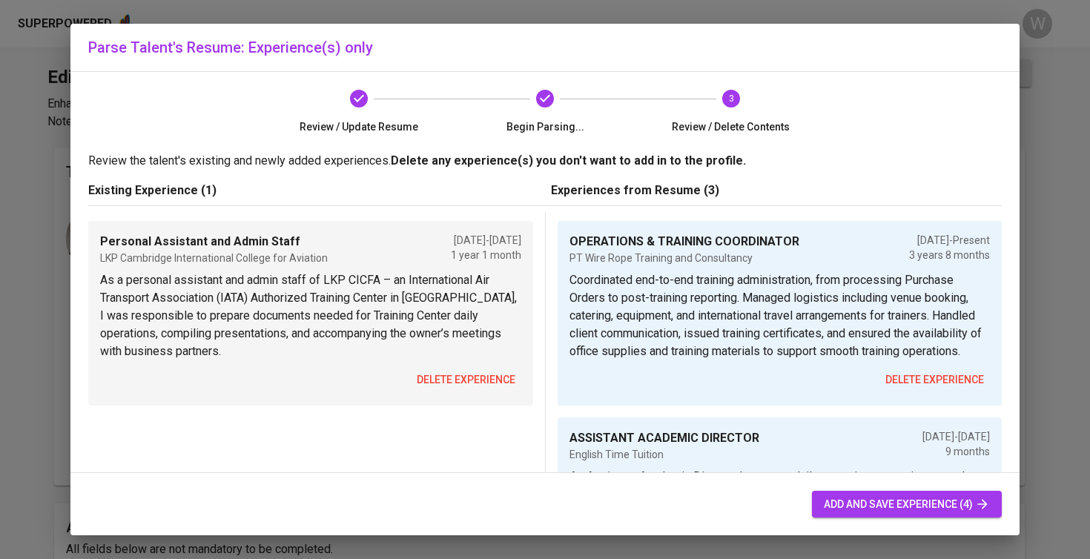
click at [435, 386] on span "delete experience" at bounding box center [466, 380] width 99 height 19
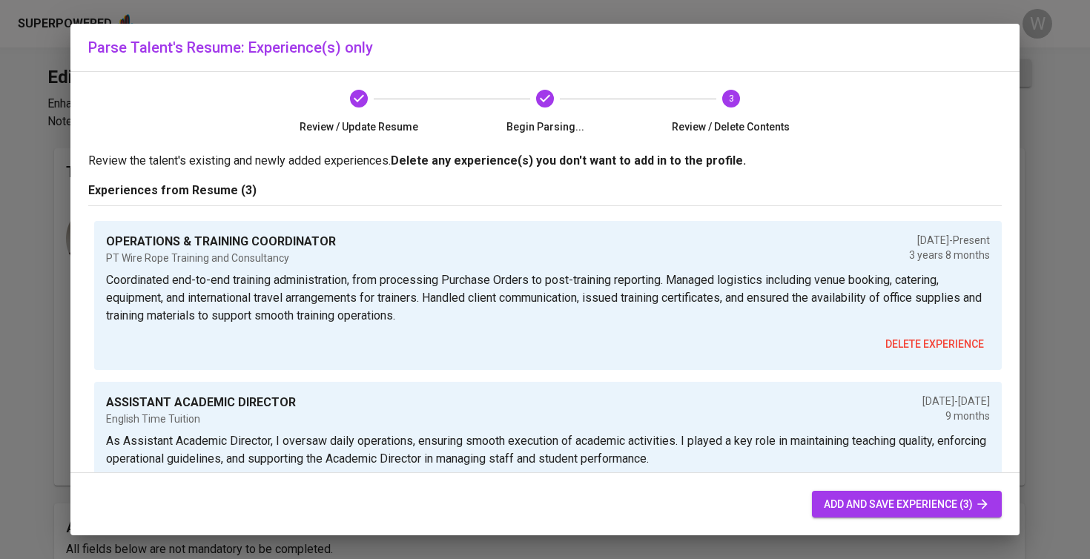
click at [883, 493] on button "add and save experience (3)" at bounding box center [907, 504] width 190 height 27
type input "OPERATIONS & TRAINING COORDINATOR"
type input "PT Wire Rope Training and Consultancy"
checkbox input "true"
type input "01/01/2022"
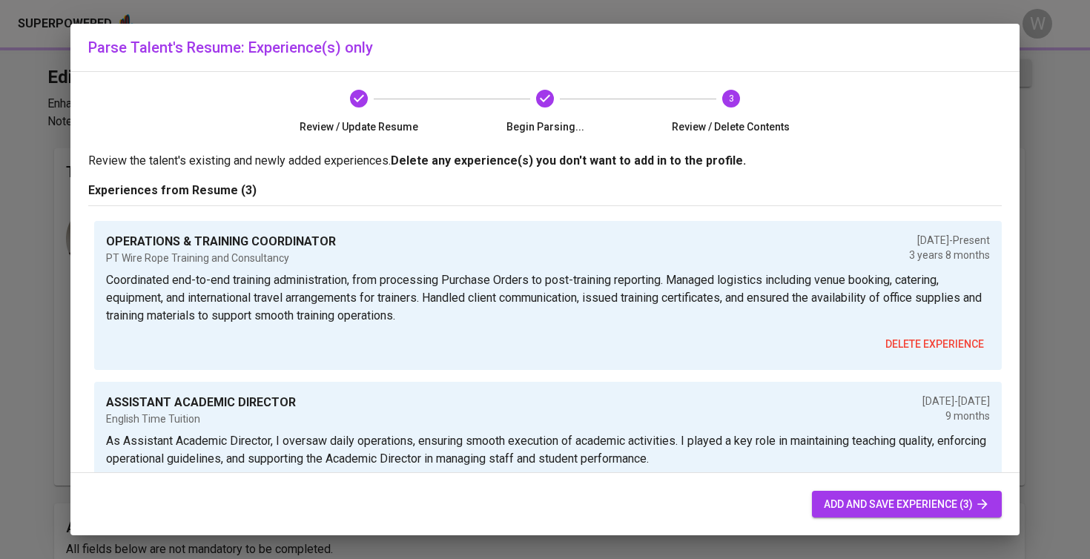
type input "ASSISTANT ACADEMIC DIRECTOR"
type input "English Time Tuition"
type input "06/01/2021"
type input "03/01/2022"
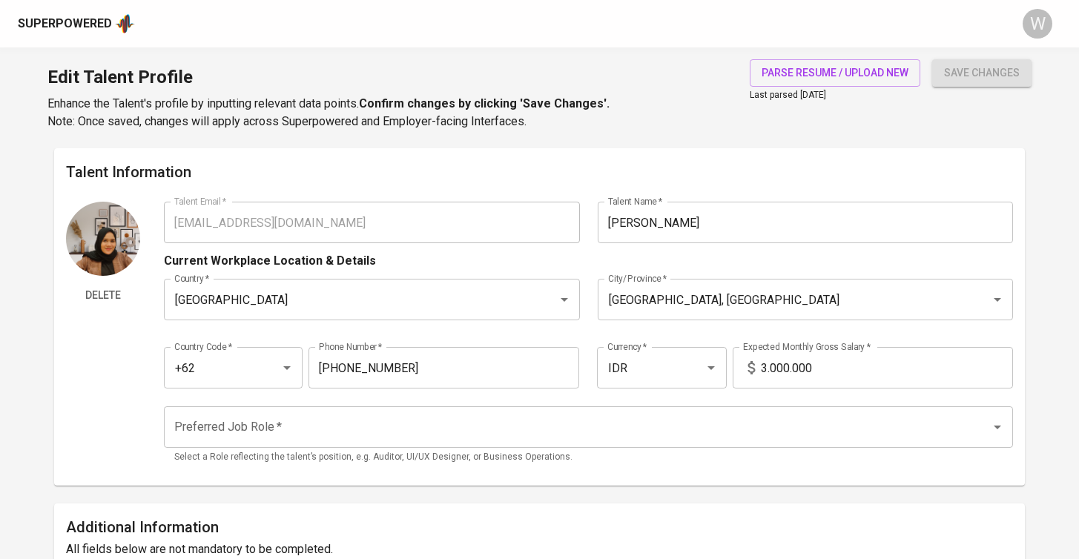
scroll to position [342, 0]
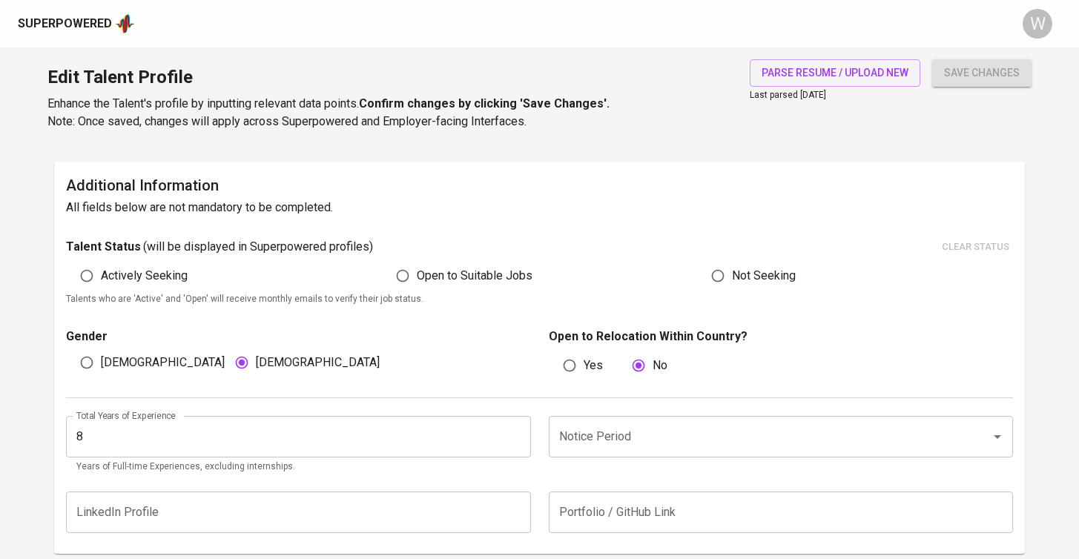
click at [197, 427] on input "8" at bounding box center [298, 437] width 465 height 42
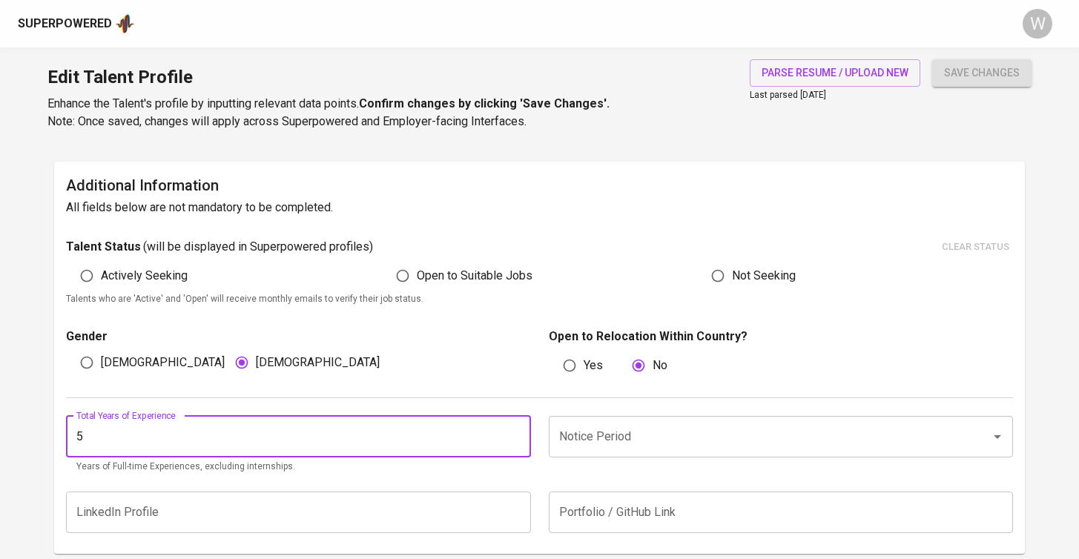
type input "5"
click at [558, 406] on div "Total Years of Experience 5 Total Years of Experience Years of Full-time Experi…" at bounding box center [539, 440] width 947 height 85
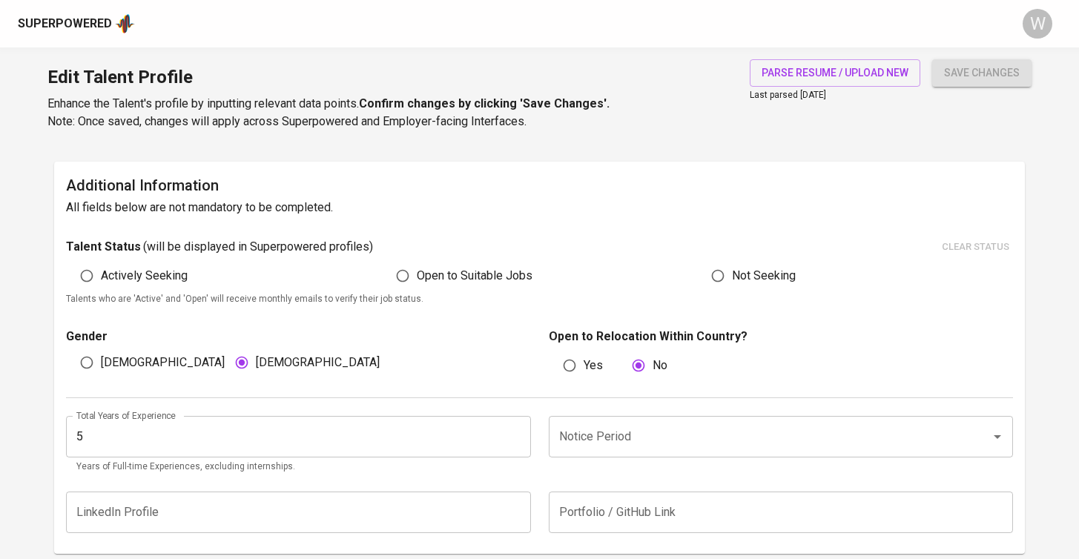
click at [559, 424] on input "Notice Period" at bounding box center [760, 437] width 410 height 28
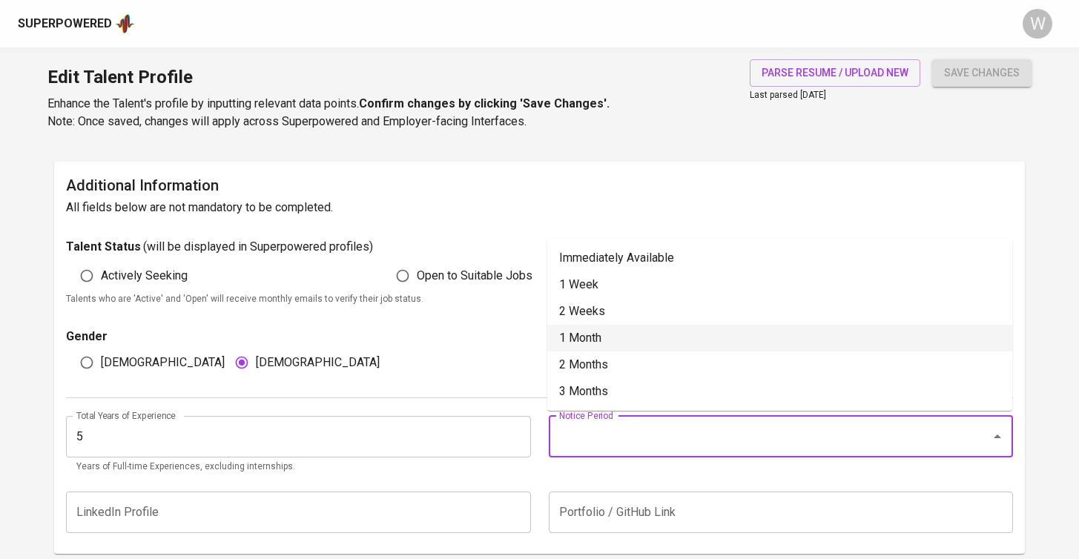
click at [600, 340] on li "1 Month" at bounding box center [779, 338] width 465 height 27
type input "1 Month"
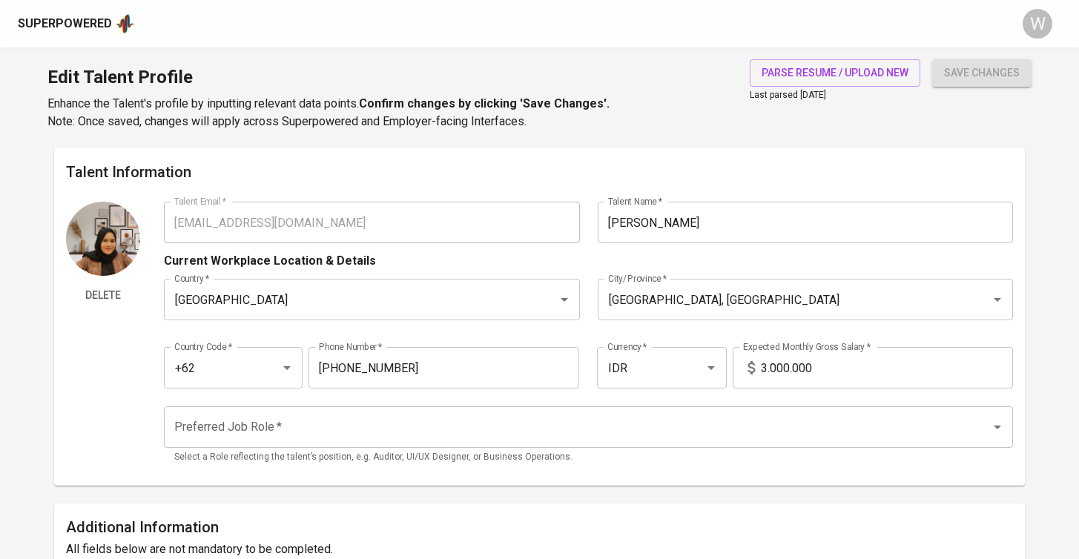
scroll to position [0, 0]
click at [768, 368] on input "3.000.000" at bounding box center [887, 368] width 252 height 42
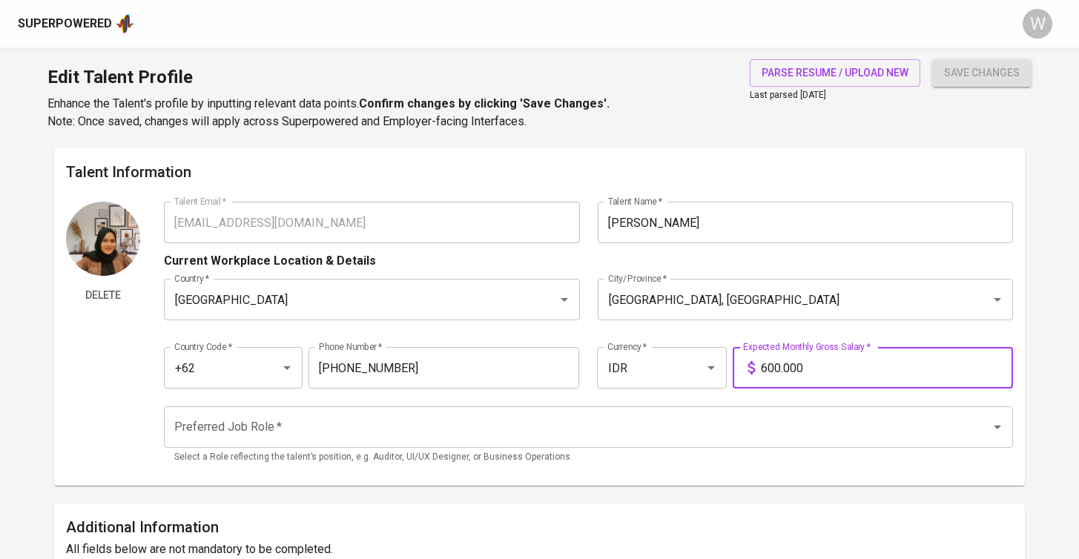
type input "6.800.000"
click at [692, 429] on input "Preferred Job Role   *" at bounding box center [568, 427] width 795 height 28
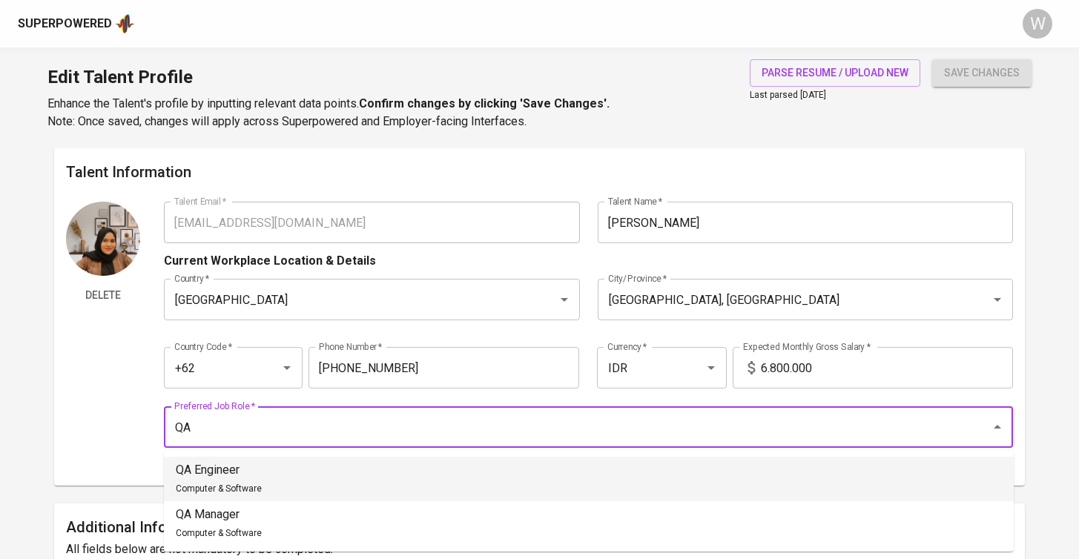
click at [606, 470] on li "QA Engineer Computer & Software" at bounding box center [589, 479] width 850 height 44
type input "QA Engineer"
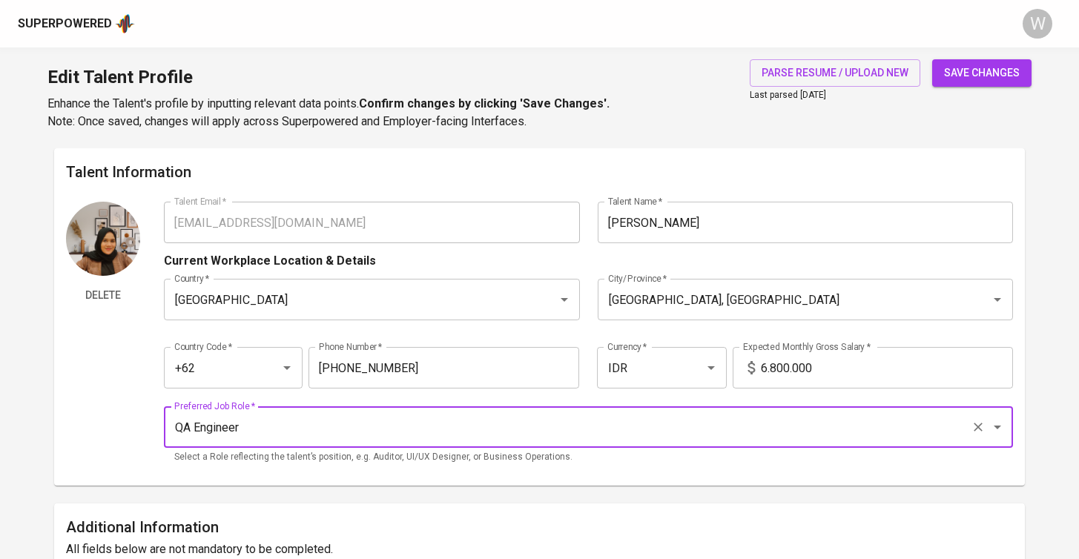
click at [991, 69] on span "save changes" at bounding box center [982, 73] width 76 height 19
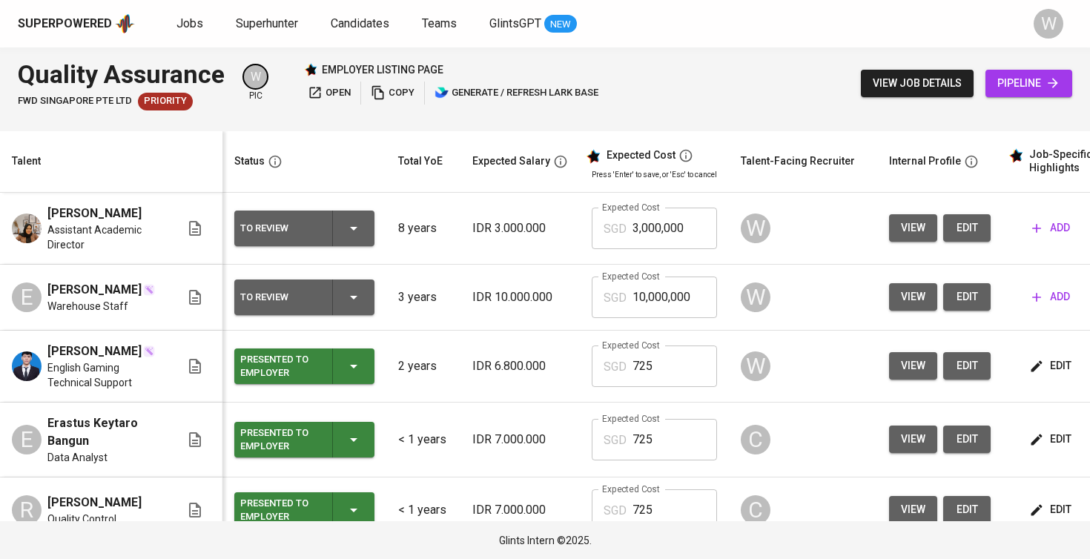
click at [1047, 296] on span "add" at bounding box center [1051, 297] width 38 height 19
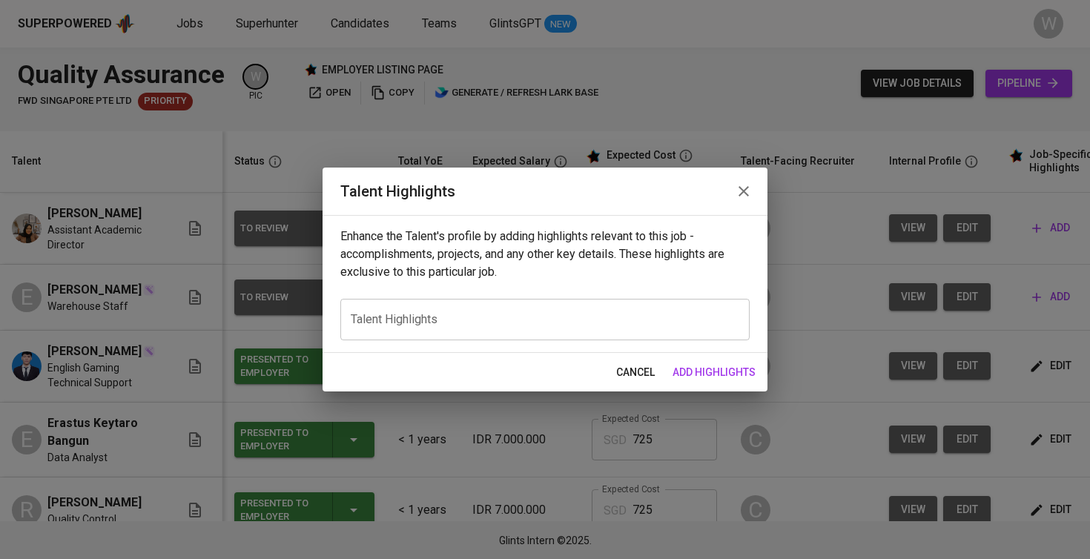
click at [521, 333] on div "x Talent Highlights" at bounding box center [544, 320] width 409 height 42
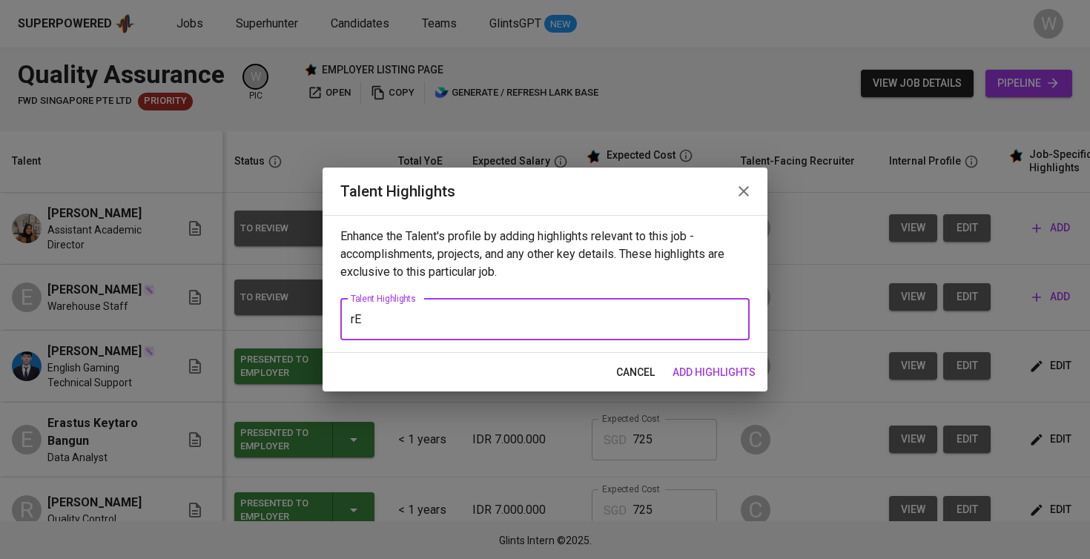
type textarea "r"
paste textarea "https://glints.sg.larksuite.com/file/Q8esbidF7ofvZkxCbselm9BOgUh?from=from_copy…"
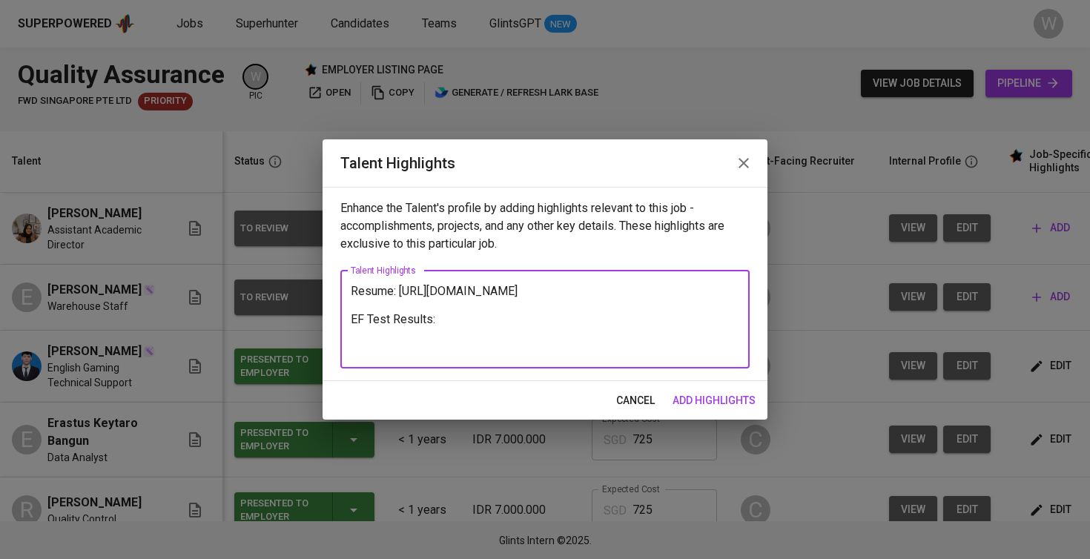
paste textarea "https://glints.sg.larksuite.com/file/NE42bgMMvoesrjx40cjlEYBYgFc?from=from_copy…"
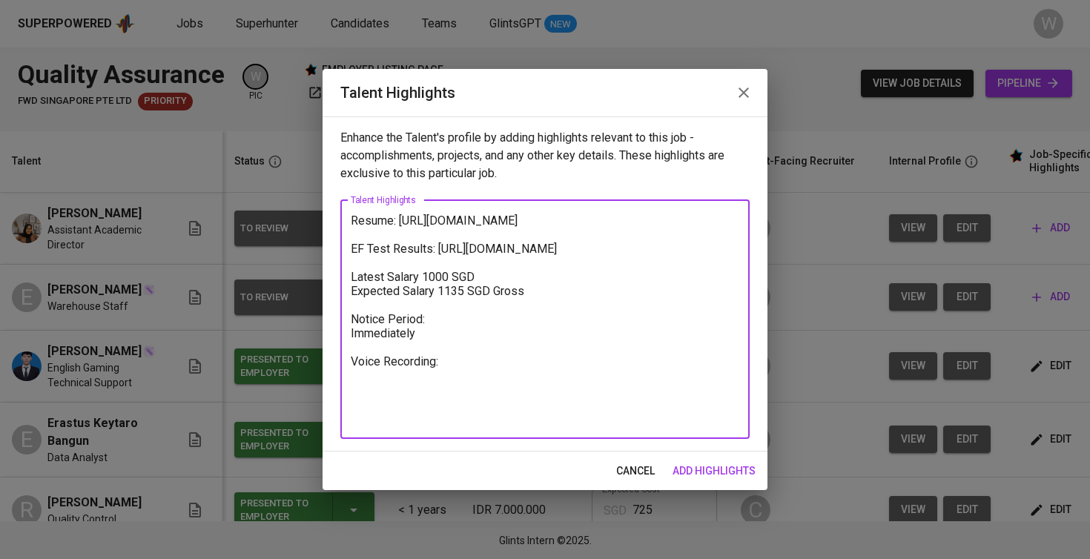
type textarea "Resume: https://glints.sg.larksuite.com/file/Q8esbidF7ofvZkxCbselm9BOgUh?from=f…"
click at [720, 474] on span "add highlights" at bounding box center [713, 471] width 83 height 19
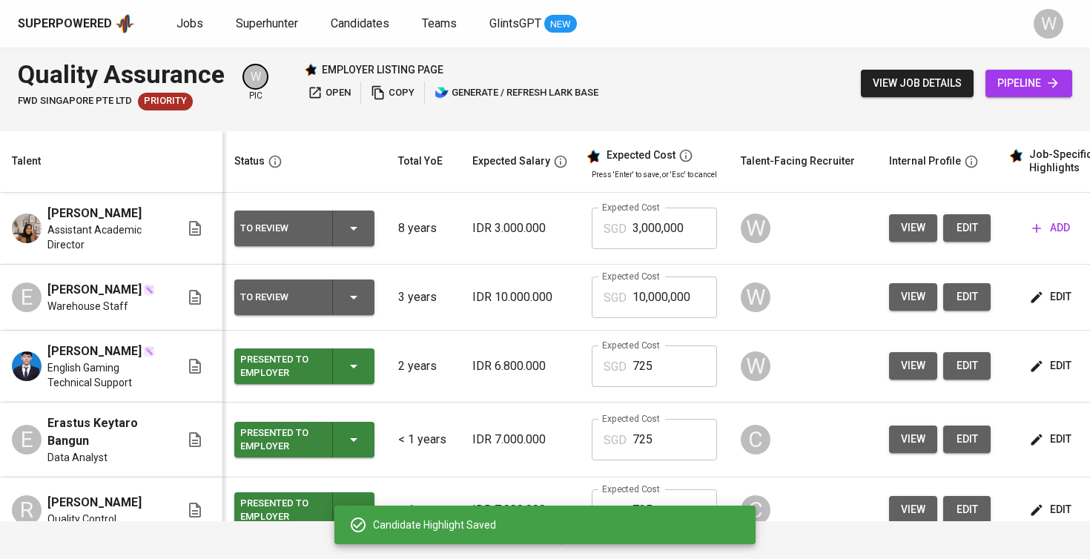
click at [1036, 231] on icon "button" at bounding box center [1036, 228] width 15 height 15
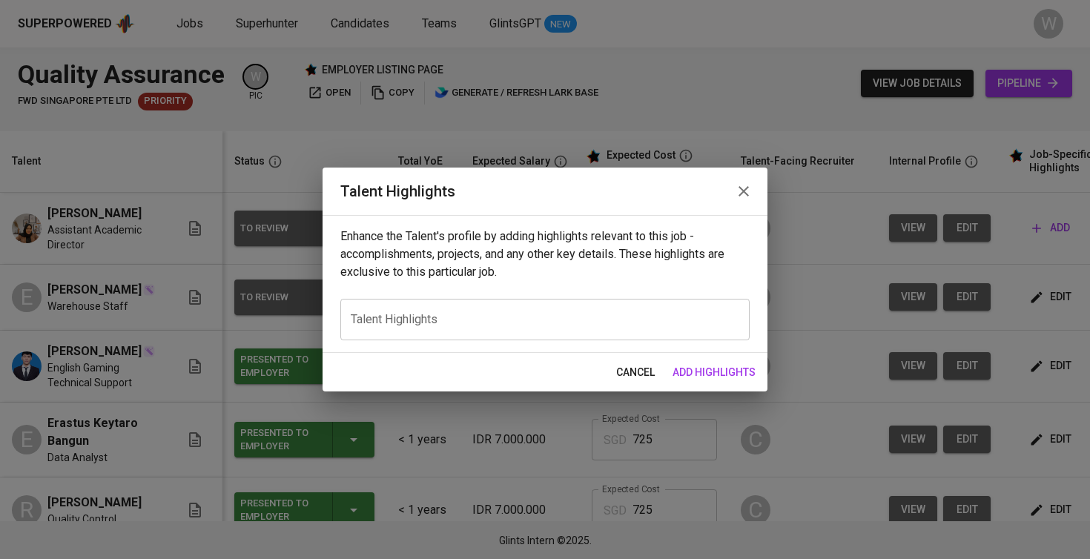
click at [463, 327] on div "x Talent Highlights" at bounding box center [544, 320] width 409 height 42
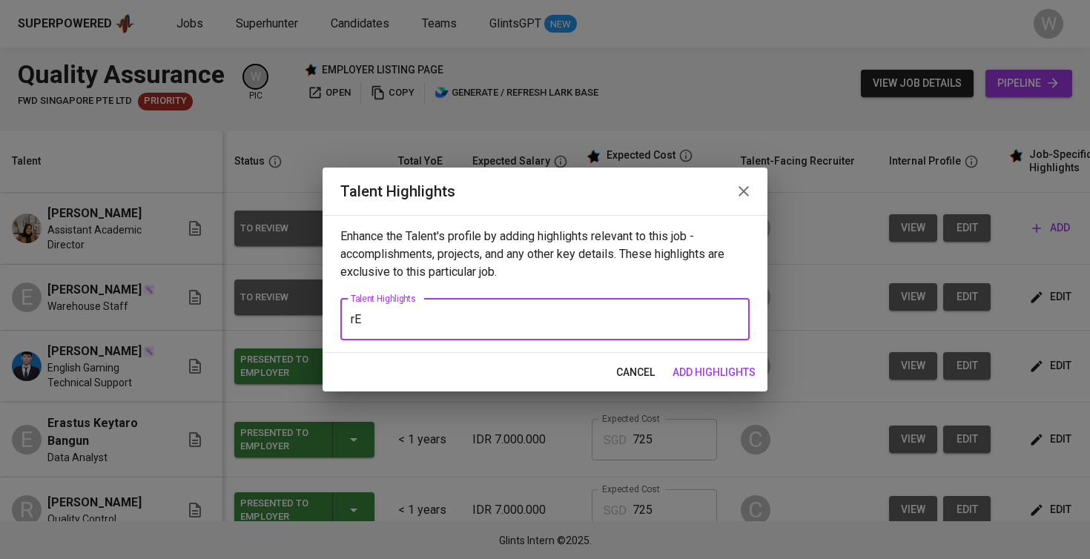
type textarea "r"
paste textarea "https://glints.sg.larksuite.com/file/C3lQbqJVlo4klxxoEFtlNiVtgMh?from=from_copy…"
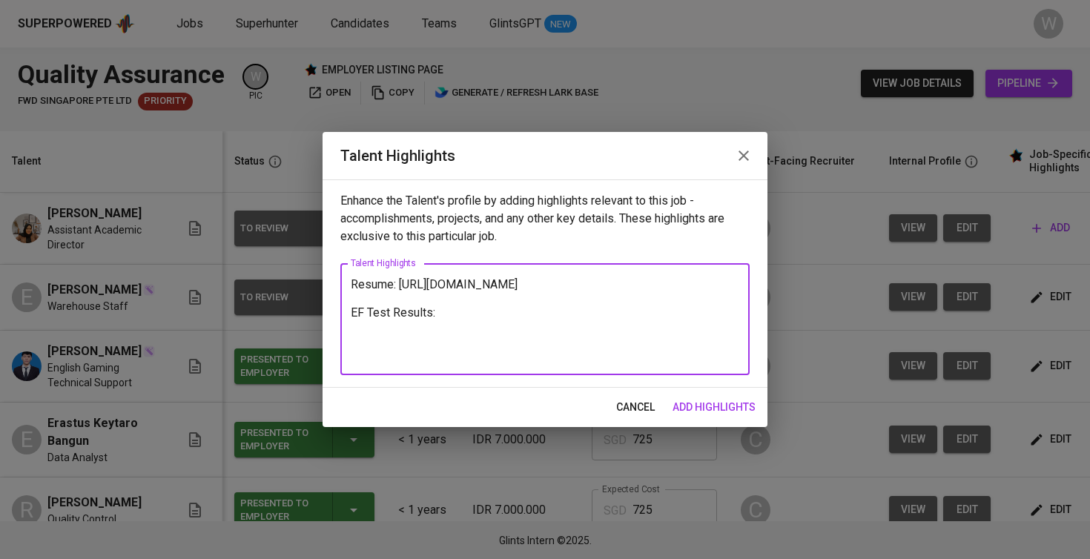
paste textarea "https://glints.sg.larksuite.com/file/WzWKbczmvo4RPlxambTlZUeZgdd?from=from_copy…"
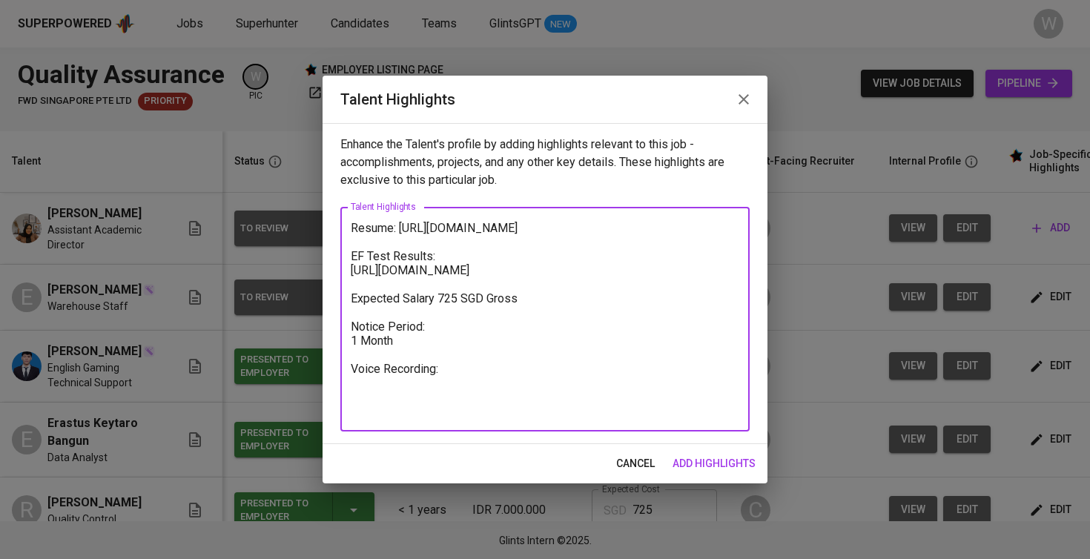
type textarea "Resume: https://glints.sg.larksuite.com/file/C3lQbqJVlo4klxxoEFtlNiVtgMh?from=f…"
click at [696, 461] on span "add highlights" at bounding box center [713, 463] width 83 height 19
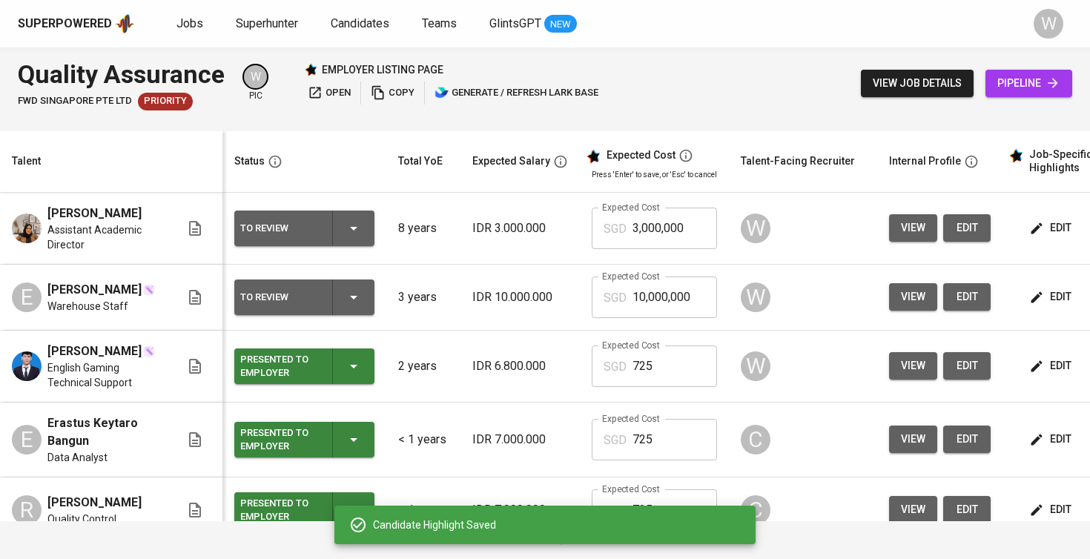
click at [1045, 290] on span "edit" at bounding box center [1051, 297] width 39 height 19
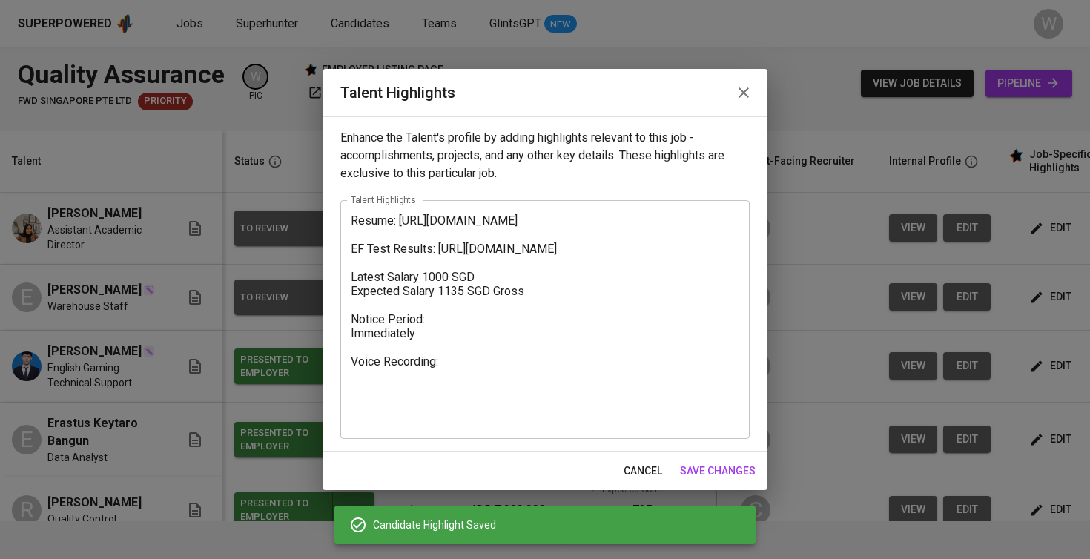
click at [481, 419] on textarea "Resume: https://glints.sg.larksuite.com/file/Q8esbidF7ofvZkxCbselm9BOgUh?from=f…" at bounding box center [545, 319] width 388 height 211
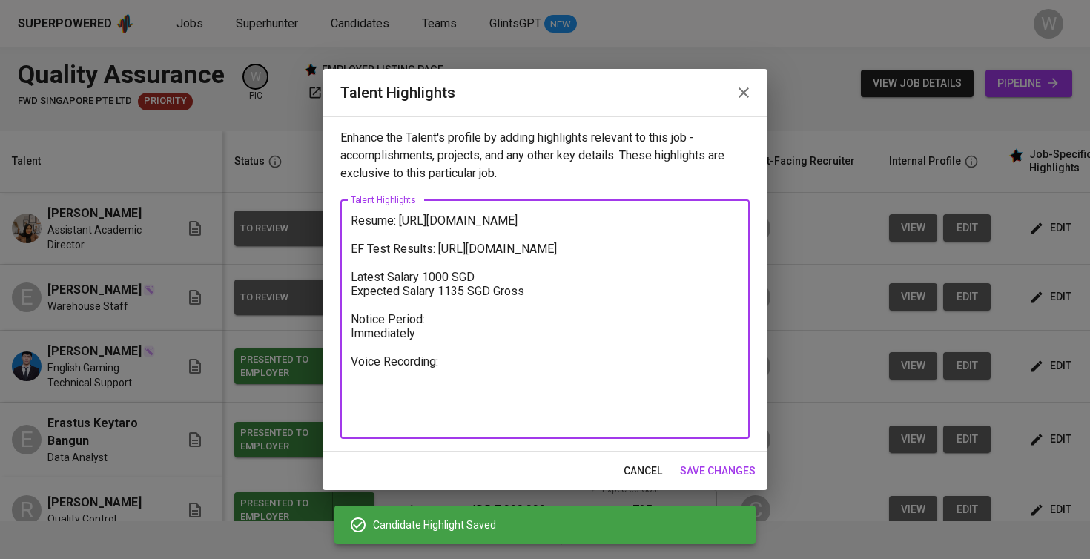
paste textarea "https://glints.sg.larksuite.com/minutes/obsg3u8cn9661f8gty9os319?from=from_copy…"
type textarea "Resume: [URL][DOMAIN_NAME] EF Test Results: [URL][DOMAIN_NAME] Latest Salary 10…"
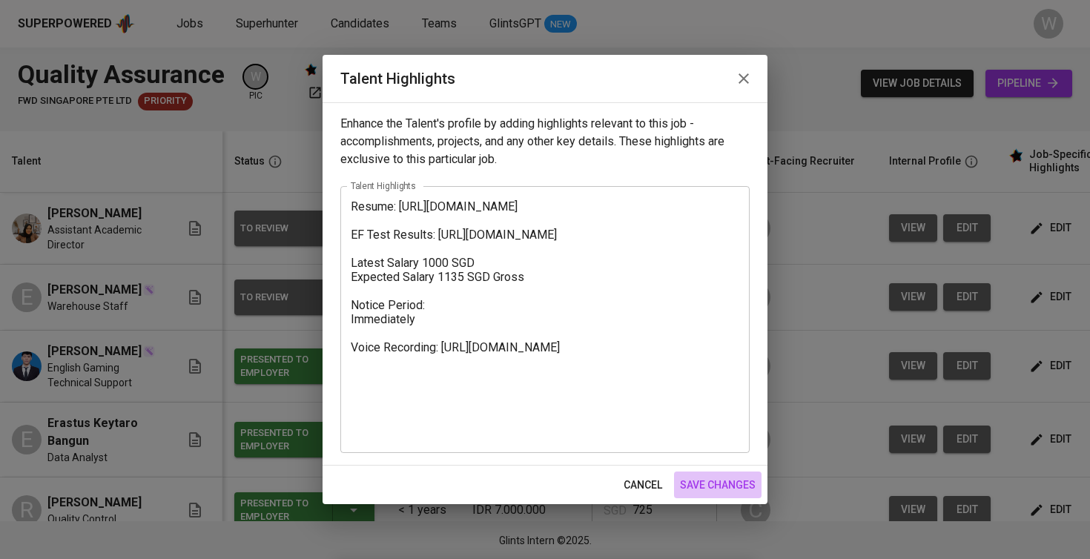
click at [692, 480] on span "save changes" at bounding box center [718, 485] width 76 height 19
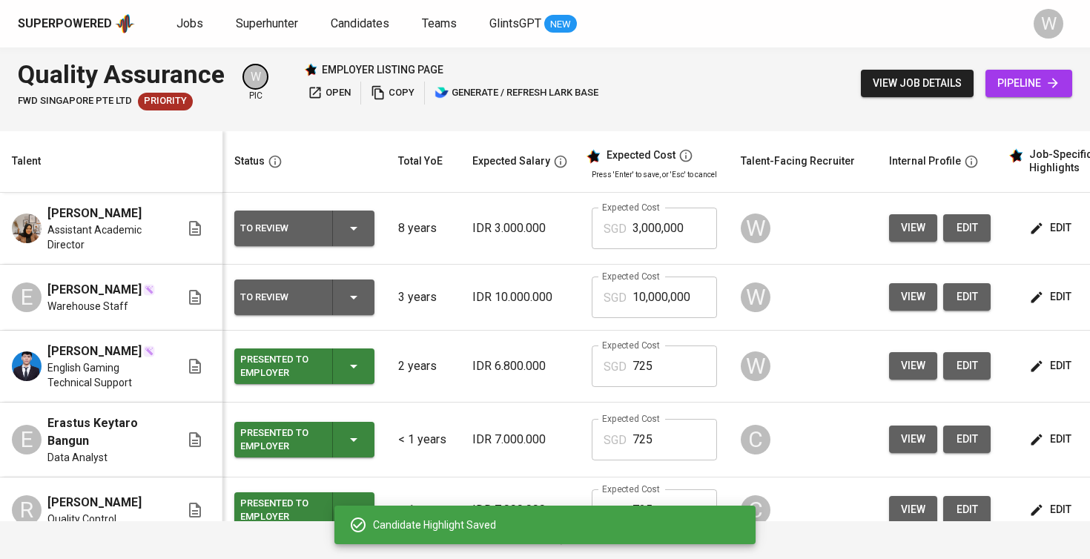
click at [1045, 217] on button "edit" at bounding box center [1051, 227] width 51 height 27
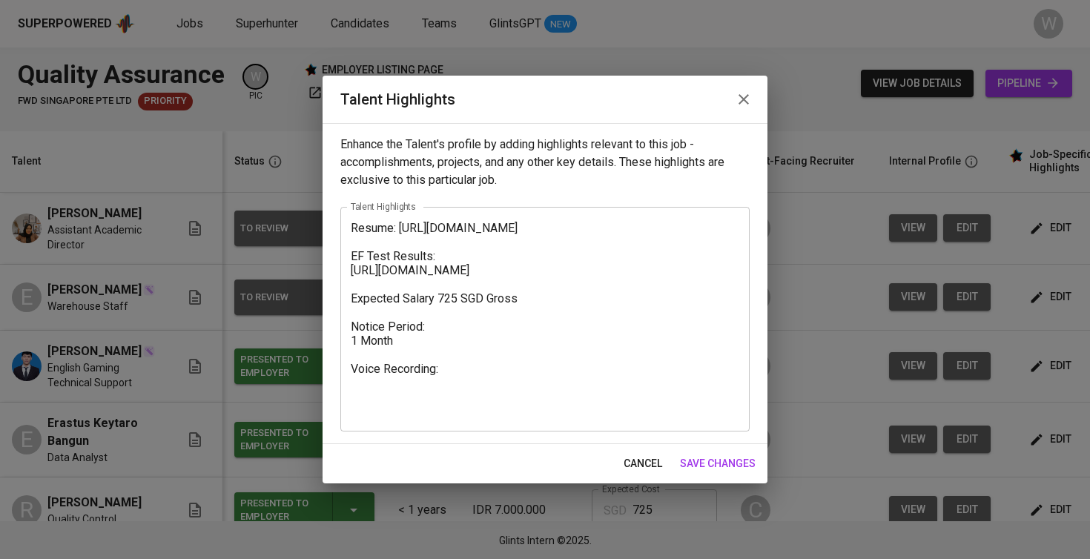
click at [471, 426] on div "Resume: https://glints.sg.larksuite.com/file/C3lQbqJVlo4klxxoEFtlNiVtgMh?from=f…" at bounding box center [544, 319] width 409 height 225
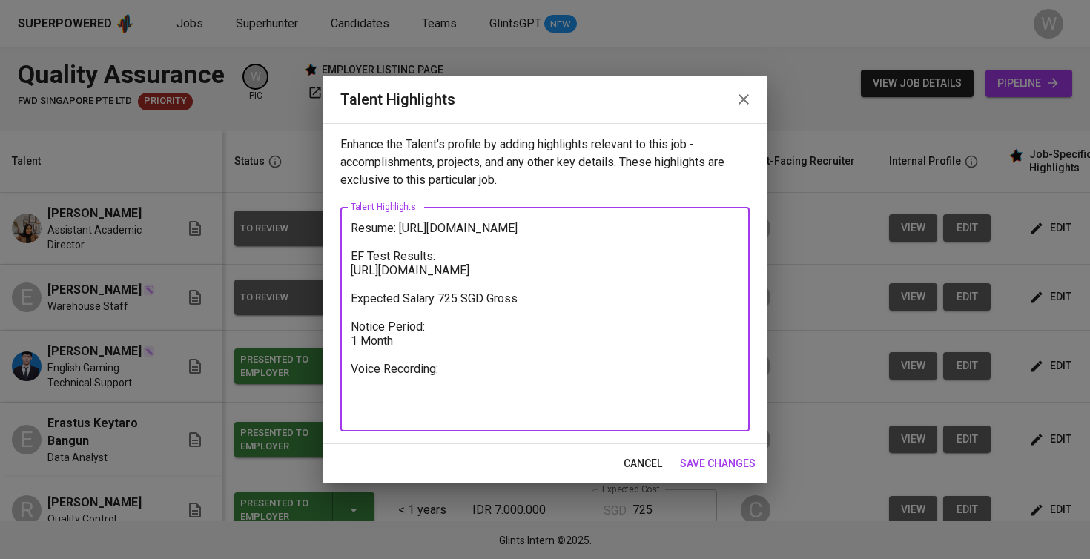
click at [469, 412] on textarea "Resume: https://glints.sg.larksuite.com/file/C3lQbqJVlo4klxxoEFtlNiVtgMh?from=f…" at bounding box center [545, 319] width 388 height 197
paste textarea "https://glints.sg.larksuite.com/minutes/obsg3ujas1o8n9jcie3g3d17?from=from_copy…"
type textarea "Resume: [URL][DOMAIN_NAME] EF Test Results: [URL][DOMAIN_NAME] Expected Salary …"
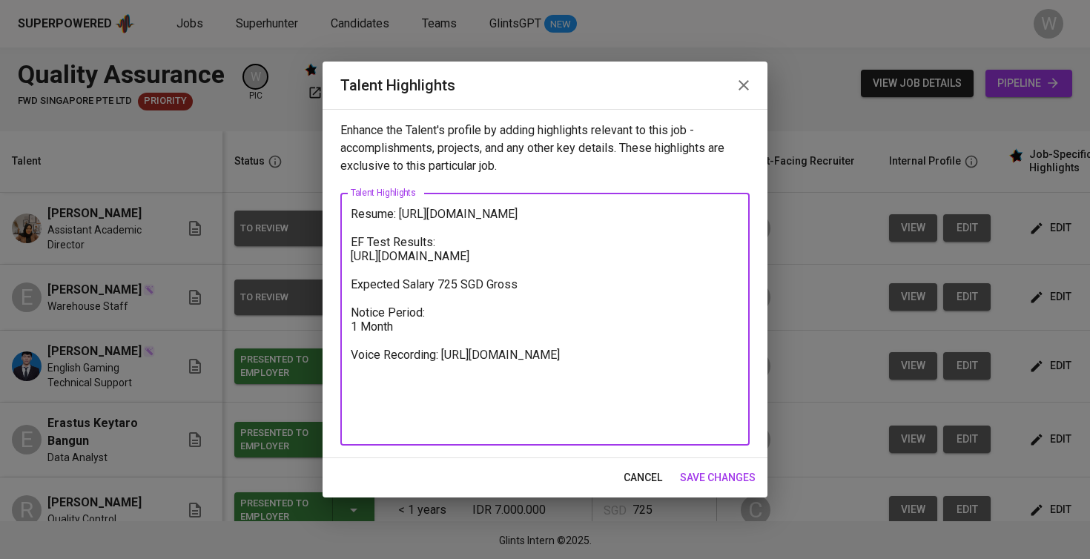
click at [721, 479] on span "save changes" at bounding box center [718, 478] width 76 height 19
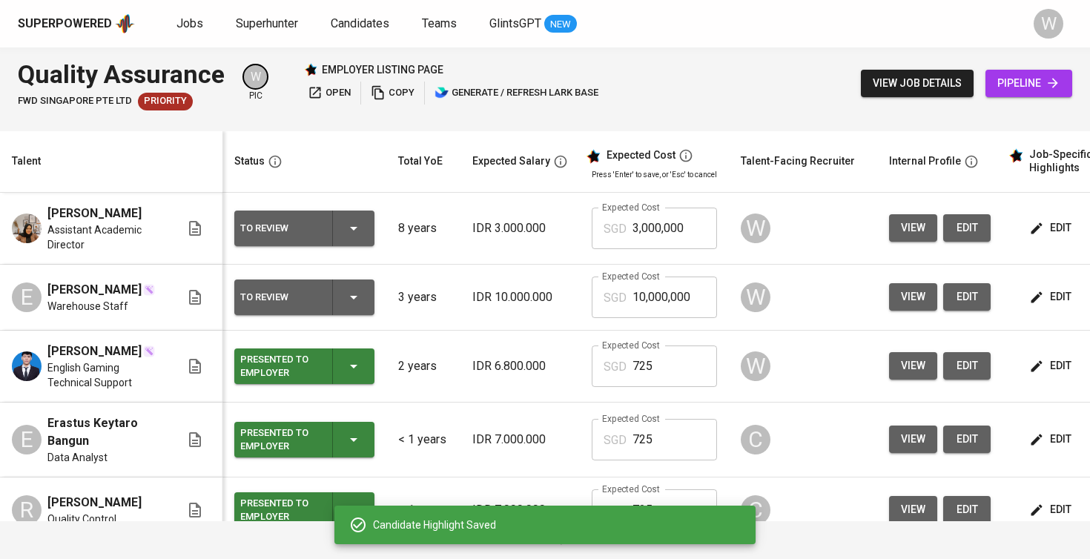
click at [691, 305] on input "10,000,000" at bounding box center [674, 298] width 85 height 42
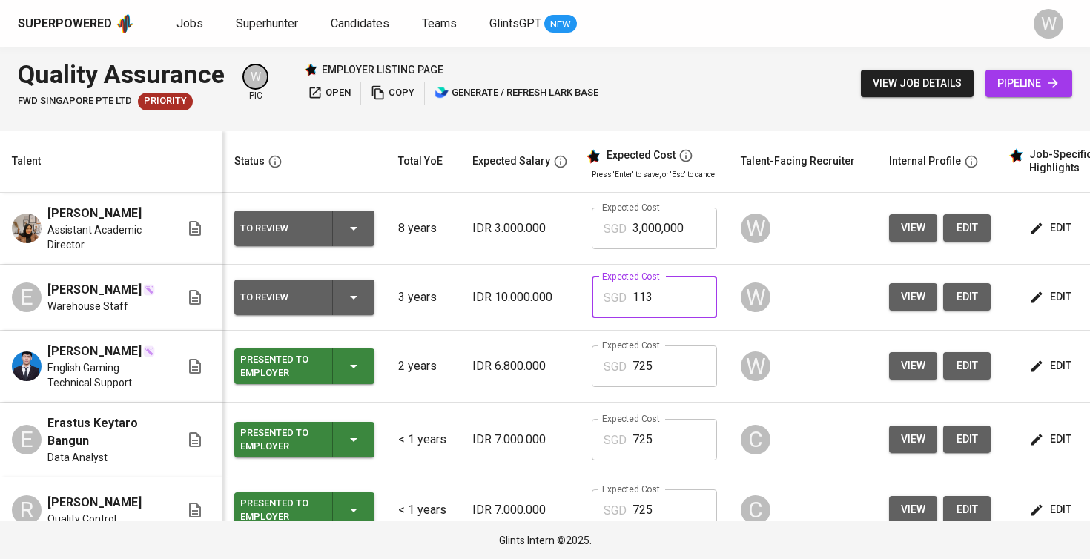
type input "1,135"
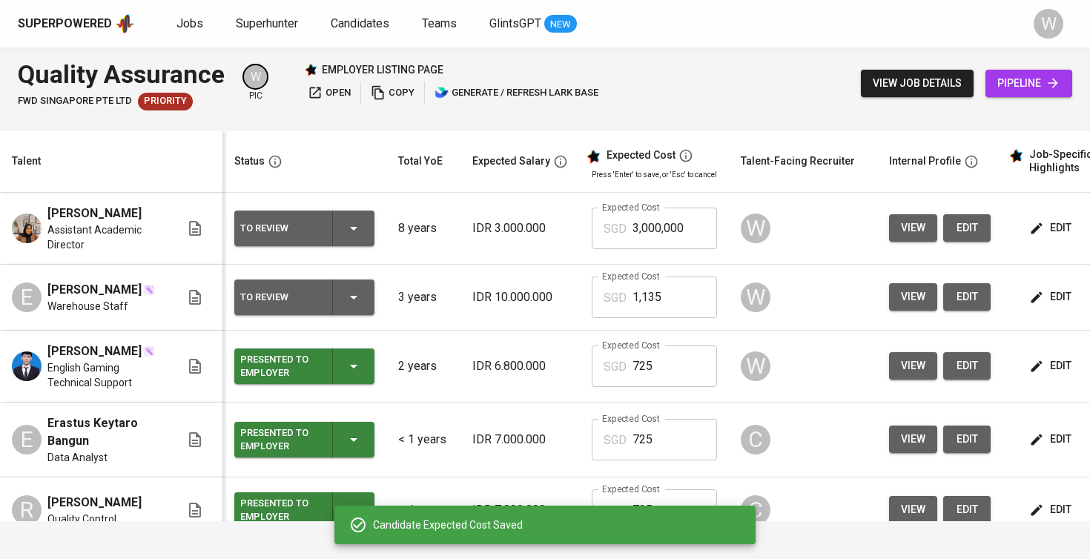
click at [676, 228] on input "3,000,000" at bounding box center [674, 229] width 85 height 42
type input "725"
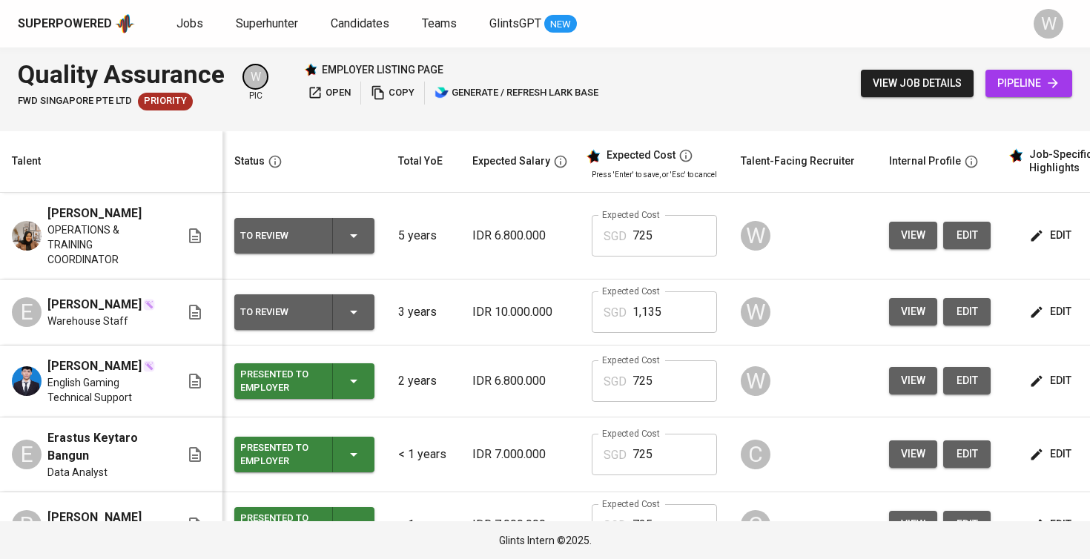
click at [1038, 310] on icon "button" at bounding box center [1036, 312] width 15 height 15
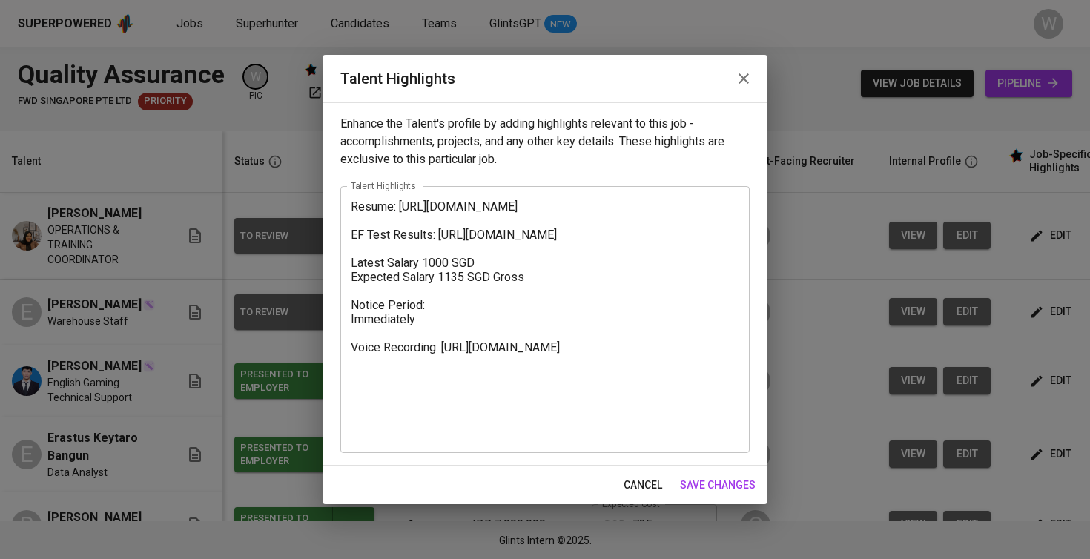
click at [352, 206] on textarea "Resume: [URL][DOMAIN_NAME] EF Test Results: [URL][DOMAIN_NAME] Latest Salary 10…" at bounding box center [545, 318] width 388 height 239
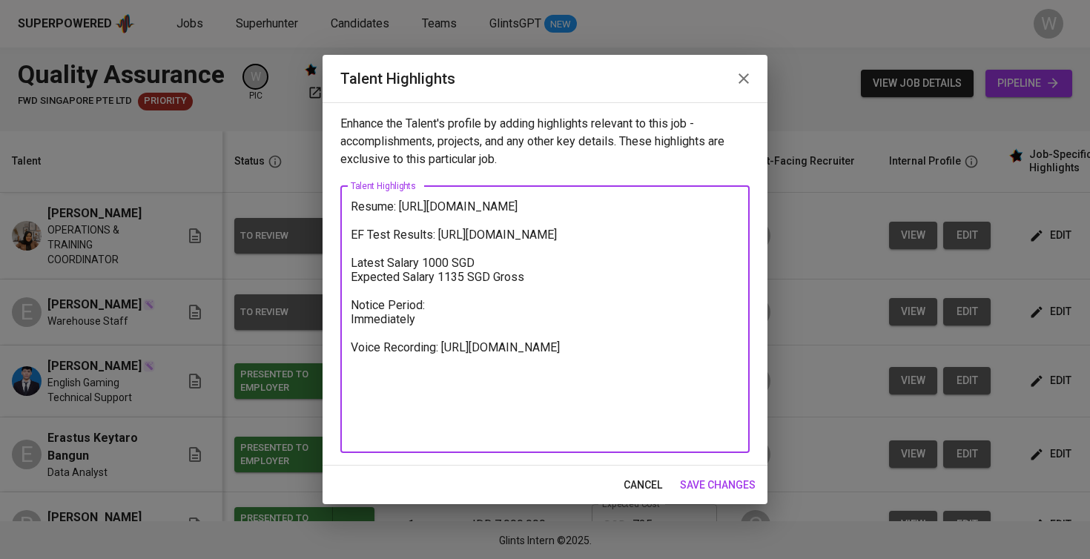
paste textarea "Here are the highlighted notes about [PERSON_NAME], refined into a professional…"
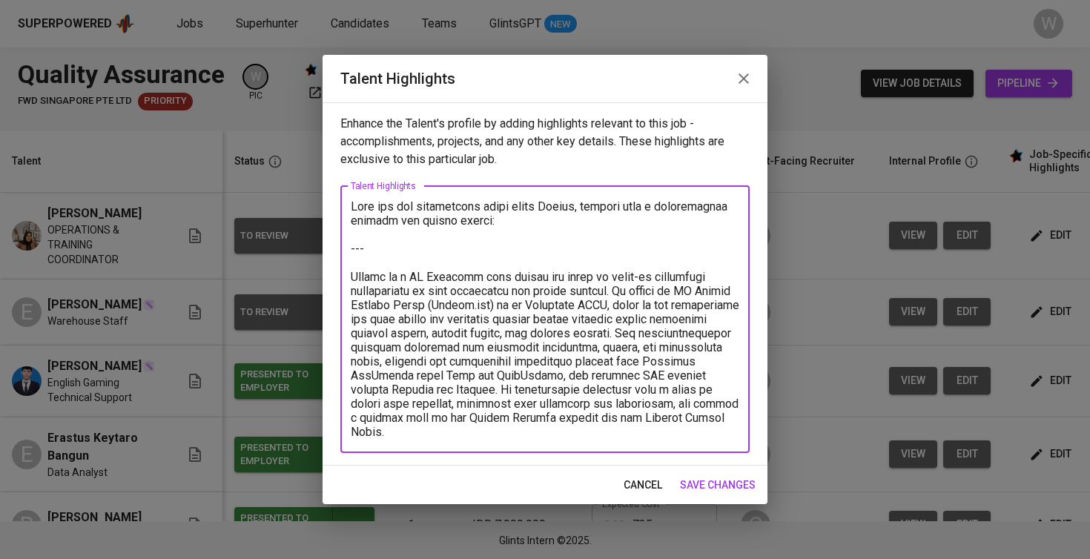
scroll to position [582, 0]
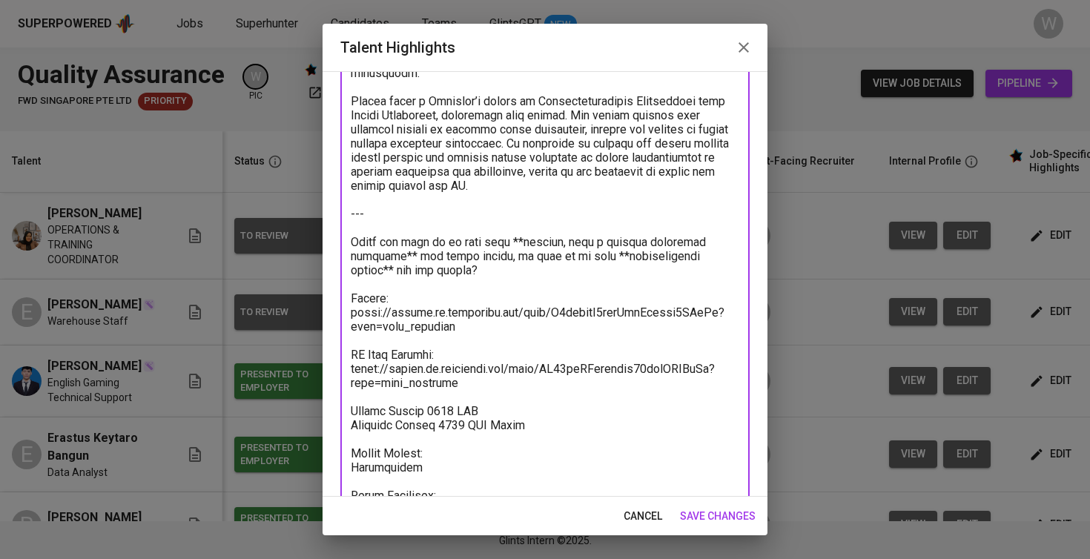
drag, startPoint x: 423, startPoint y: 276, endPoint x: 323, endPoint y: 208, distance: 120.7
click at [323, 209] on div "Enhance the Talent's profile by adding highlights relevant to this job - accomp…" at bounding box center [544, 284] width 445 height 426
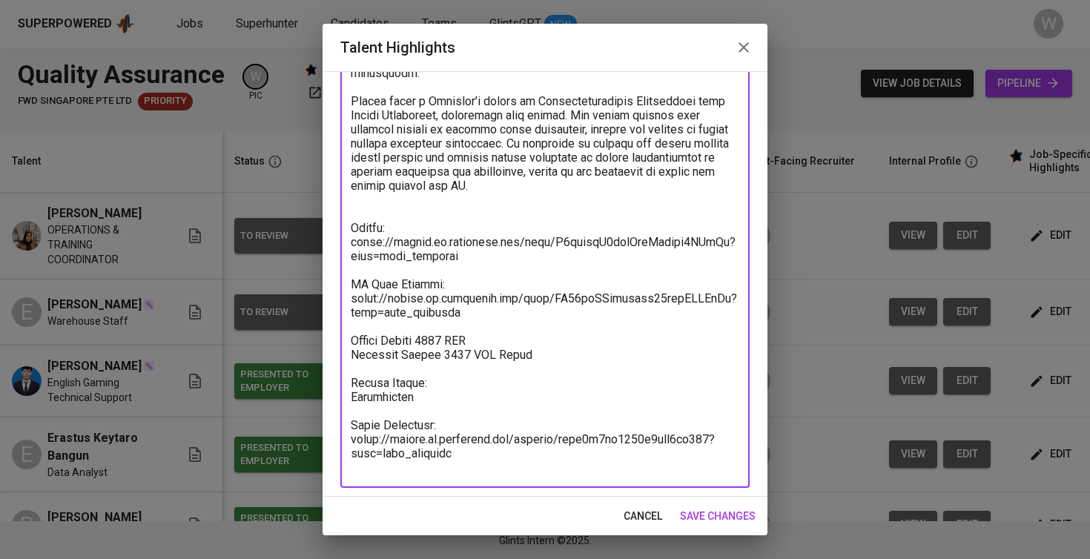
scroll to position [572, 0]
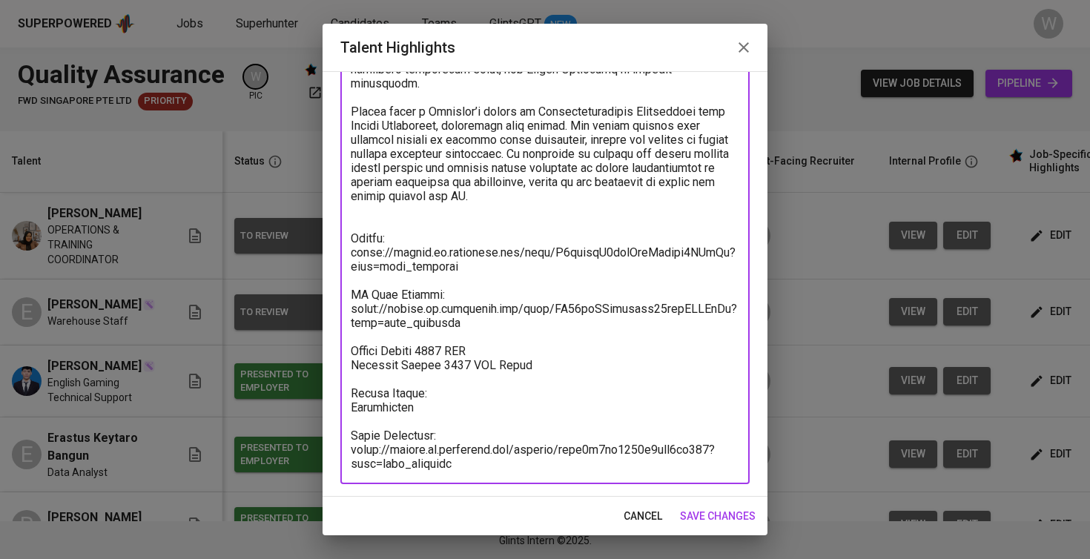
drag, startPoint x: 592, startPoint y: 199, endPoint x: 245, endPoint y: 110, distance: 358.9
click at [245, 110] on div "Talent Highlights Enhance the Talent's profile by adding highlights relevant to…" at bounding box center [545, 279] width 1090 height 559
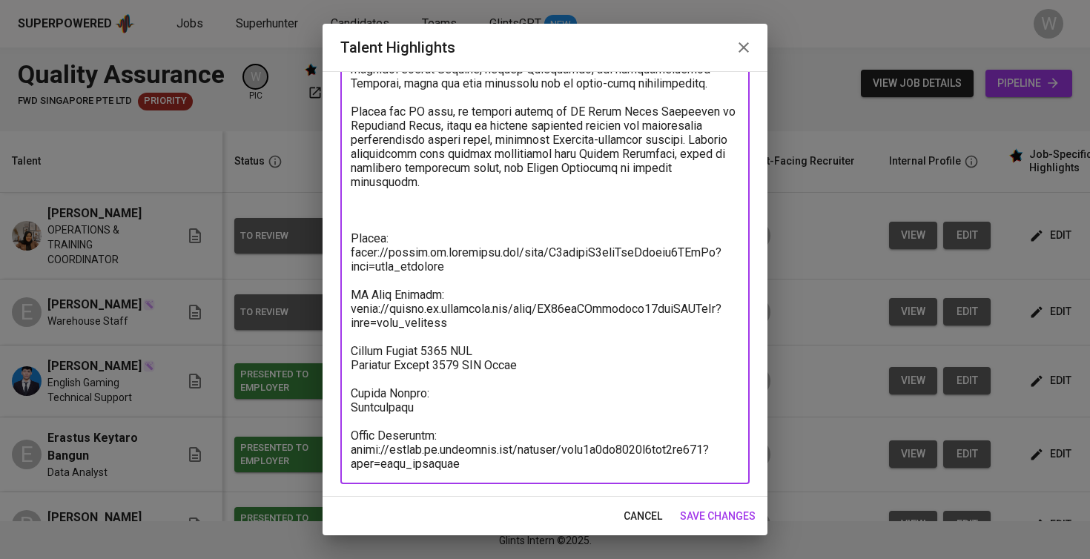
type textarea "Here are the highlighted notes about [PERSON_NAME], refined into a professional…"
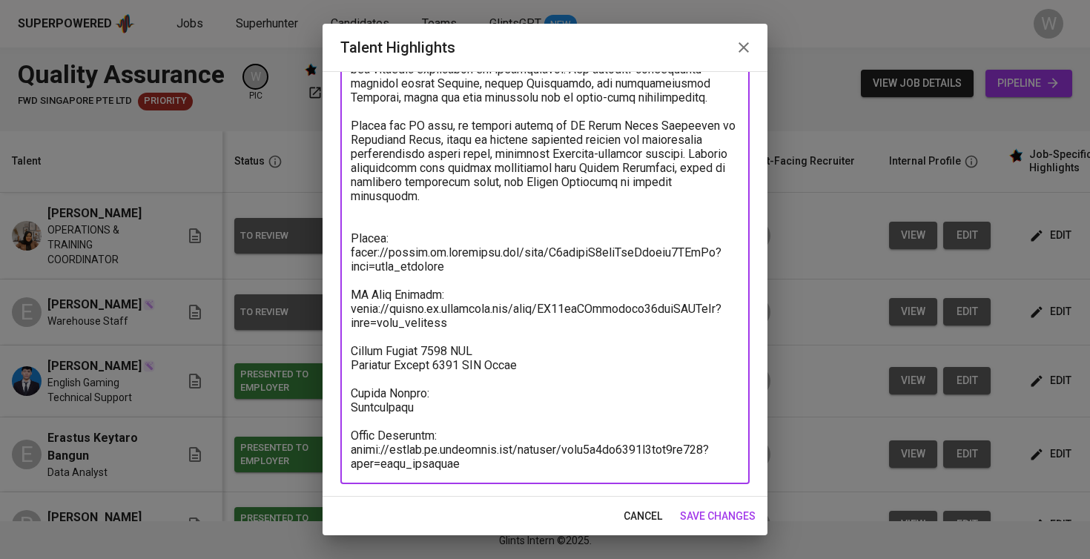
scroll to position [459, 0]
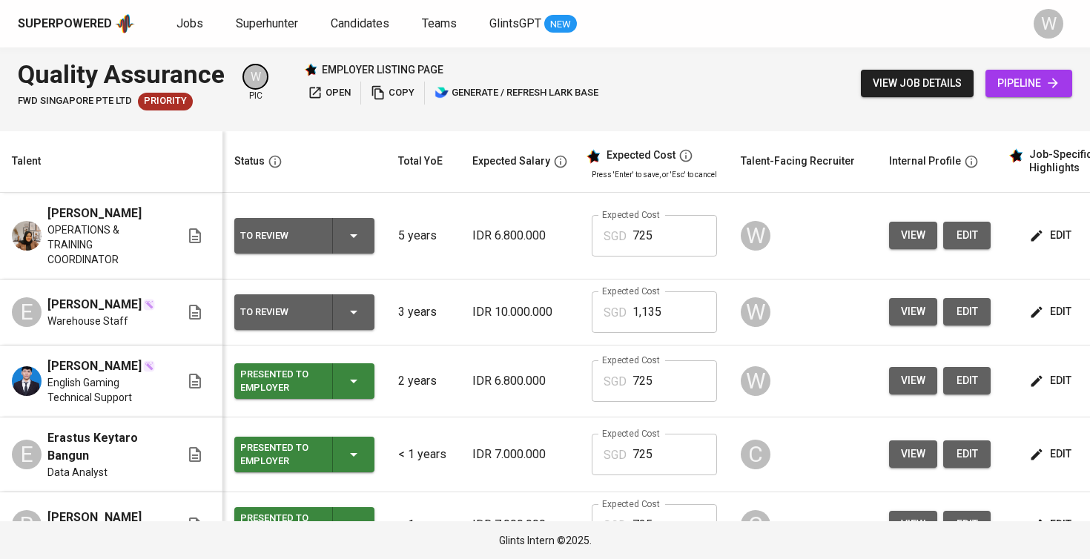
click at [1034, 314] on icon "button" at bounding box center [1036, 312] width 15 height 15
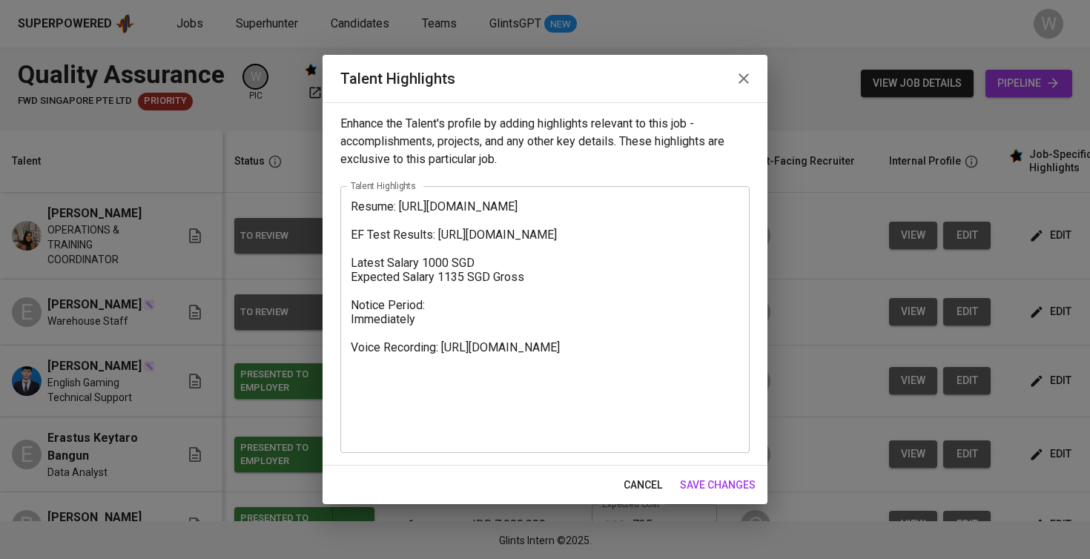
click at [350, 209] on div "Resume: [URL][DOMAIN_NAME] EF Test Results: [URL][DOMAIN_NAME] Latest Salary 10…" at bounding box center [544, 319] width 409 height 267
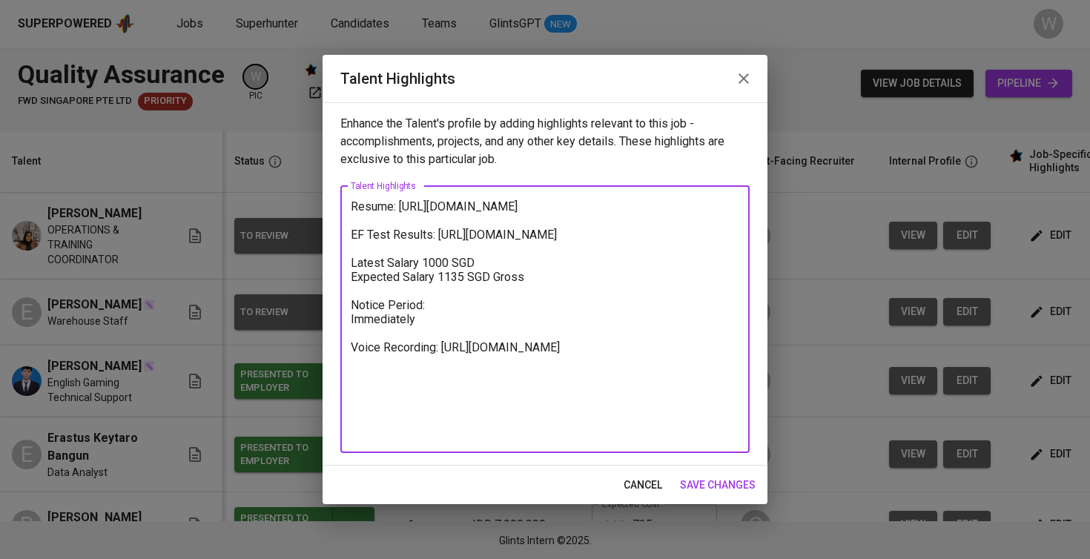
paste textarea "Here are the highlighted notes about [PERSON_NAME], refined into a professional…"
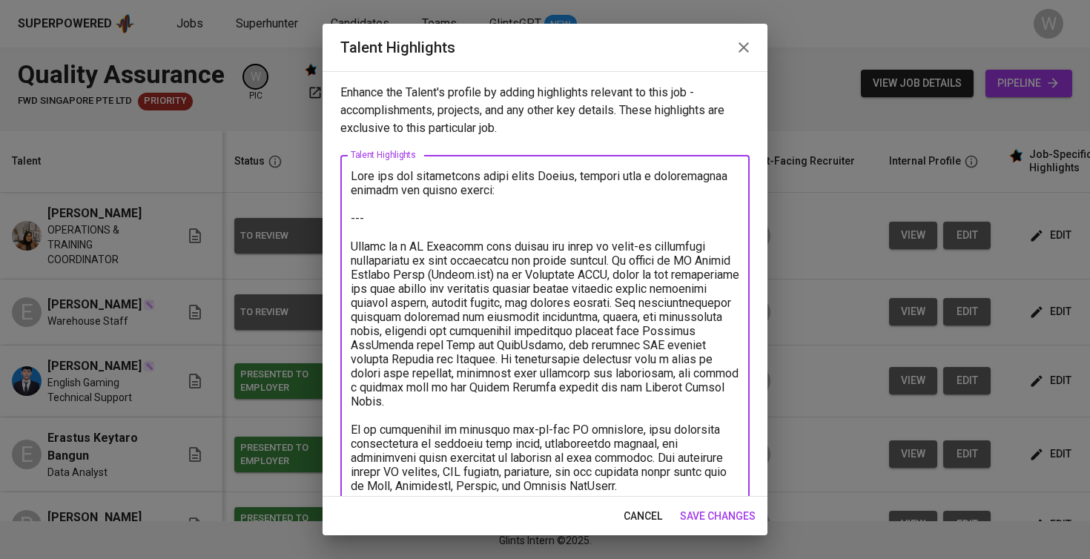
scroll to position [582, 0]
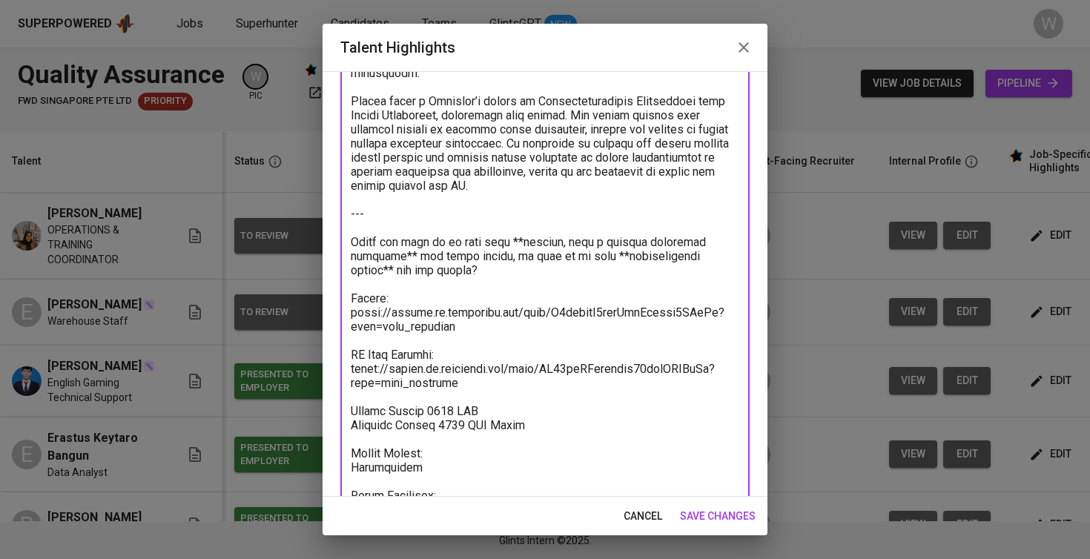
click at [354, 102] on textarea at bounding box center [545, 59] width 388 height 944
drag, startPoint x: 353, startPoint y: 99, endPoint x: 506, endPoint y: 272, distance: 231.1
click at [506, 272] on textarea at bounding box center [545, 59] width 388 height 944
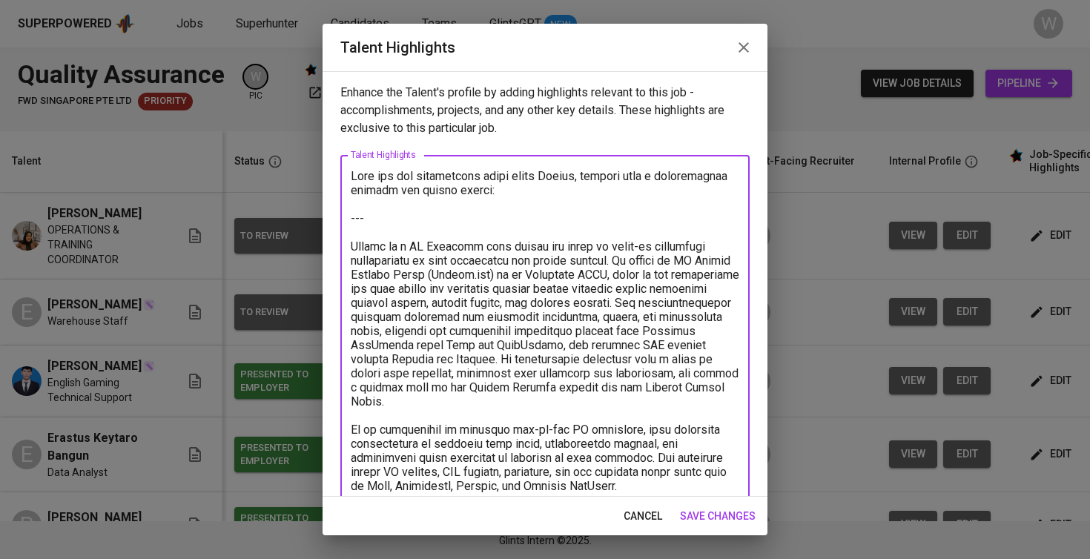
scroll to position [0, 0]
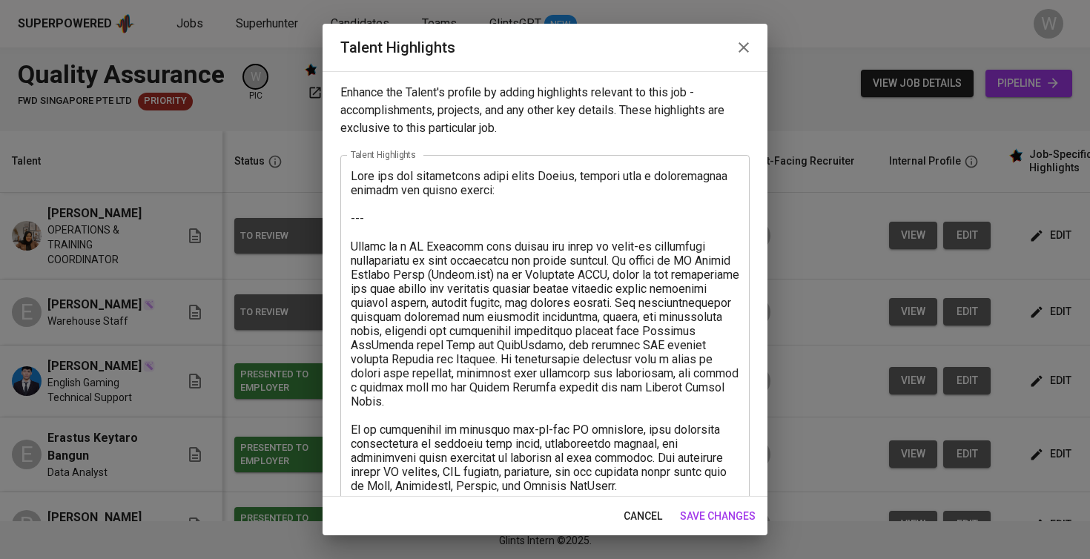
drag, startPoint x: 348, startPoint y: 239, endPoint x: 361, endPoint y: 205, distance: 36.4
click at [361, 199] on div "x Talent Highlights" at bounding box center [544, 542] width 409 height 774
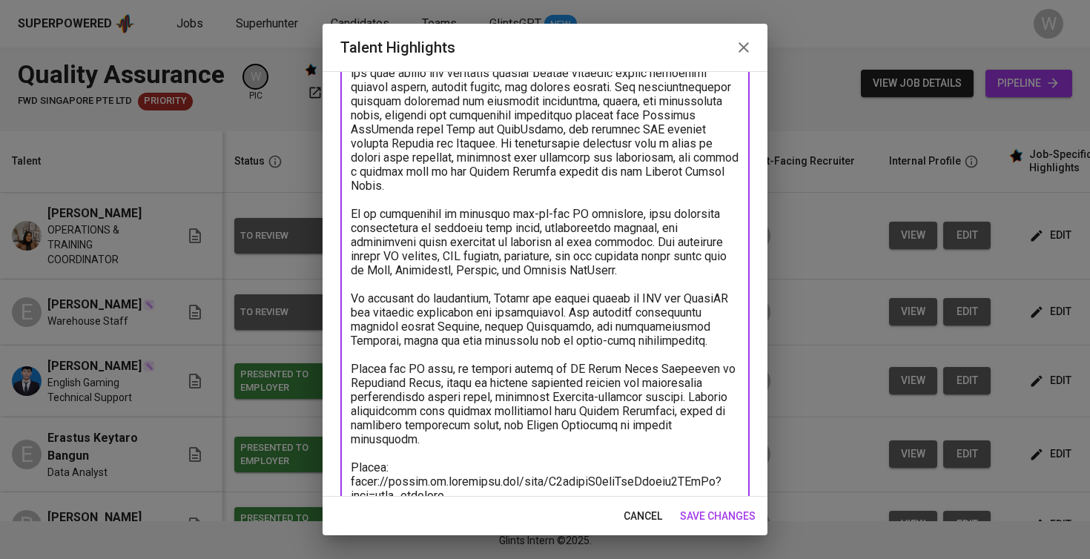
scroll to position [44, 0]
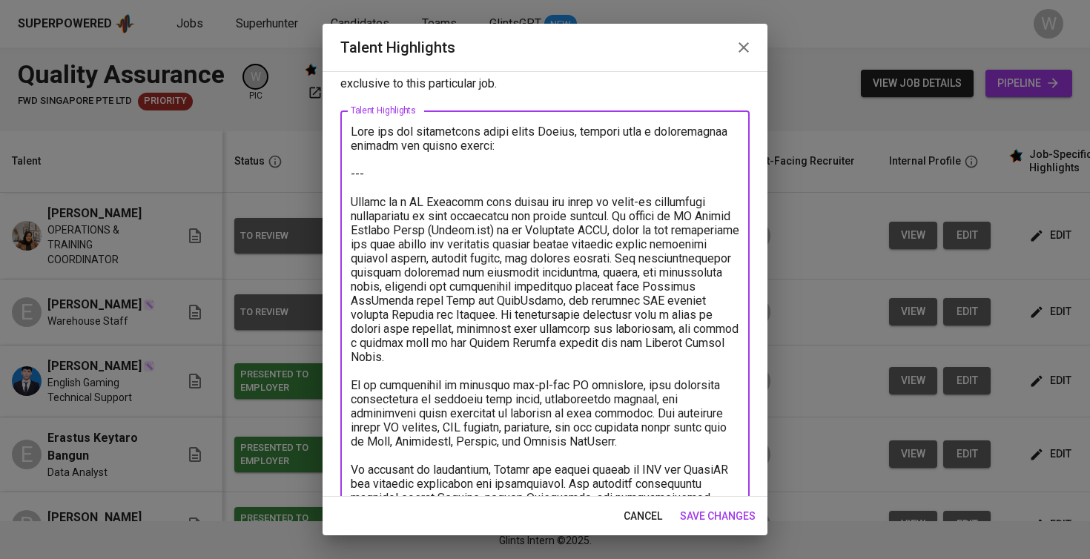
drag, startPoint x: 373, startPoint y: 173, endPoint x: 331, endPoint y: 113, distance: 73.6
click at [331, 113] on div "Enhance the Talent's profile by adding highlights relevant to this job - accomp…" at bounding box center [544, 284] width 445 height 426
type textarea "[PERSON_NAME] is a QA Engineer with around two years of hands-on experience spe…"
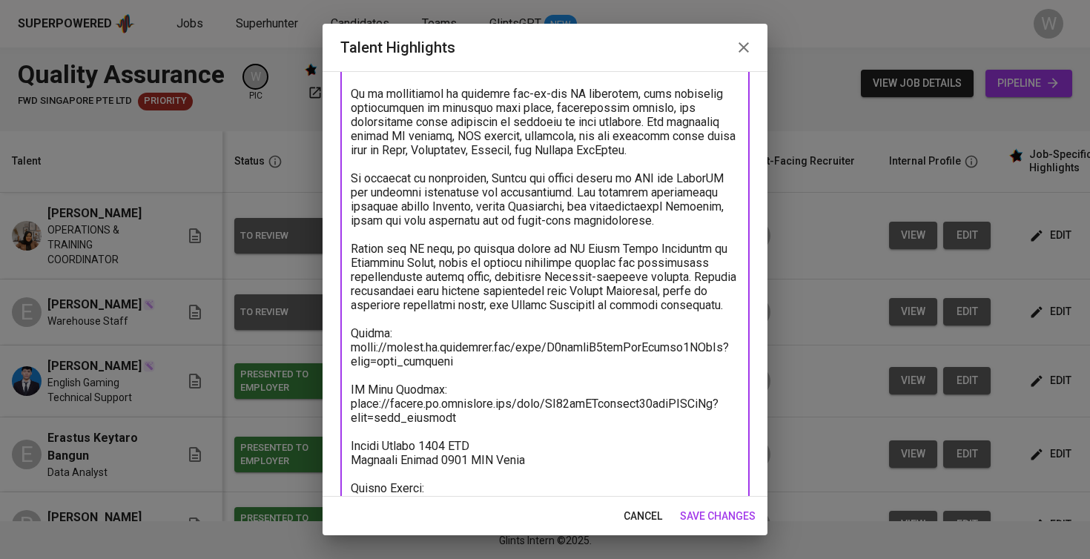
scroll to position [285, 0]
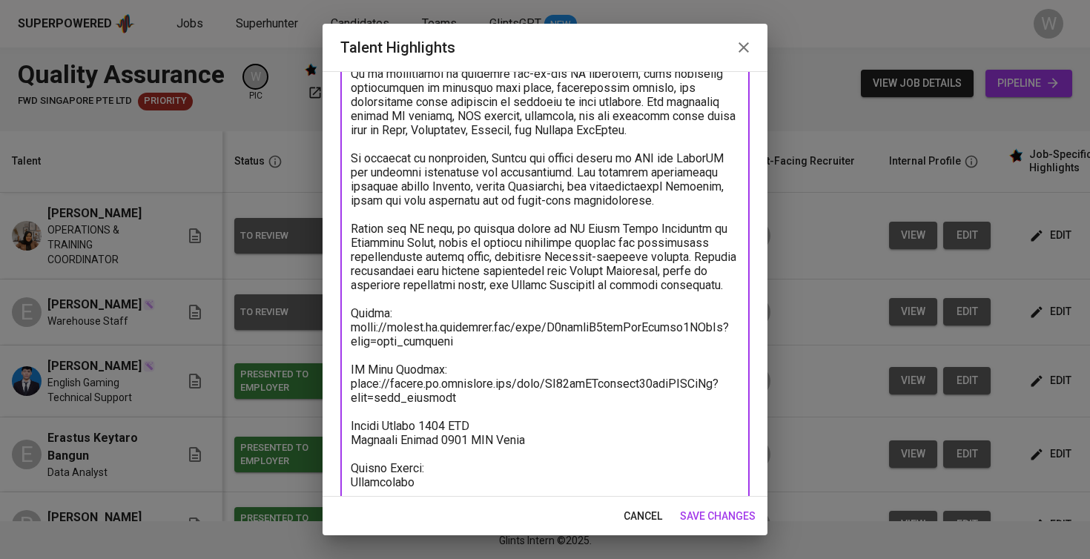
click at [706, 517] on span "save changes" at bounding box center [718, 516] width 76 height 19
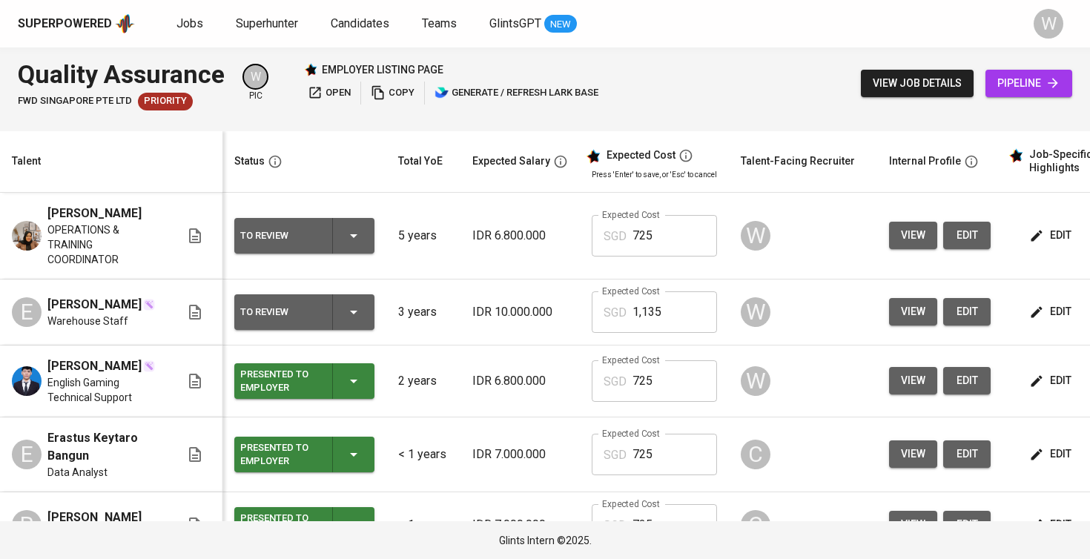
click at [1033, 235] on icon "button" at bounding box center [1036, 235] width 11 height 11
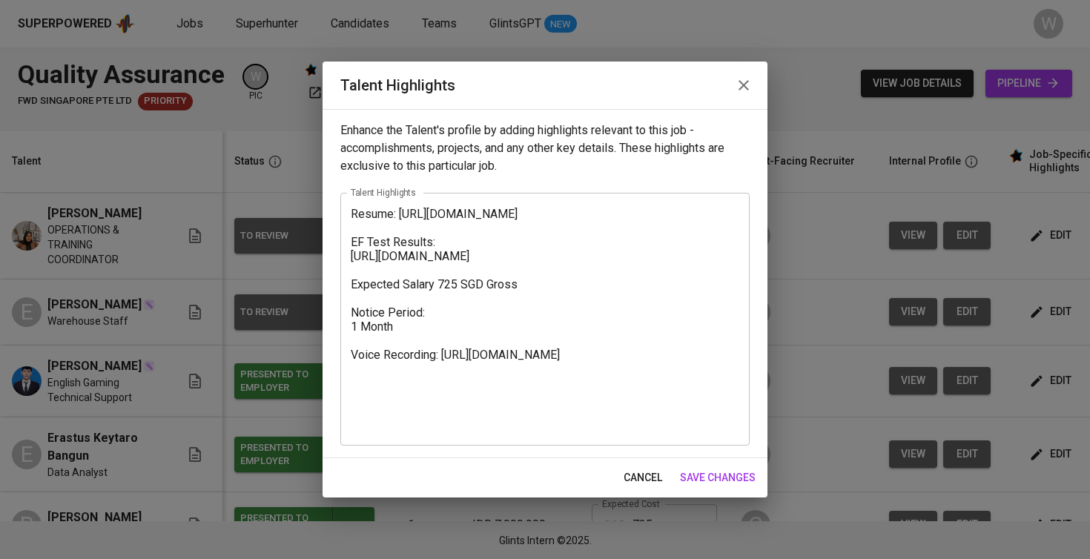
click at [353, 213] on textarea "Resume: [URL][DOMAIN_NAME] EF Test Results: [URL][DOMAIN_NAME] Expected Salary …" at bounding box center [545, 319] width 388 height 225
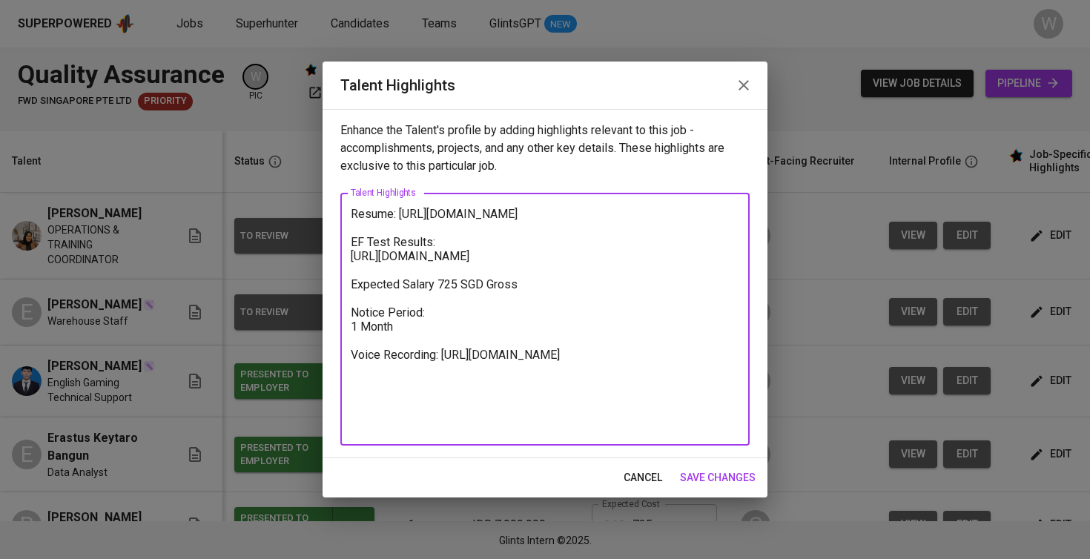
paste textarea "Here are the highlighted notes about [PERSON_NAME], refined into a professional…"
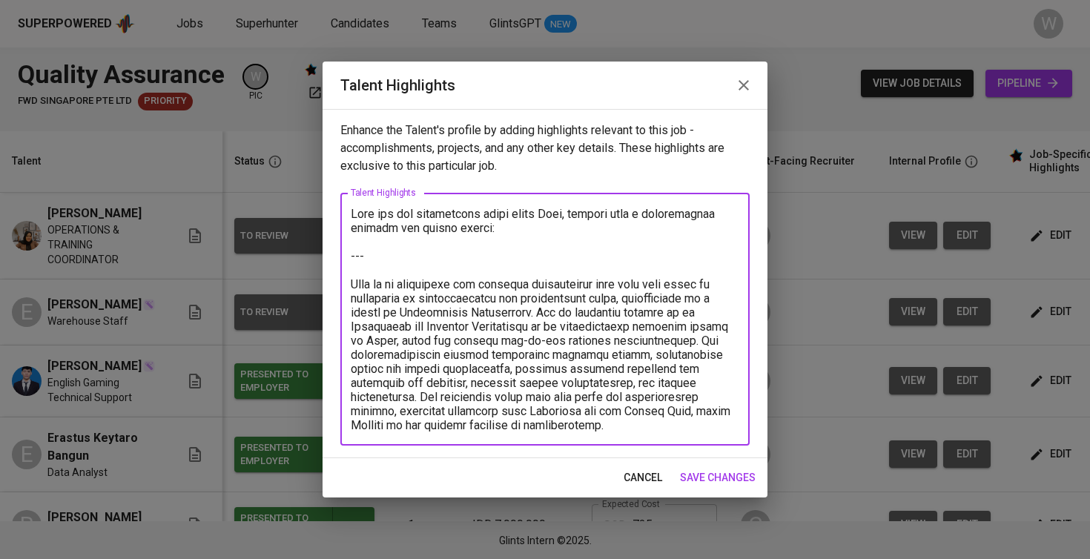
scroll to position [596, 0]
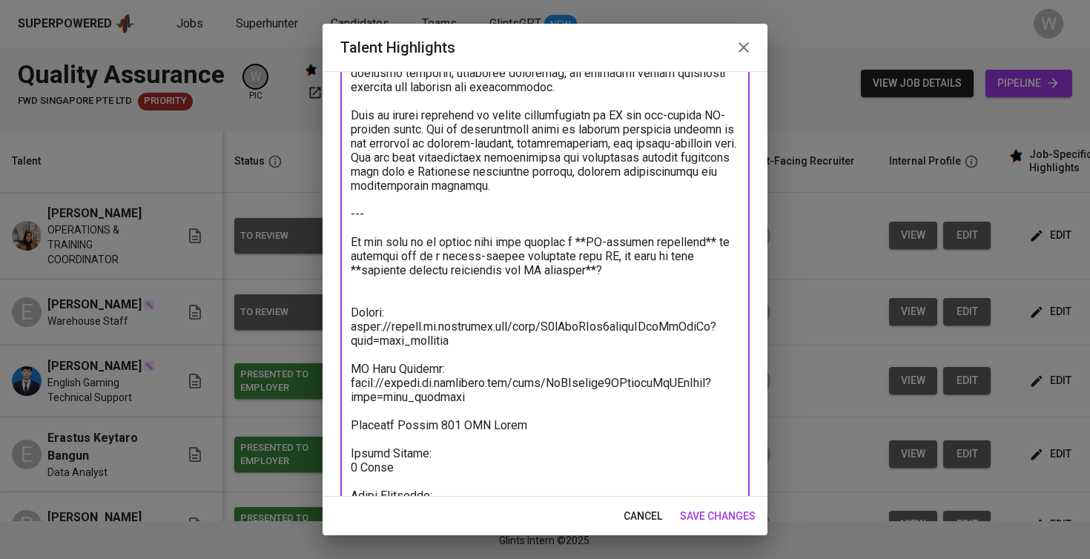
drag, startPoint x: 452, startPoint y: 291, endPoint x: 332, endPoint y: 219, distance: 139.6
click at [332, 219] on div "Enhance the Talent's profile by adding highlights relevant to this job - accomp…" at bounding box center [544, 284] width 445 height 426
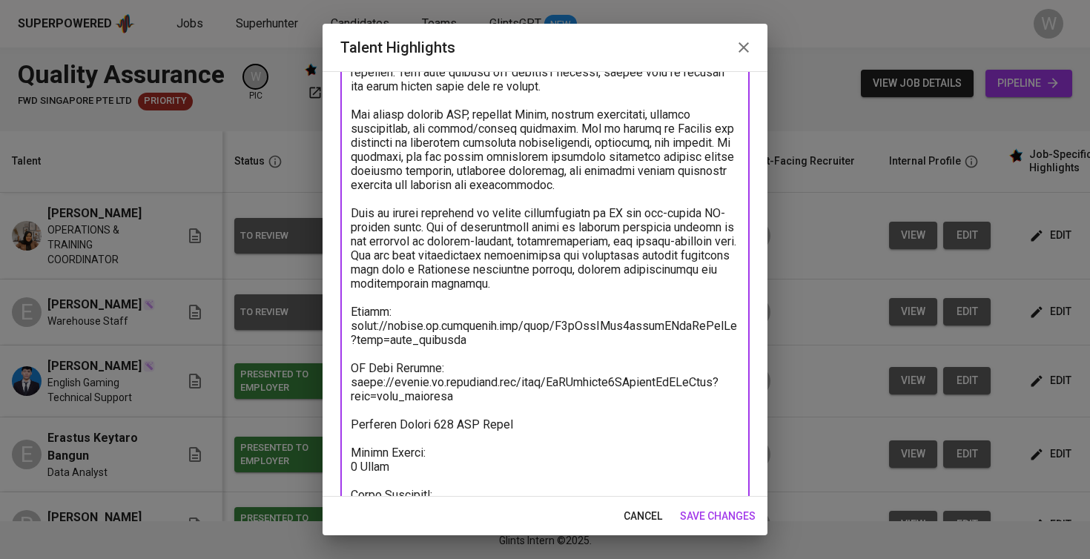
scroll to position [40, 0]
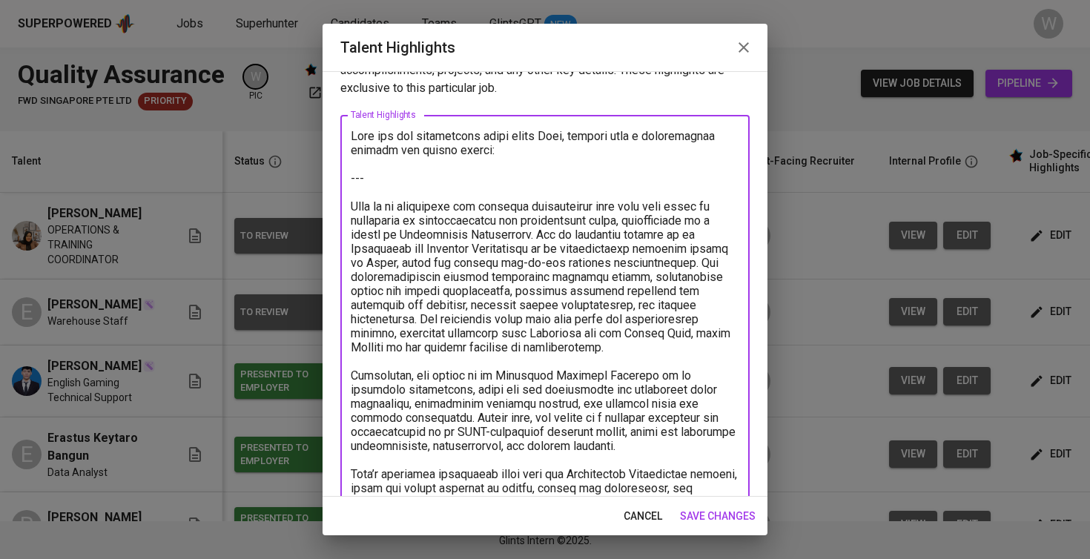
drag, startPoint x: 354, startPoint y: 183, endPoint x: 336, endPoint y: 131, distance: 55.1
click at [336, 131] on div "Enhance the Talent's profile by adding highlights relevant to this job - accomp…" at bounding box center [544, 284] width 445 height 426
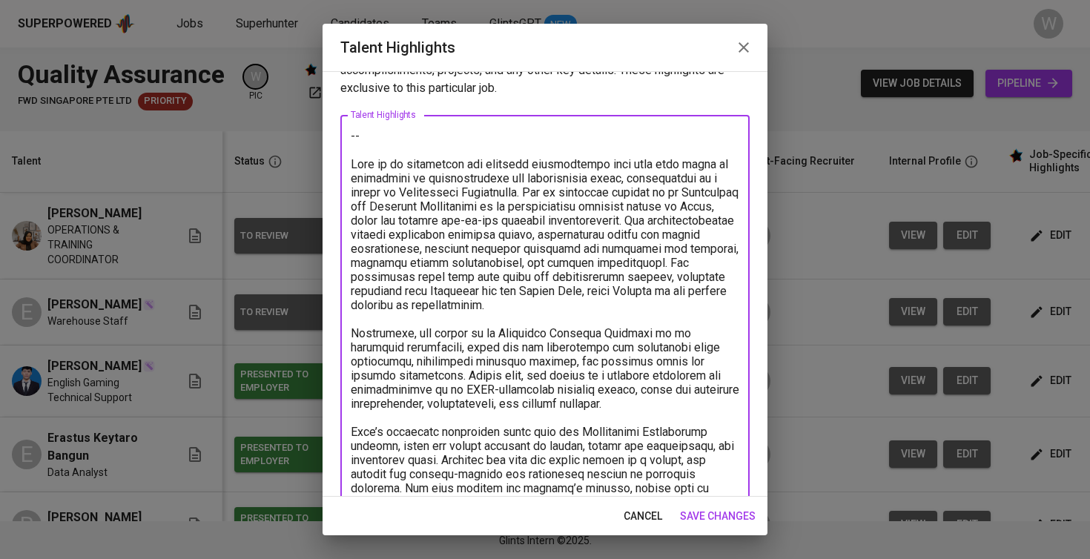
drag, startPoint x: 351, startPoint y: 150, endPoint x: 338, endPoint y: 130, distance: 24.1
click at [338, 130] on div "Enhance the Talent's profile by adding highlights relevant to this job - accomp…" at bounding box center [544, 284] width 445 height 426
type textarea "Siti is an operations and training professional with over five years of experie…"
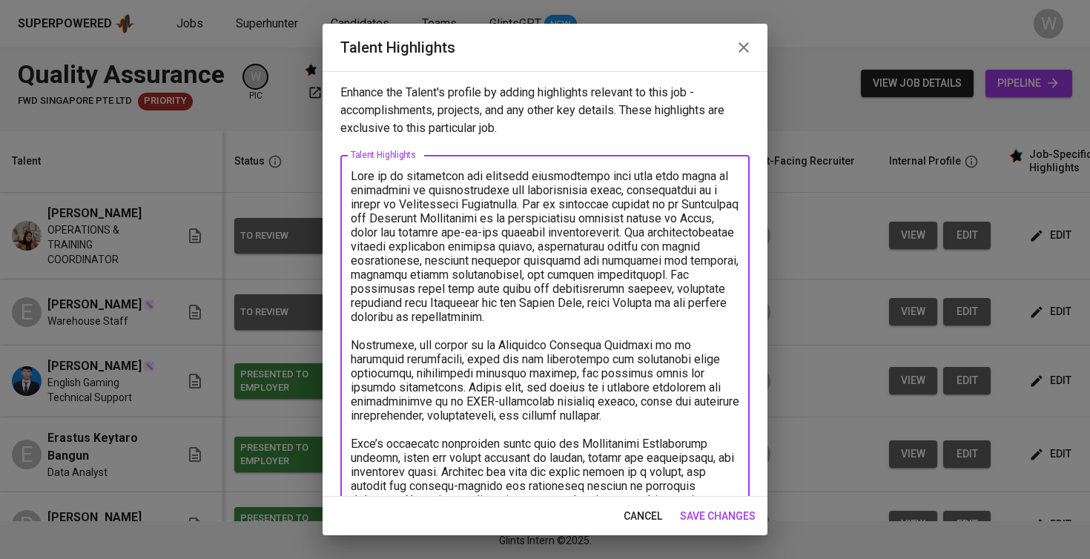
scroll to position [0, 0]
click at [713, 502] on div "cancel save changes" at bounding box center [544, 516] width 445 height 39
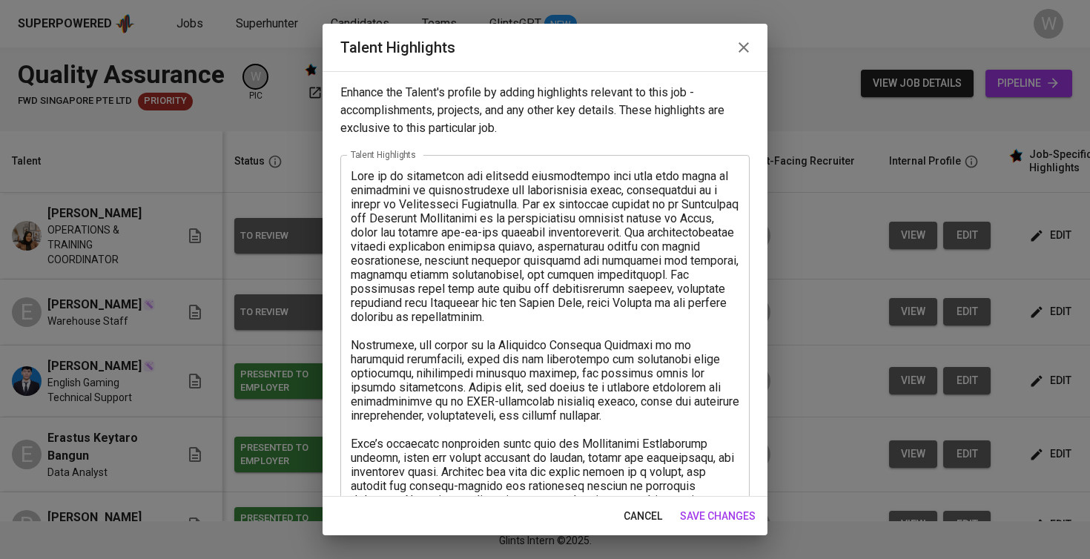
click at [712, 517] on span "save changes" at bounding box center [718, 516] width 76 height 19
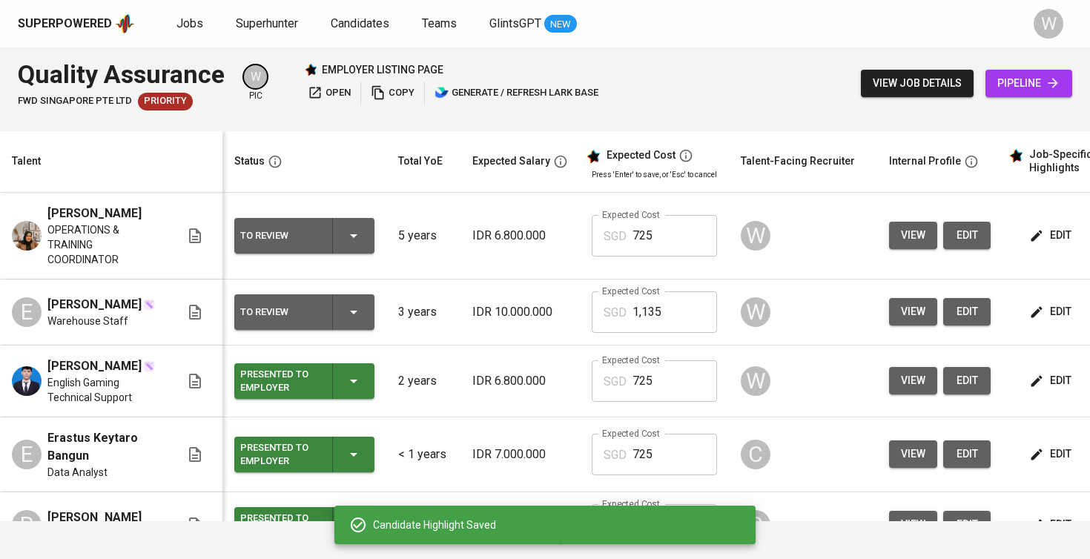
click at [358, 305] on icon "button" at bounding box center [354, 312] width 18 height 18
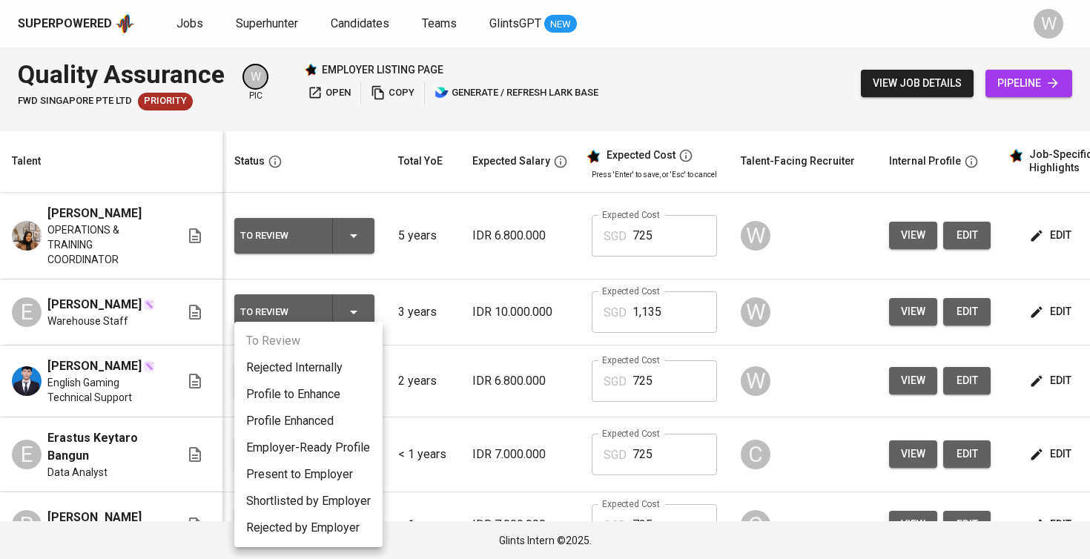
click at [320, 474] on li "Present to Employer" at bounding box center [308, 474] width 148 height 27
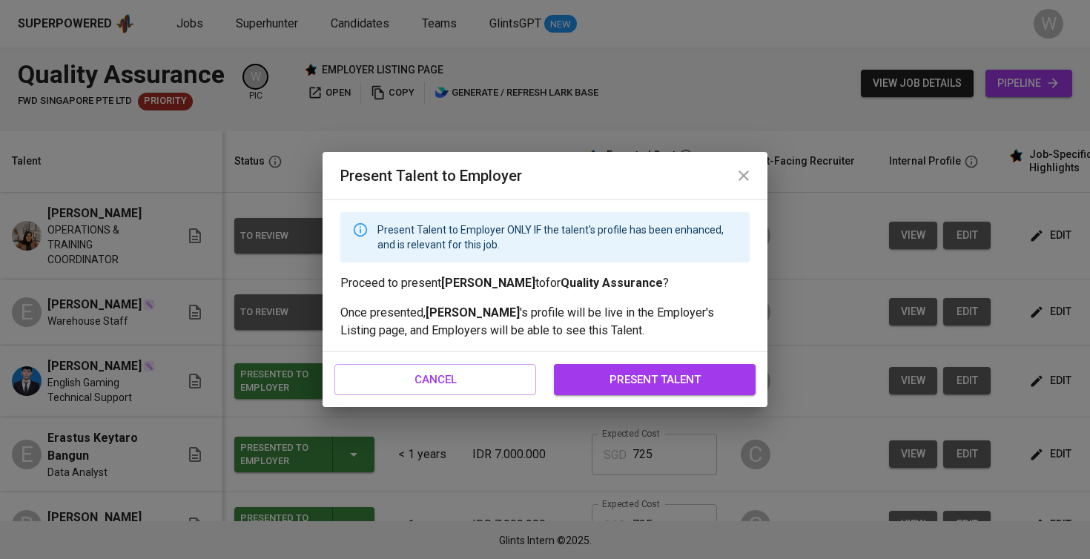
click at [635, 371] on span "present talent" at bounding box center [654, 379] width 169 height 19
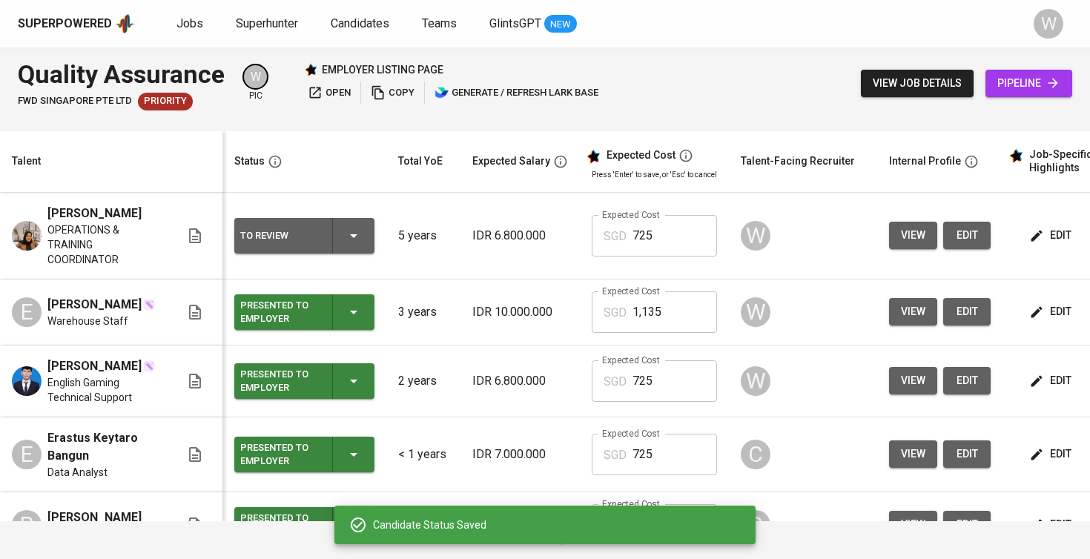
click at [334, 236] on div "To Review" at bounding box center [304, 236] width 128 height 36
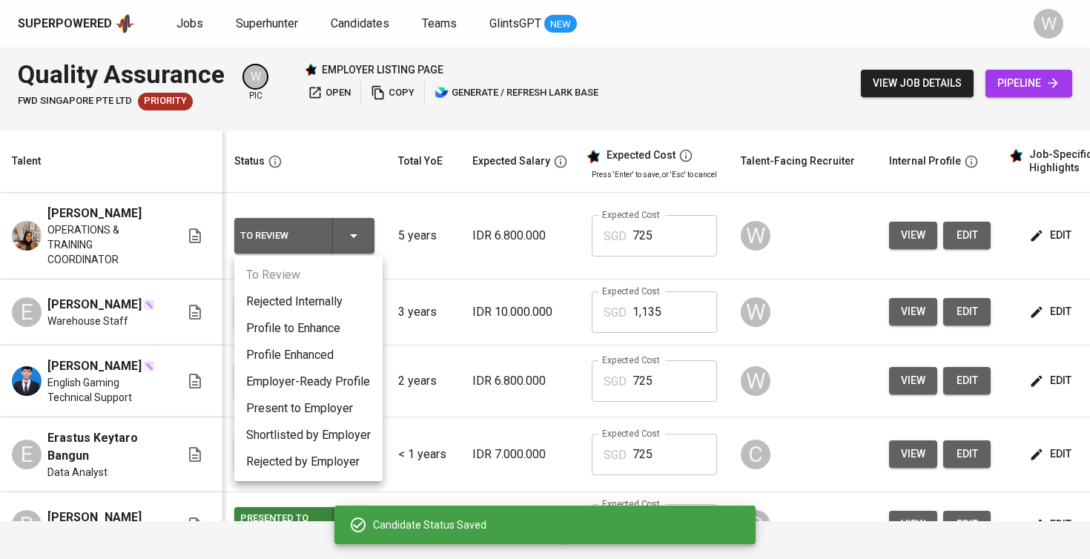
click at [320, 404] on li "Present to Employer" at bounding box center [308, 408] width 148 height 27
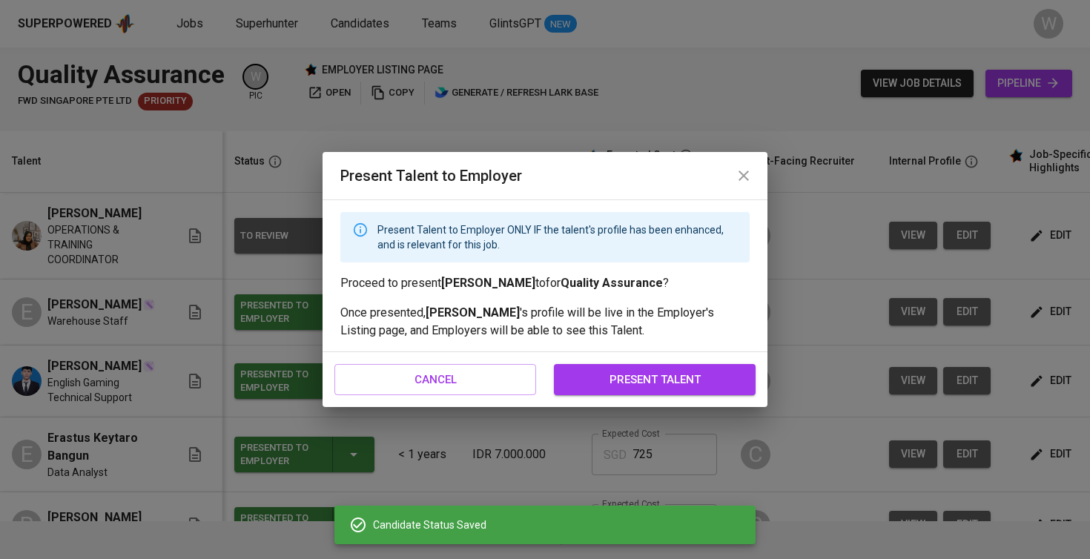
click at [606, 382] on span "present talent" at bounding box center [654, 379] width 169 height 19
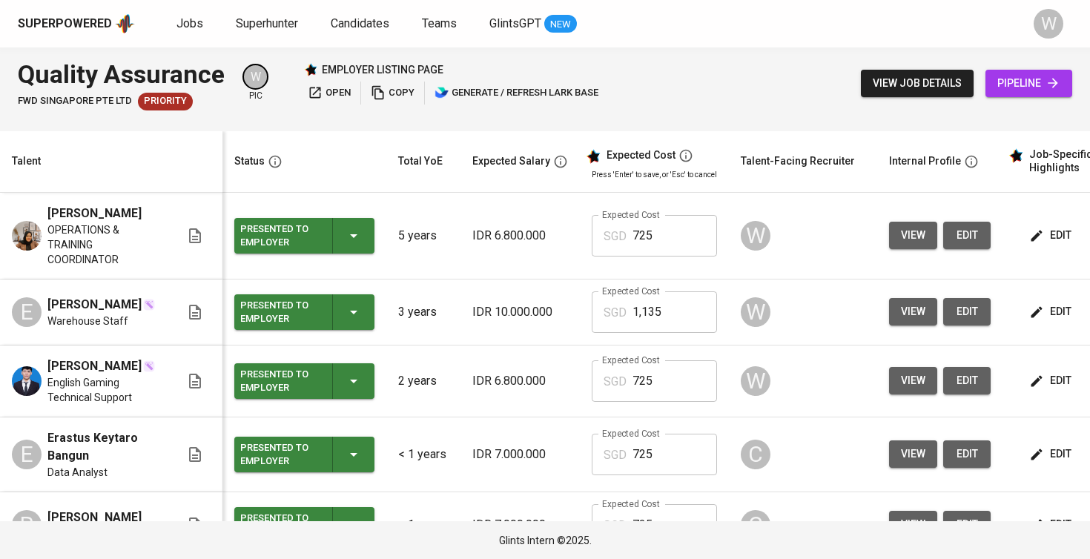
click at [352, 84] on button "open" at bounding box center [329, 93] width 50 height 23
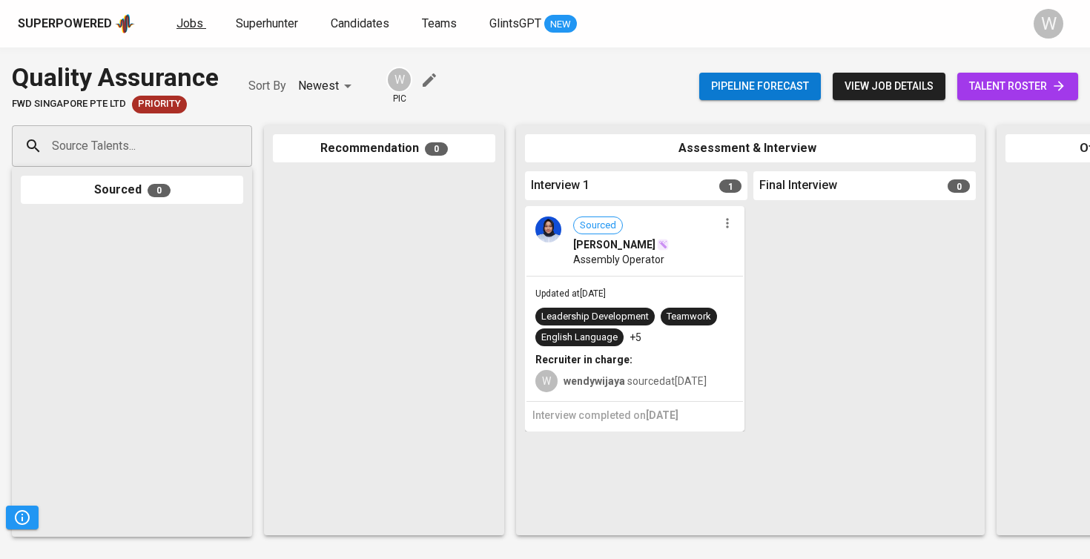
click at [191, 16] on span "Jobs" at bounding box center [189, 23] width 27 height 14
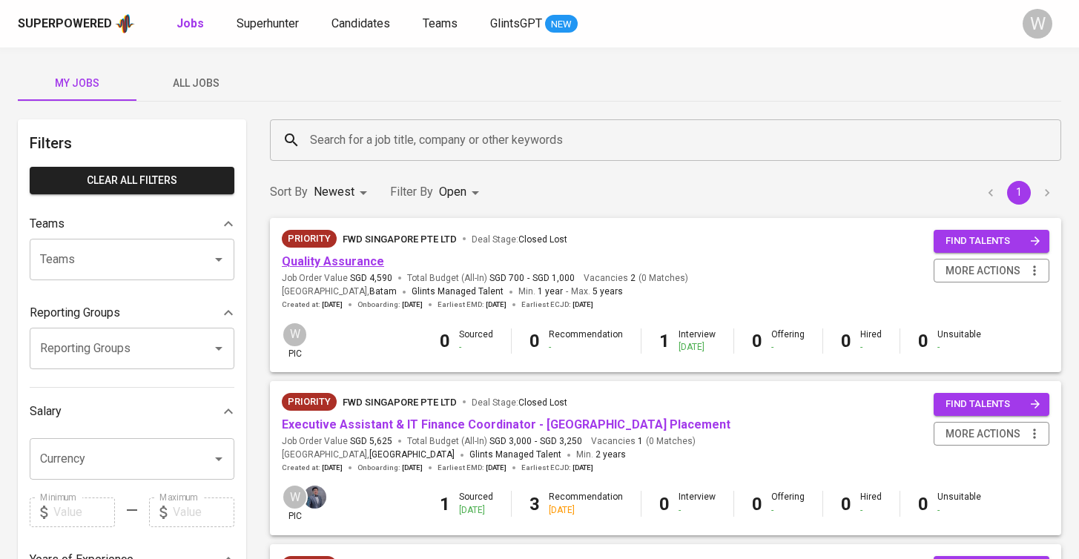
click at [355, 262] on link "Quality Assurance" at bounding box center [333, 261] width 102 height 14
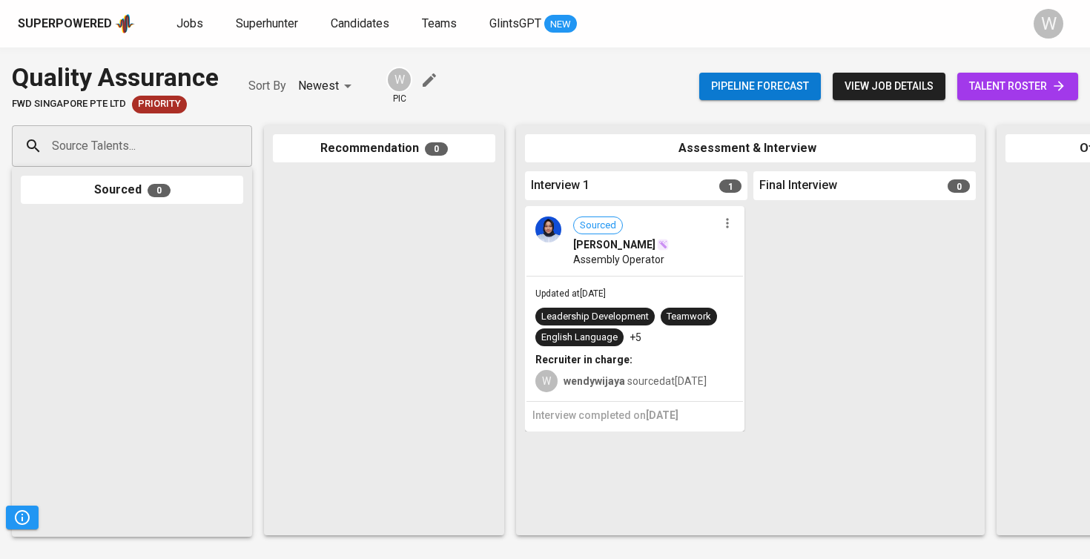
click at [1026, 71] on div "Pipeline forecast view job details talent roster" at bounding box center [888, 86] width 379 height 54
click at [1015, 88] on span "talent roster" at bounding box center [1017, 86] width 97 height 19
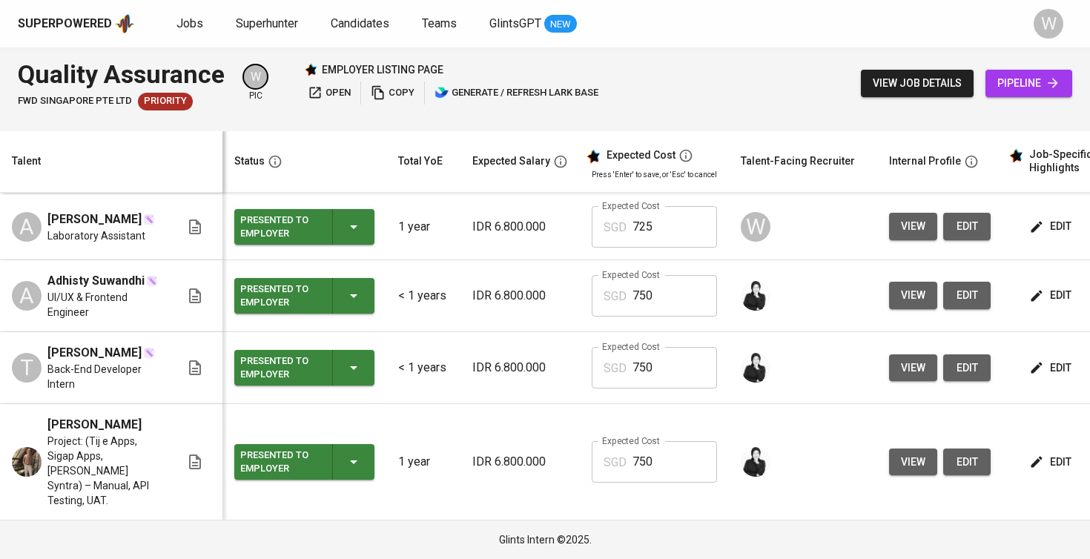
click at [325, 85] on span "open" at bounding box center [329, 93] width 43 height 17
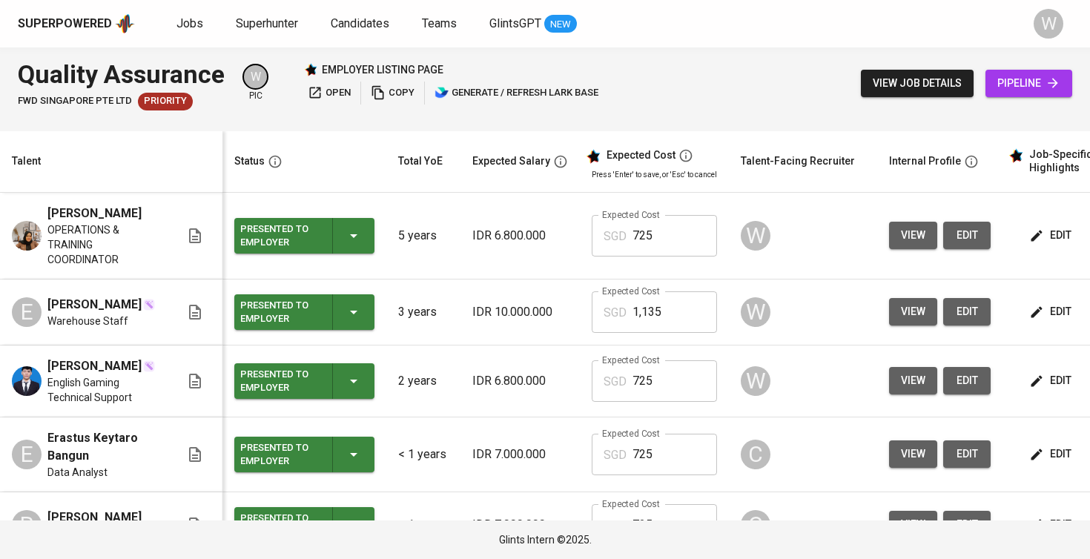
click at [182, 10] on div "Superpowered Jobs Superhunter Candidates Teams GlintsGPT NEW W" at bounding box center [545, 23] width 1090 height 47
click at [182, 25] on span "Jobs" at bounding box center [189, 23] width 27 height 14
